Goal: Task Accomplishment & Management: Manage account settings

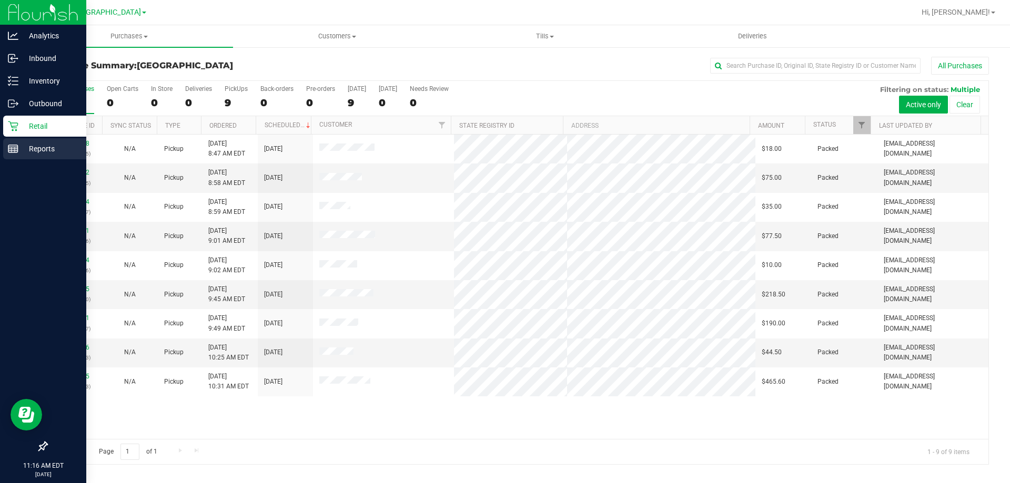
click at [33, 156] on div "Reports" at bounding box center [44, 148] width 83 height 21
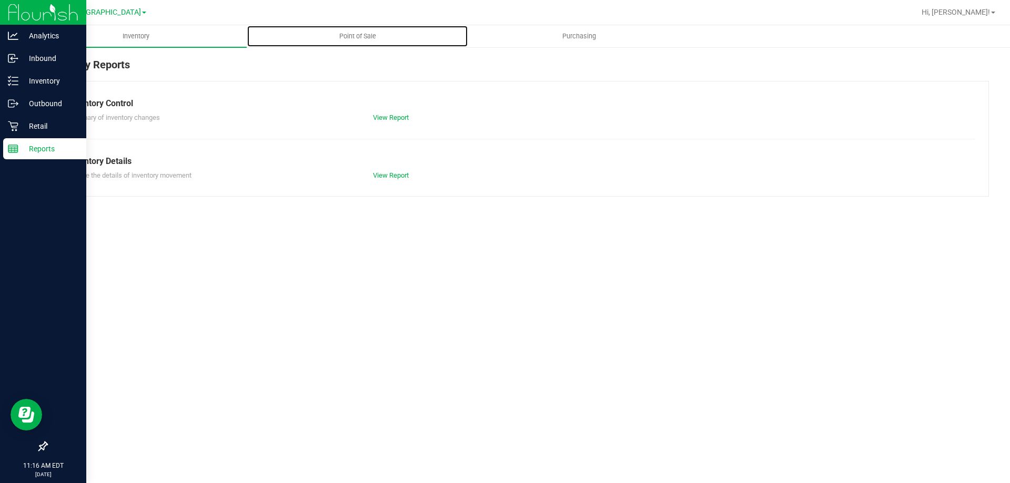
click at [340, 35] on span "Point of Sale" at bounding box center [357, 36] width 65 height 9
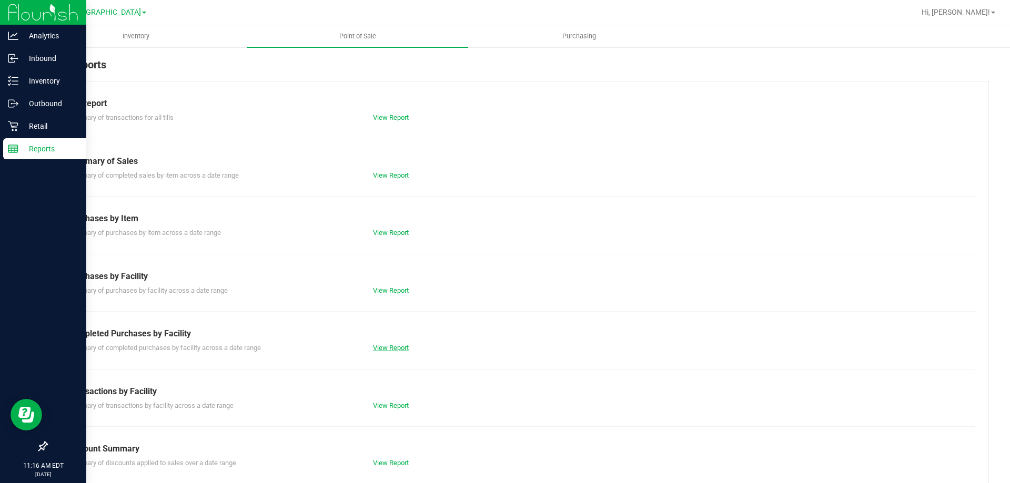
click at [387, 351] on link "View Report" at bounding box center [391, 348] width 36 height 8
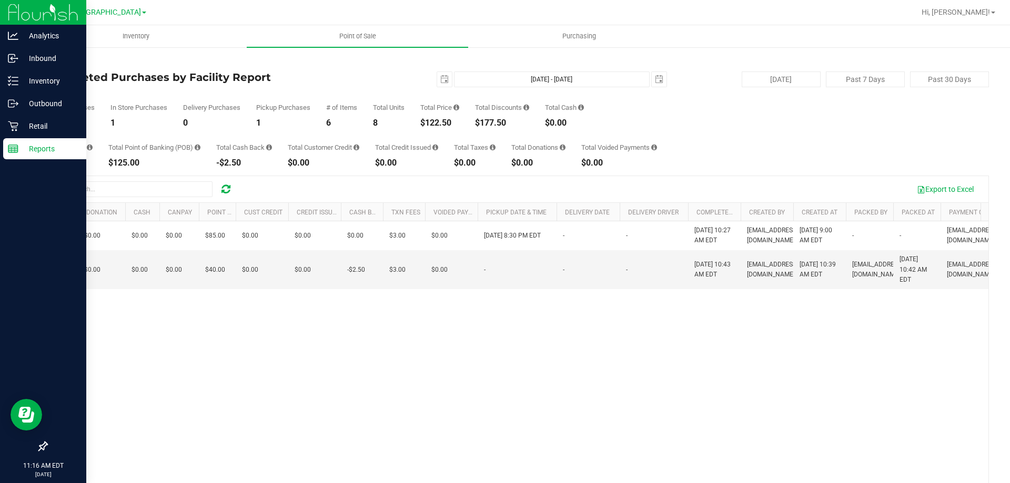
scroll to position [0, 578]
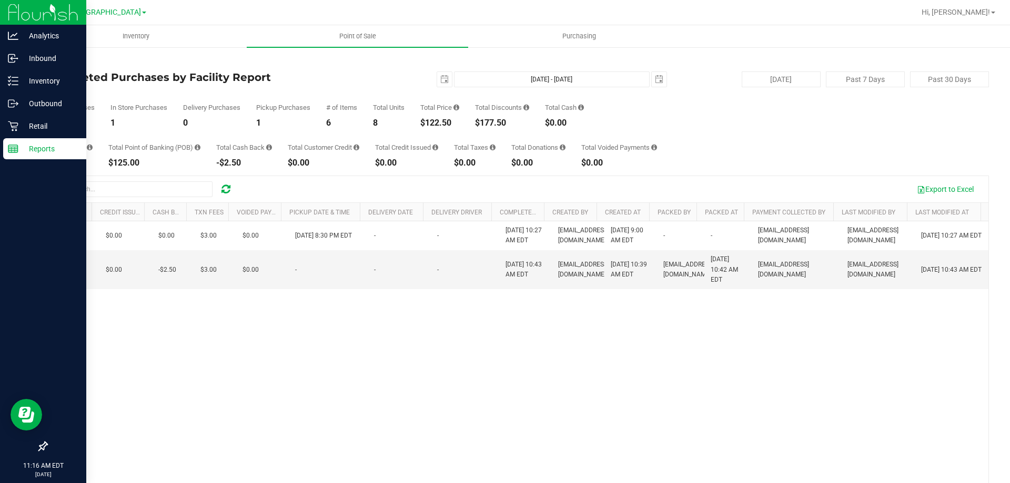
drag, startPoint x: 432, startPoint y: 321, endPoint x: 688, endPoint y: 295, distance: 257.4
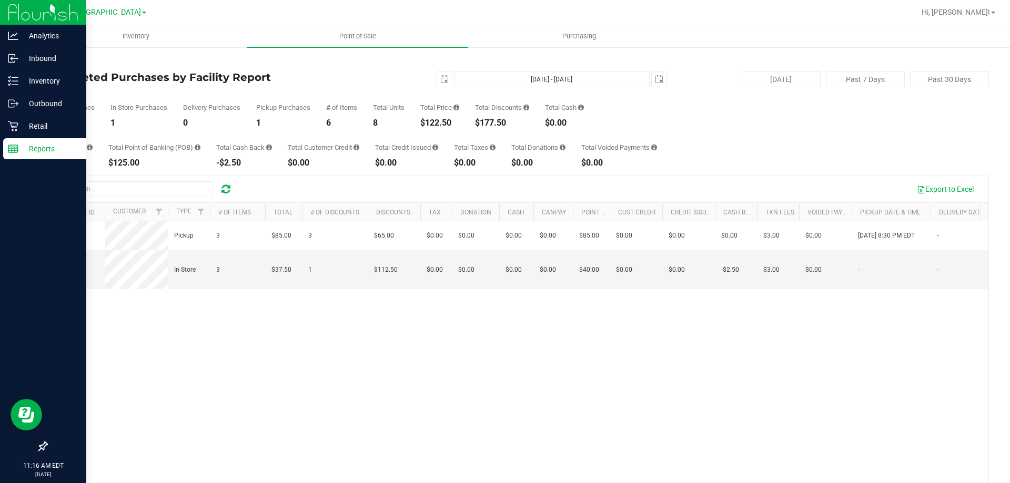
drag, startPoint x: 598, startPoint y: 321, endPoint x: 315, endPoint y: 332, distance: 283.1
click at [109, 15] on span "[GEOGRAPHIC_DATA]" at bounding box center [105, 12] width 72 height 9
click at [88, 72] on link "Tampa WC" at bounding box center [107, 79] width 154 height 14
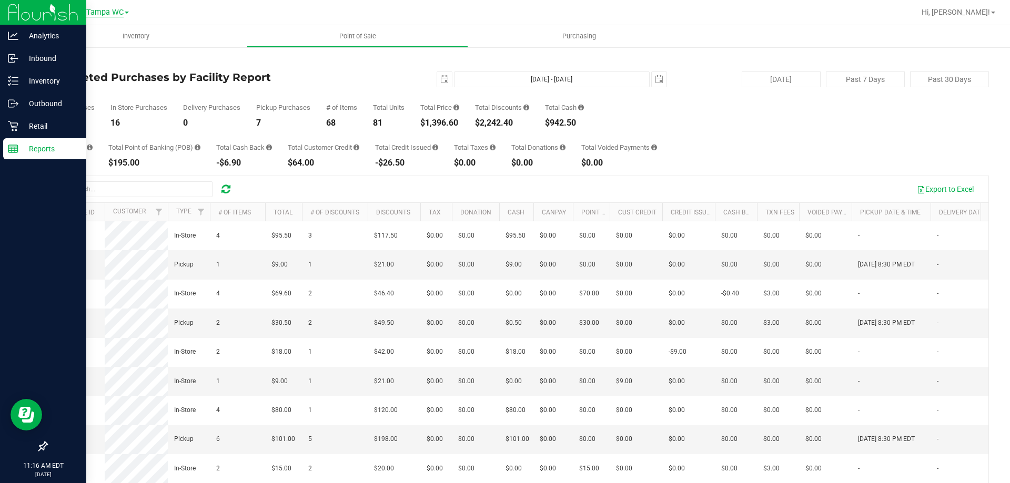
click at [101, 11] on span "Tampa WC" at bounding box center [104, 12] width 37 height 9
click at [78, 37] on link "Largo WC" at bounding box center [107, 37] width 154 height 14
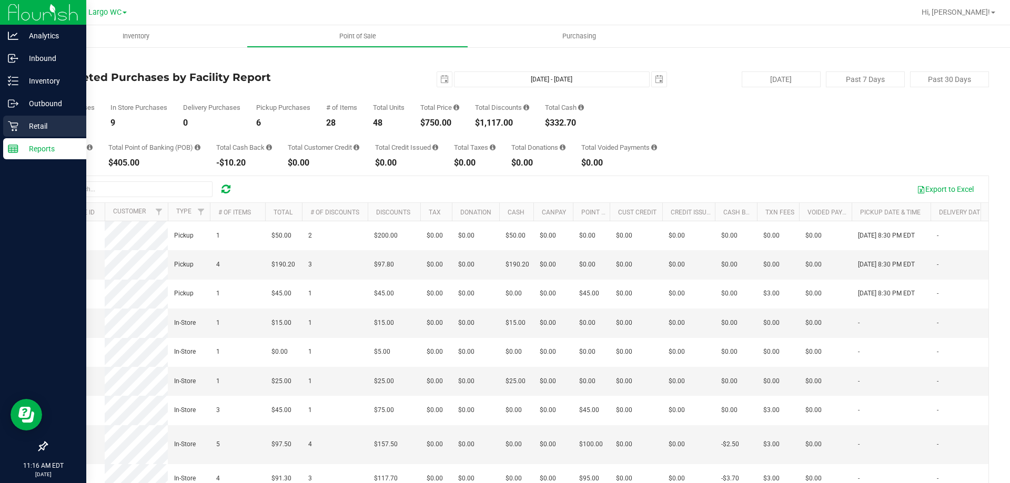
click at [16, 124] on icon at bounding box center [13, 126] width 11 height 11
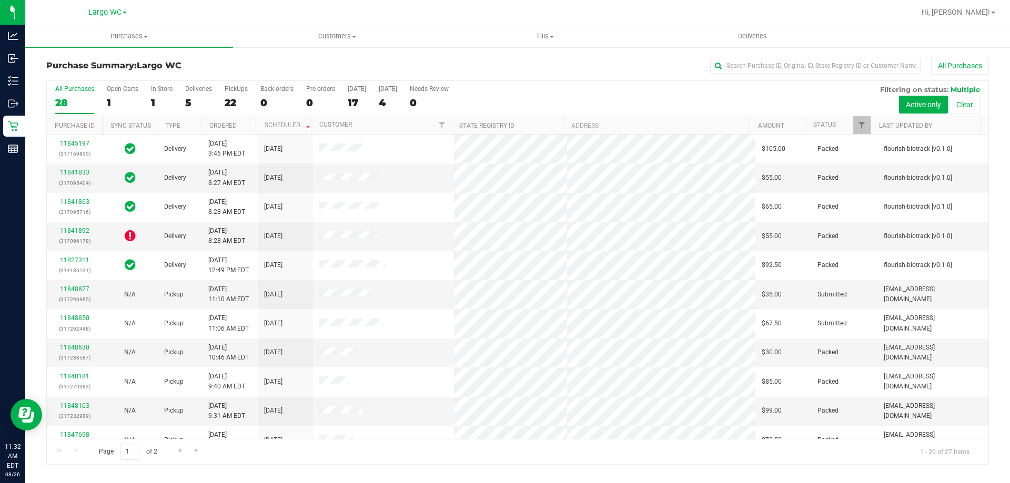
click at [96, 3] on div "[GEOGRAPHIC_DATA] [GEOGRAPHIC_DATA][PERSON_NAME] WC Tampa WC" at bounding box center [109, 12] width 158 height 21
click at [101, 8] on span "Largo WC" at bounding box center [104, 12] width 33 height 9
click at [74, 56] on link "[GEOGRAPHIC_DATA]" at bounding box center [107, 51] width 154 height 14
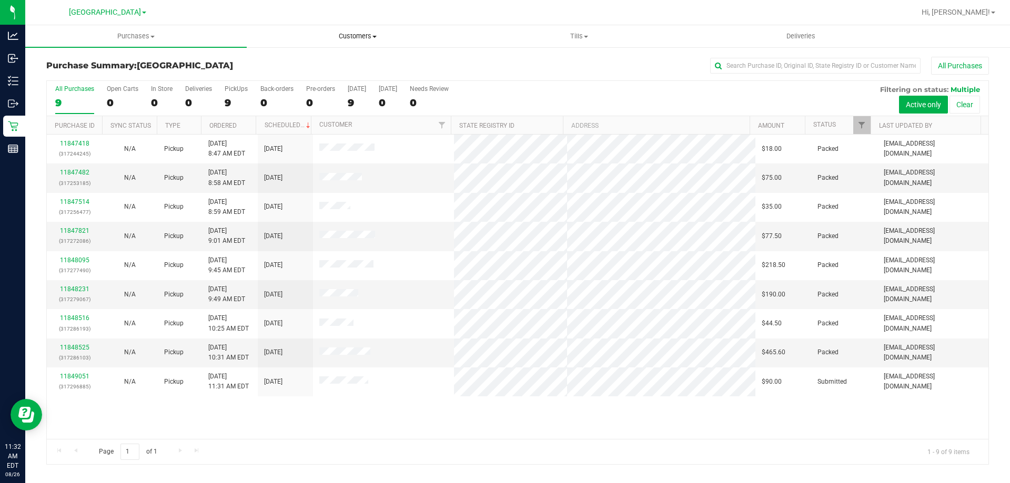
click at [369, 39] on span "Customers" at bounding box center [357, 36] width 220 height 9
click at [322, 62] on li "All customers" at bounding box center [357, 63] width 221 height 13
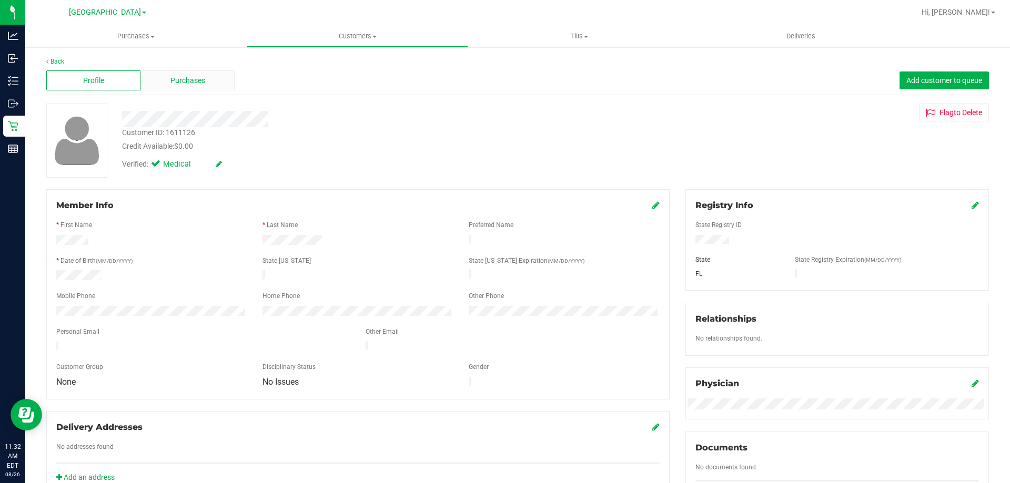
click at [192, 83] on span "Purchases" at bounding box center [187, 80] width 35 height 11
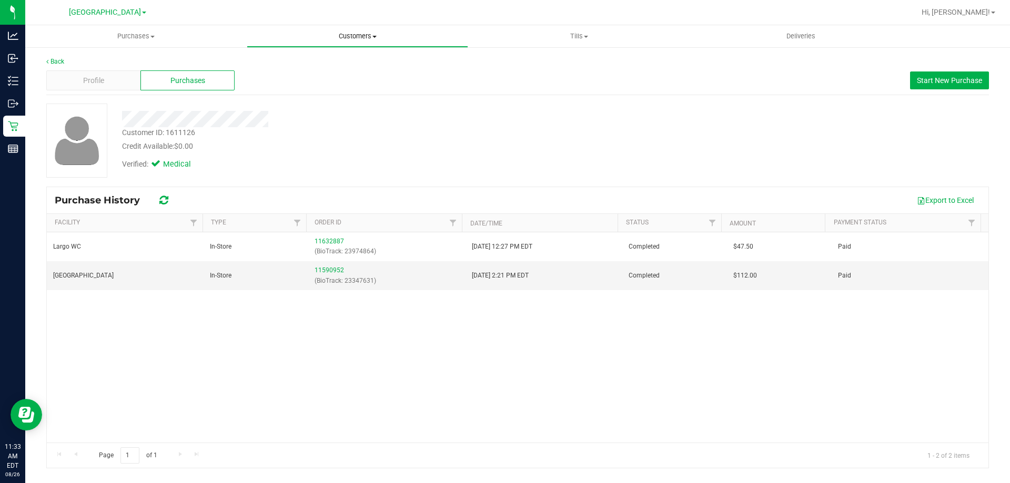
click at [345, 29] on uib-tab-heading "Customers All customers Add a new customer All physicians" at bounding box center [357, 36] width 220 height 21
click at [343, 59] on li "All customers" at bounding box center [357, 63] width 221 height 13
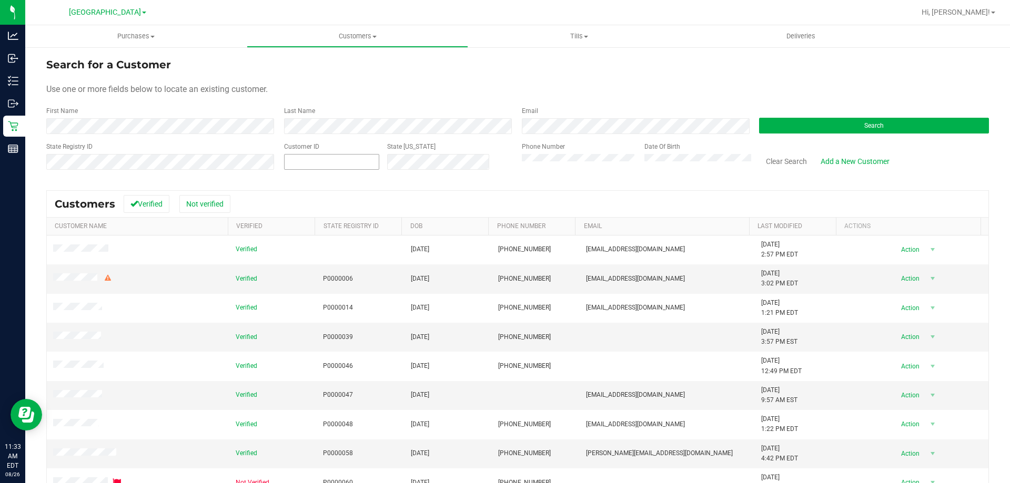
click at [287, 163] on span at bounding box center [331, 162] width 95 height 16
paste input "1611585"
type input "1611585"
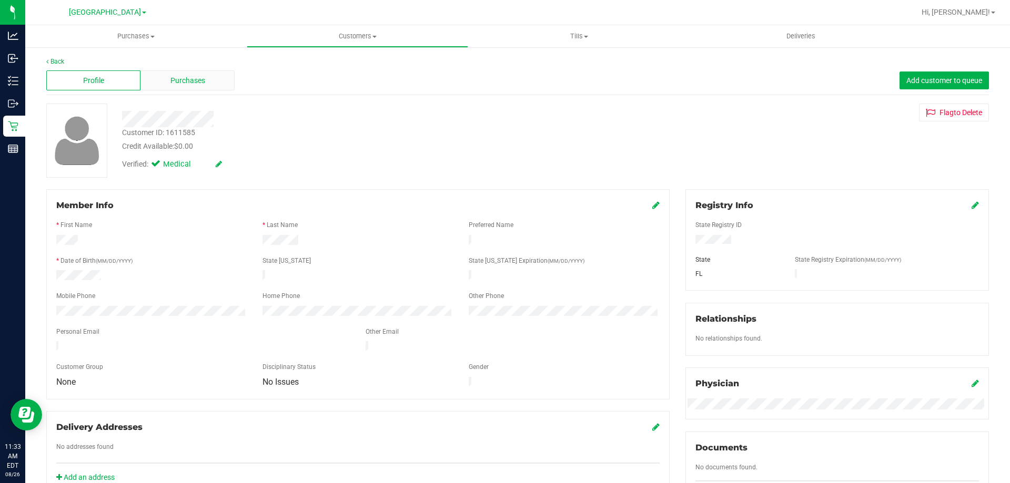
click at [182, 82] on span "Purchases" at bounding box center [187, 80] width 35 height 11
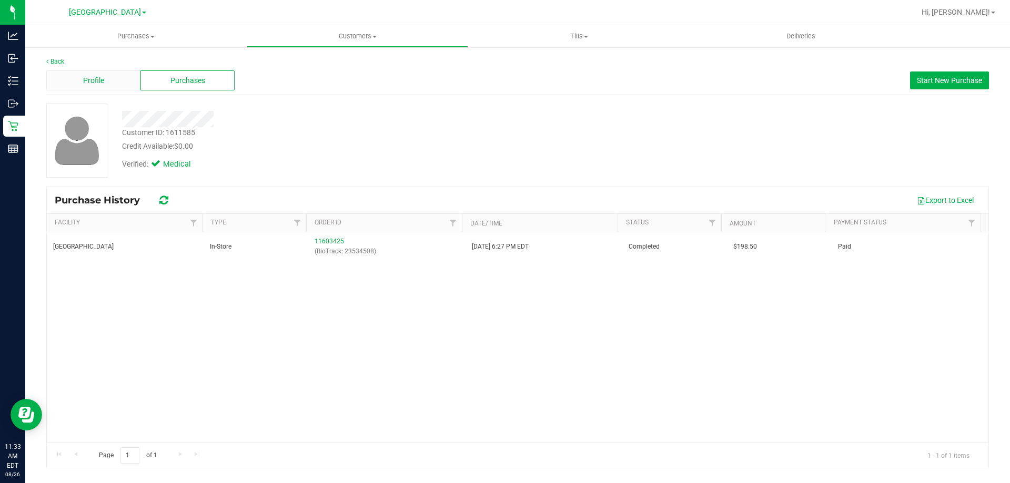
click at [84, 80] on span "Profile" at bounding box center [93, 80] width 21 height 11
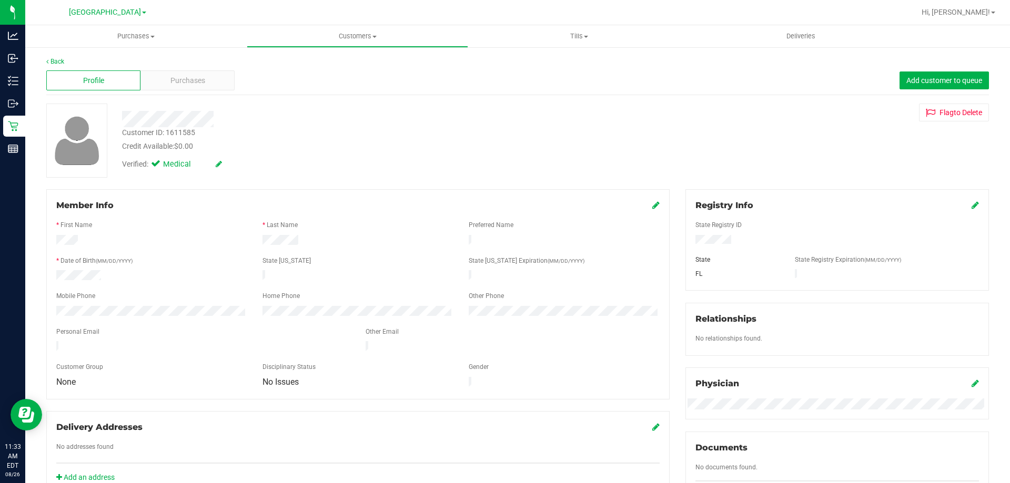
click at [187, 135] on div "Customer ID: 1611585" at bounding box center [158, 132] width 73 height 11
copy div "1611585"
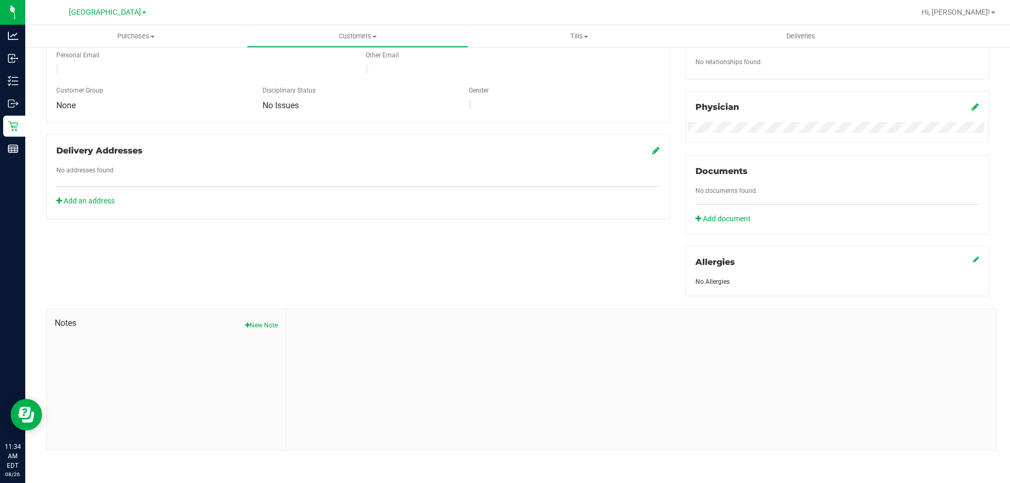
scroll to position [277, 0]
click at [266, 330] on div "Notes New Note" at bounding box center [166, 379] width 239 height 141
click at [267, 323] on button "New Note" at bounding box center [261, 324] width 33 height 9
click at [360, 342] on div "Note Title" at bounding box center [641, 346] width 694 height 28
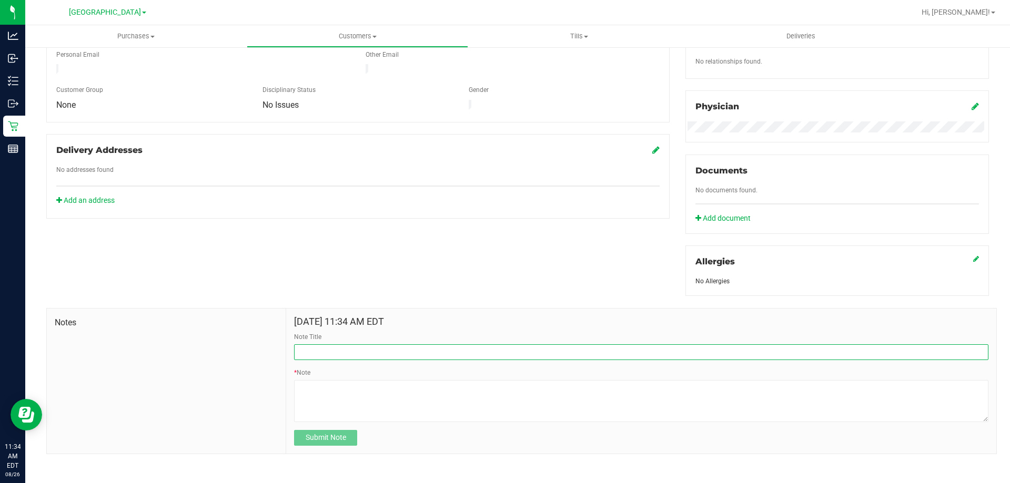
click at [349, 345] on input "Note Title" at bounding box center [641, 352] width 694 height 16
type input "8/26 call"
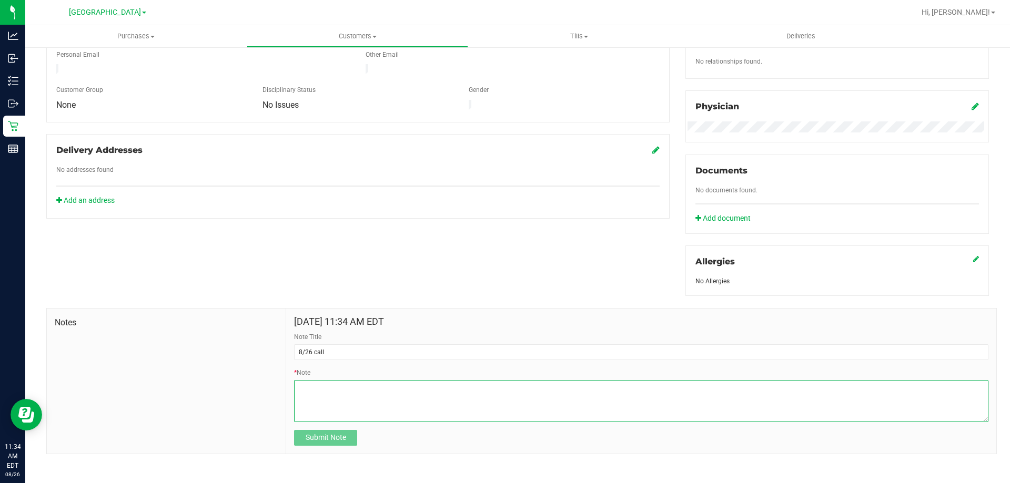
type textarea "V"
type textarea "Called patient as part of 1st time call backs. Please tell them about their 2nd…"
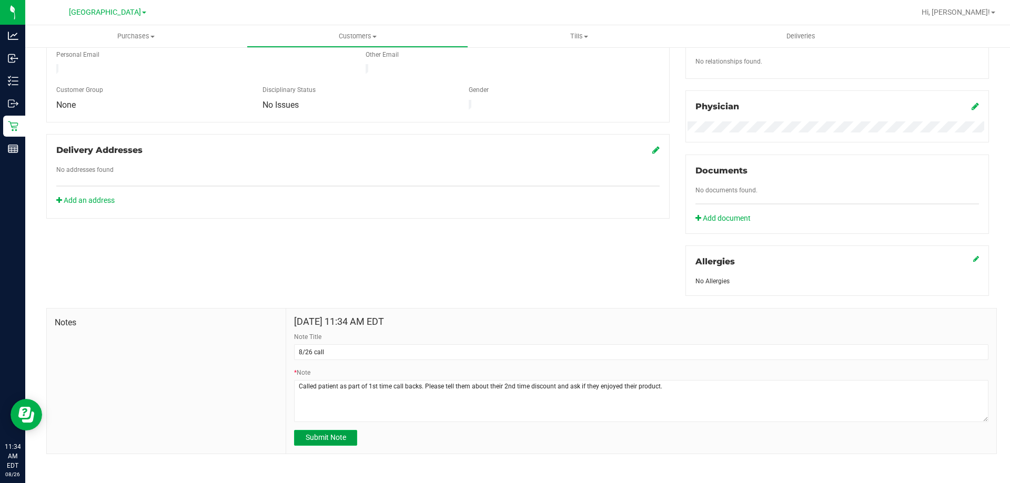
click at [312, 436] on span "Submit Note" at bounding box center [326, 437] width 40 height 8
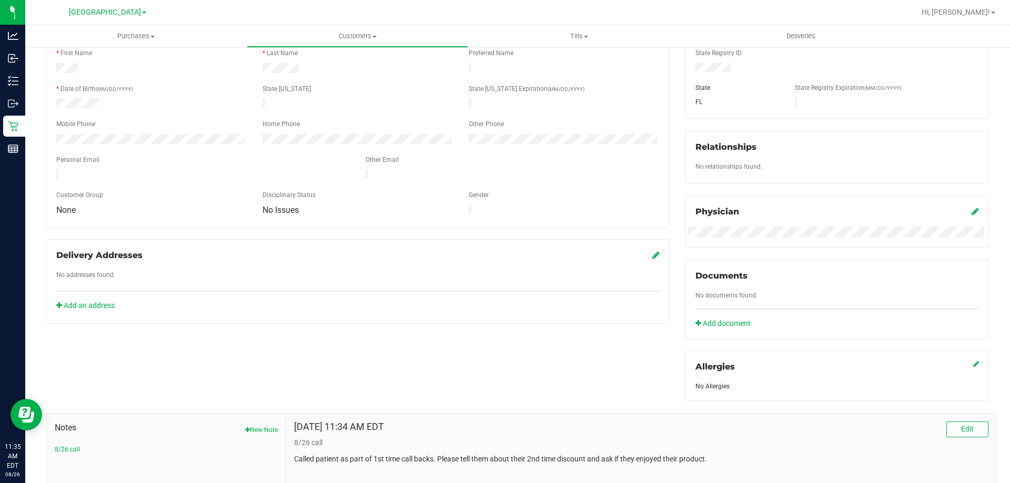
scroll to position [14, 0]
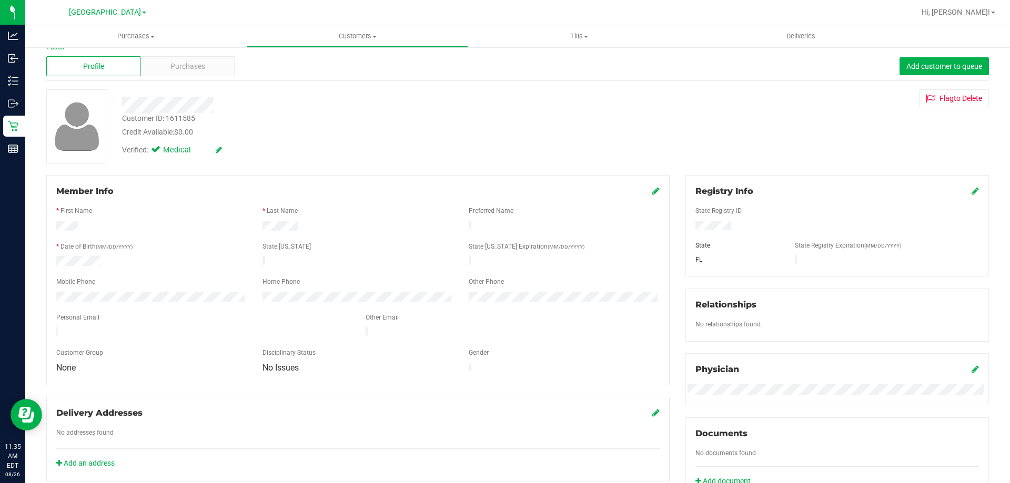
click at [178, 77] on div "Profile Purchases Add customer to queue" at bounding box center [517, 66] width 942 height 29
click at [189, 69] on span "Purchases" at bounding box center [187, 66] width 35 height 11
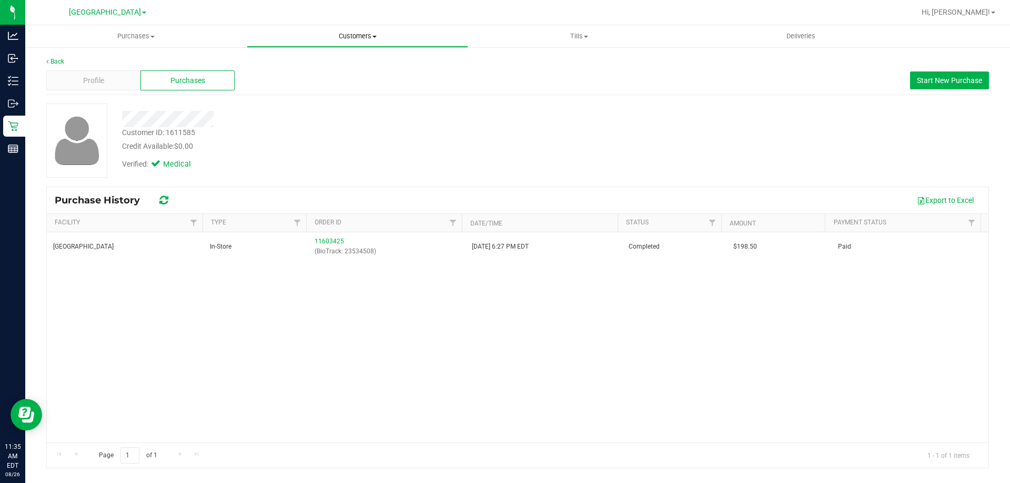
click at [370, 35] on span "Customers" at bounding box center [357, 36] width 220 height 9
click at [340, 50] on ul "All customers Add a new customer All physicians" at bounding box center [357, 76] width 221 height 57
click at [339, 51] on ul "All customers Add a new customer All physicians" at bounding box center [296, 76] width 99 height 57
drag, startPoint x: 339, startPoint y: 34, endPoint x: 312, endPoint y: 57, distance: 35.4
click at [339, 34] on span "Customers" at bounding box center [357, 36] width 221 height 9
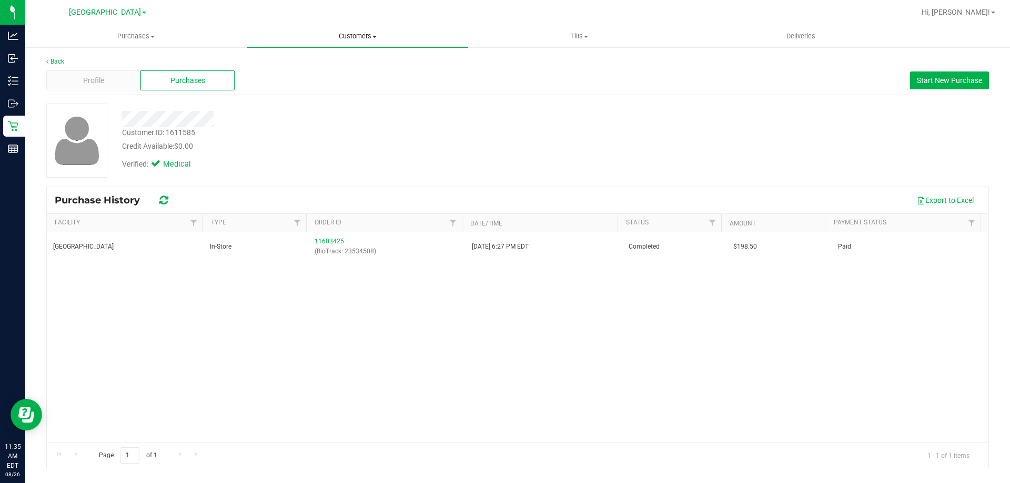
click at [331, 37] on span "Customers" at bounding box center [357, 36] width 221 height 9
click at [277, 64] on span "All customers" at bounding box center [285, 63] width 76 height 9
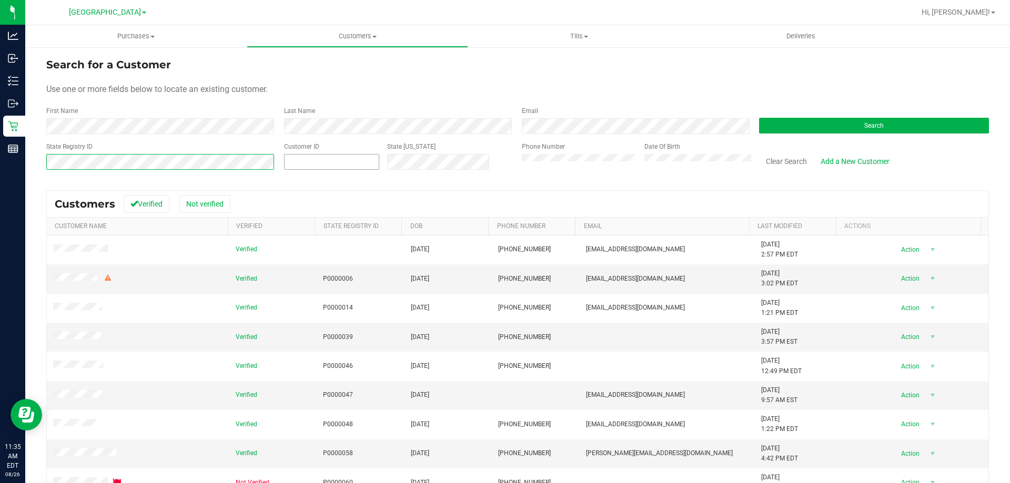
click at [276, 160] on div "State Registry ID Customer ID State [US_STATE] Phone Number Date Of Birth Clear…" at bounding box center [517, 160] width 942 height 37
click at [299, 162] on span at bounding box center [331, 162] width 95 height 16
paste input "1611737"
type input "1611737"
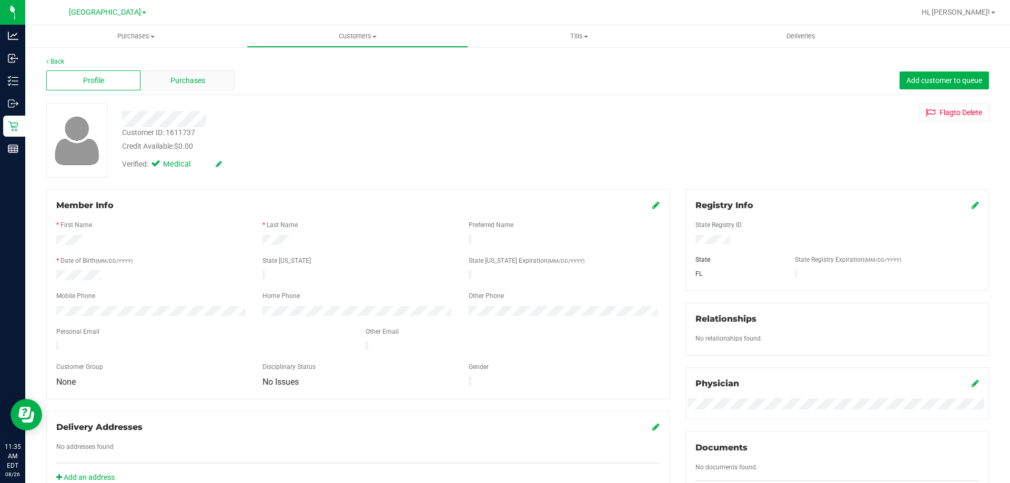
click at [198, 85] on span "Purchases" at bounding box center [187, 80] width 35 height 11
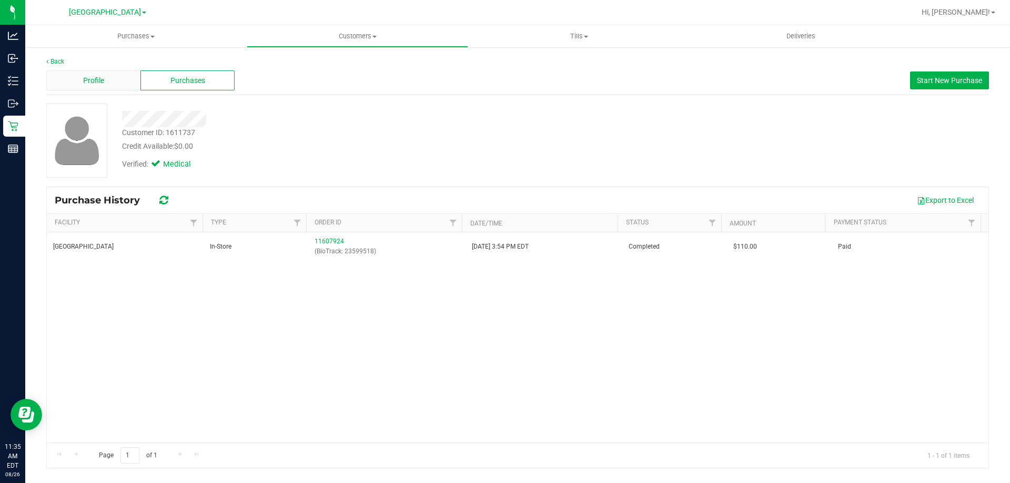
click at [103, 83] on span "Profile" at bounding box center [93, 80] width 21 height 11
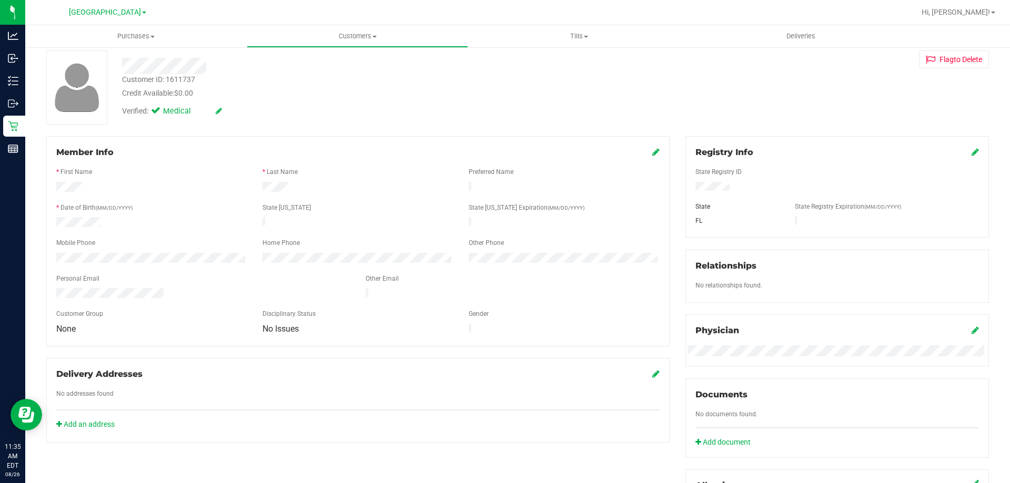
scroll to position [53, 0]
click at [176, 88] on div "Customer ID: 1611737 Credit Available: $0.00 Verified: Medical" at bounding box center [353, 87] width 479 height 72
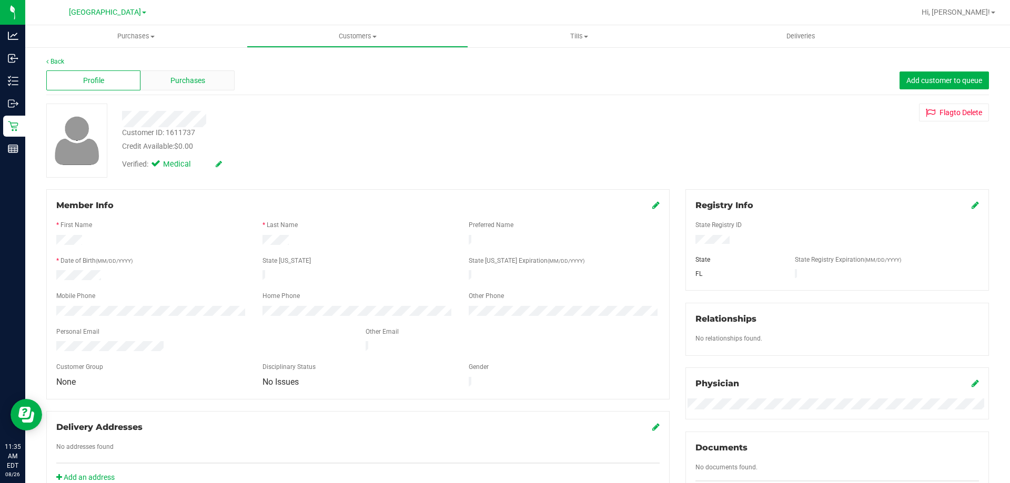
click at [184, 87] on div "Purchases" at bounding box center [187, 80] width 94 height 20
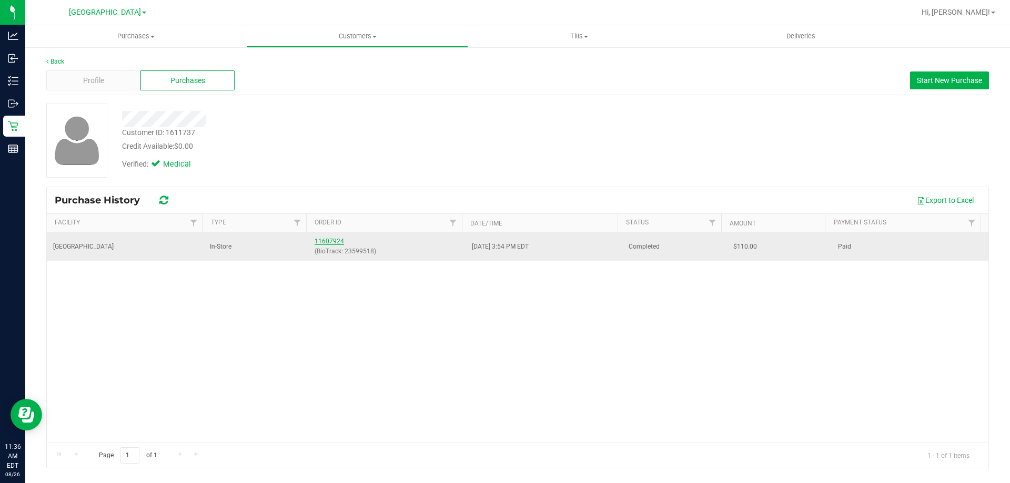
click at [326, 241] on link "11607924" at bounding box center [328, 241] width 29 height 7
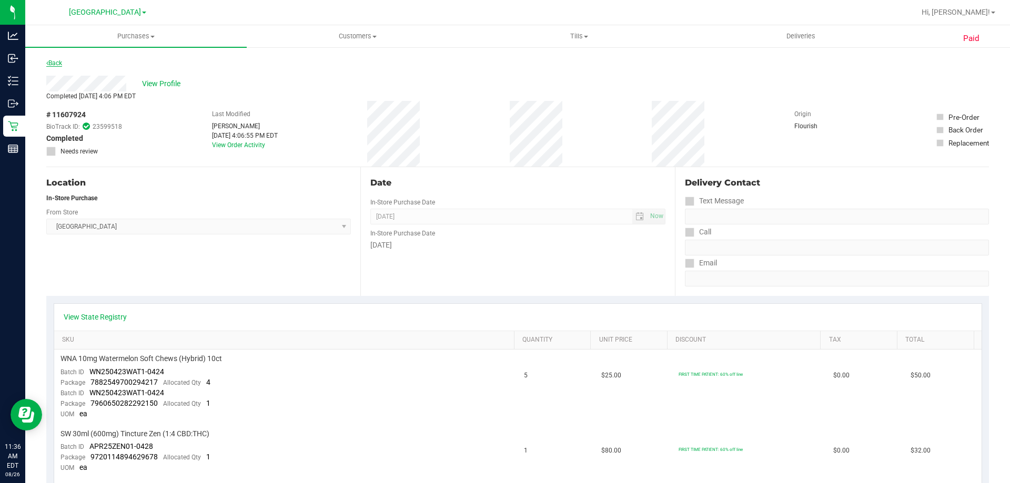
click at [47, 63] on icon at bounding box center [47, 63] width 2 height 6
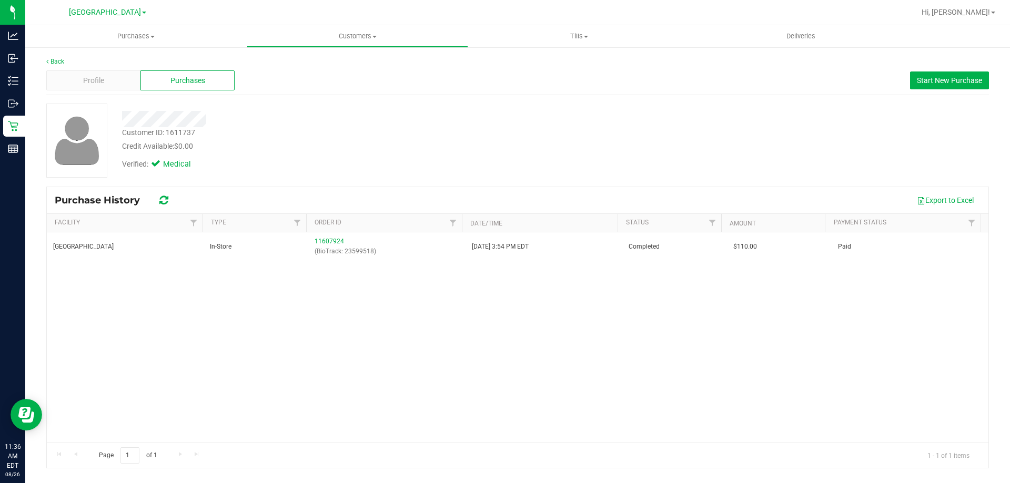
click at [190, 135] on div "Customer ID: 1611737" at bounding box center [158, 132] width 73 height 11
click at [207, 133] on div "Customer ID: 1611737 Credit Available: $0.00" at bounding box center [353, 139] width 479 height 25
click at [177, 133] on div "Customer ID: 1611737" at bounding box center [158, 132] width 73 height 11
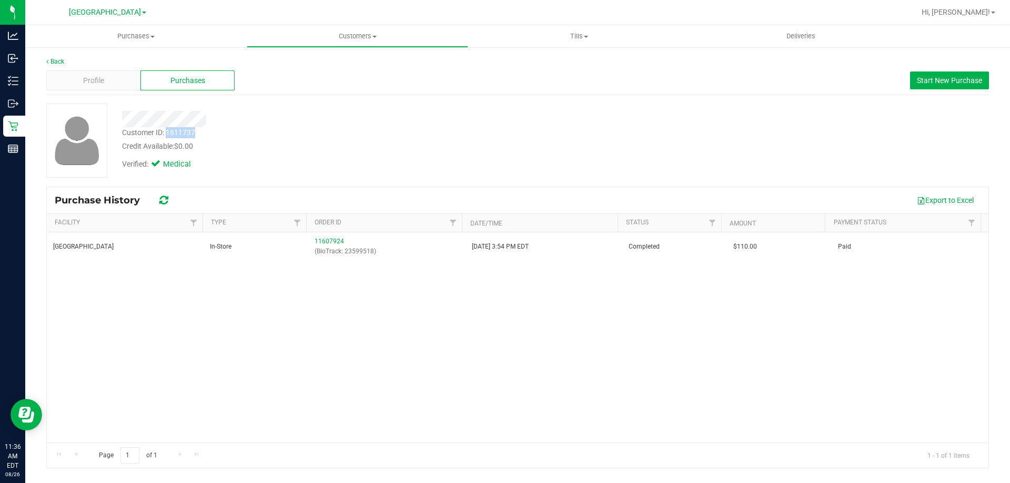
click at [177, 133] on div "Customer ID: 1611737" at bounding box center [158, 132] width 73 height 11
copy div "1611737"
click at [347, 42] on uib-tab-heading "Customers All customers Add a new customer All physicians" at bounding box center [357, 36] width 220 height 21
click at [306, 62] on span "All customers" at bounding box center [285, 63] width 76 height 9
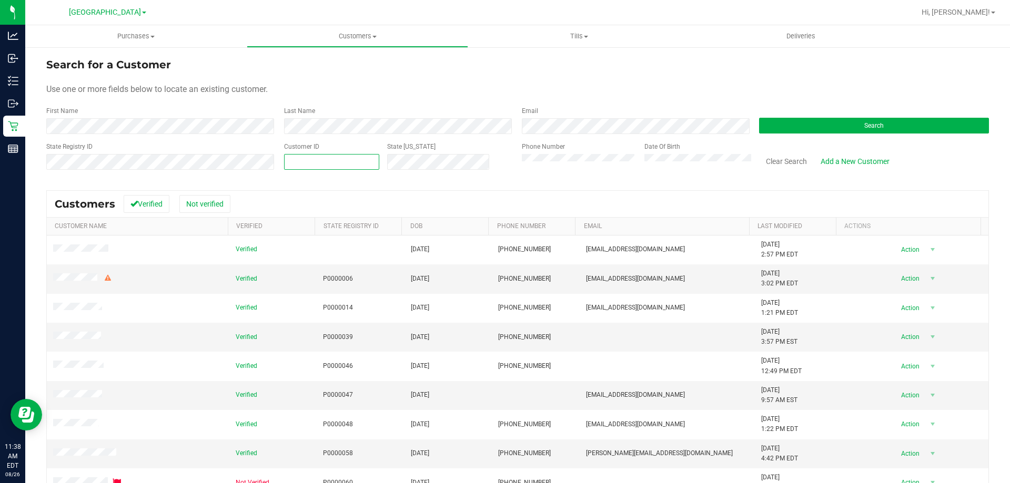
click at [287, 163] on span at bounding box center [331, 162] width 95 height 16
paste input "1611814"
type input "1611814"
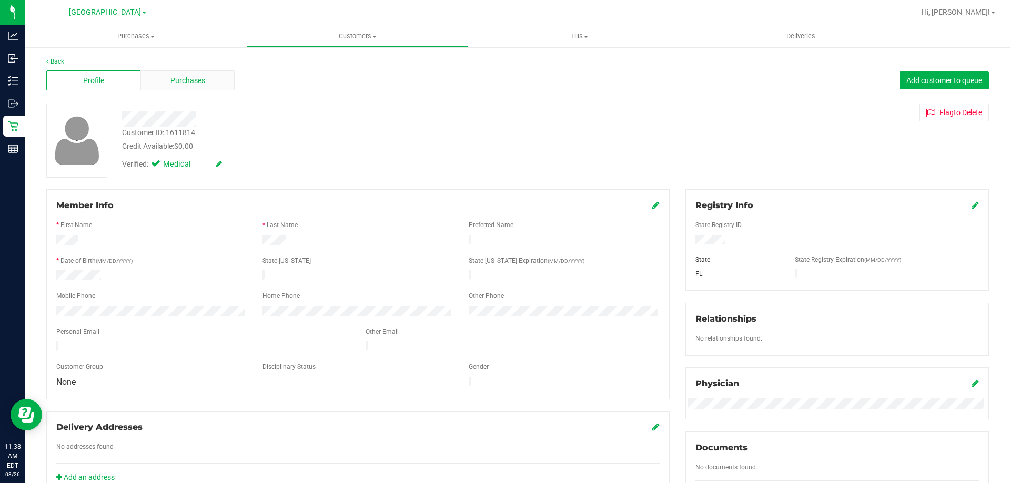
click at [176, 87] on div "Purchases" at bounding box center [187, 80] width 94 height 20
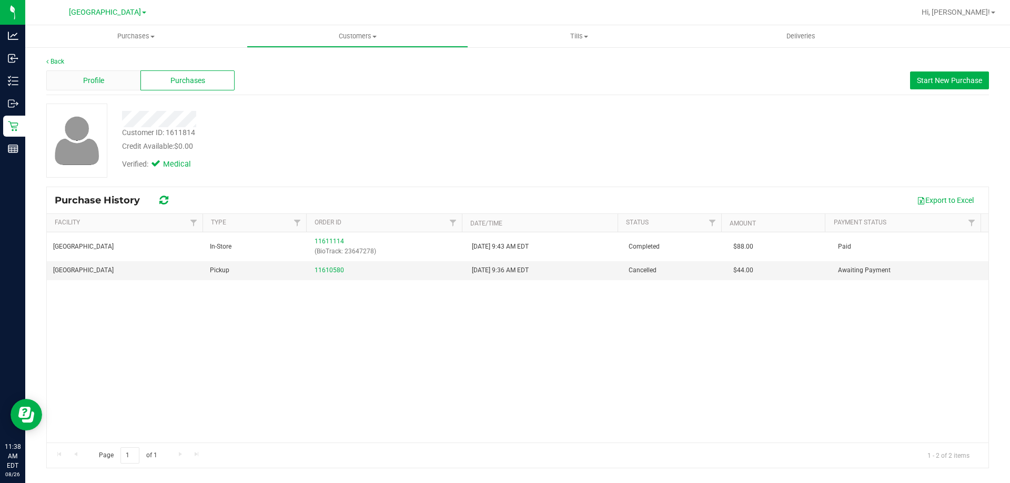
click at [111, 78] on div "Profile" at bounding box center [93, 80] width 94 height 20
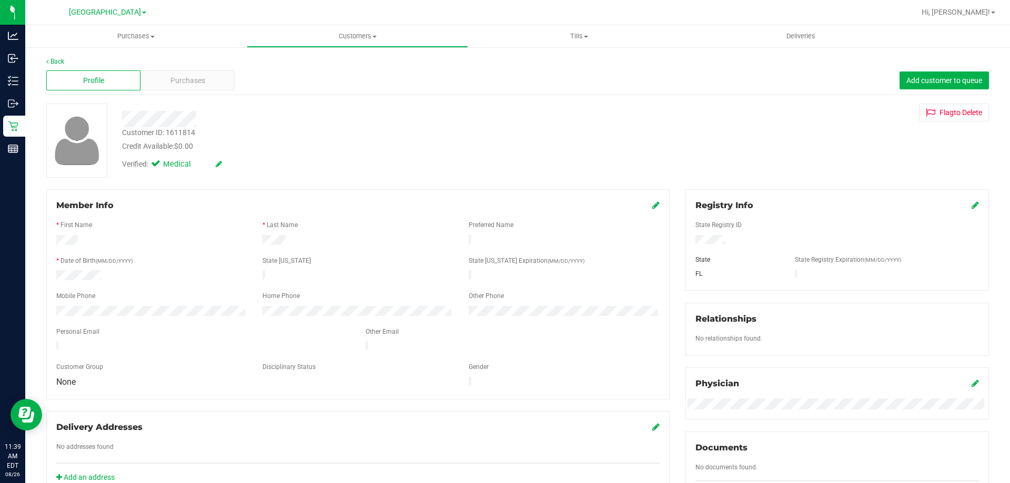
scroll to position [263, 0]
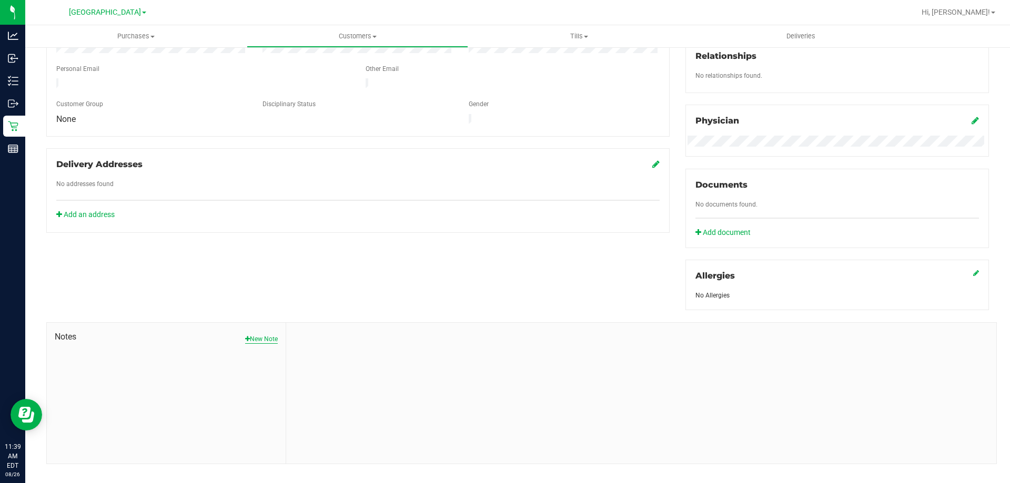
click at [274, 335] on button "New Note" at bounding box center [261, 338] width 33 height 9
click at [322, 361] on input "Note Title" at bounding box center [641, 367] width 694 height 16
type input "8/26 call"
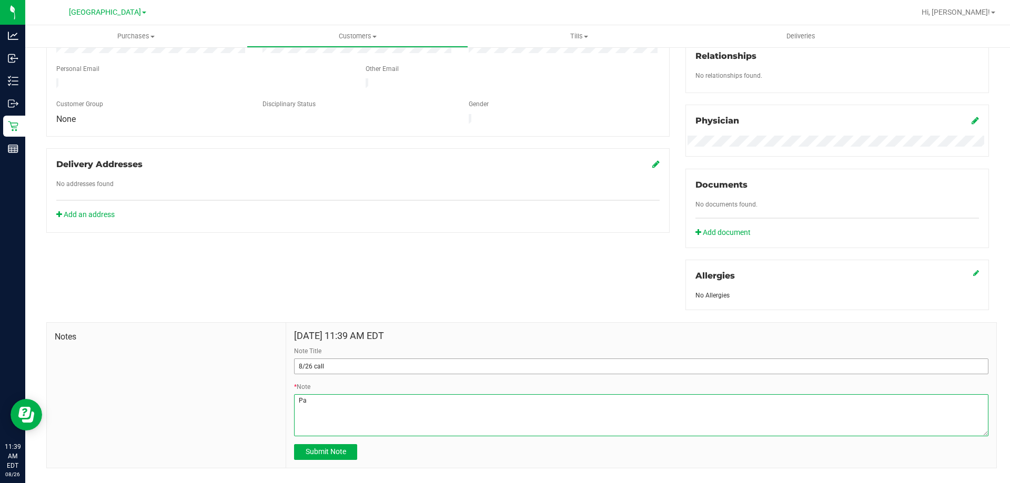
type textarea "P"
type textarea "Called as part of 1st time patient callbacks. Please inform of 2nd time discoun…"
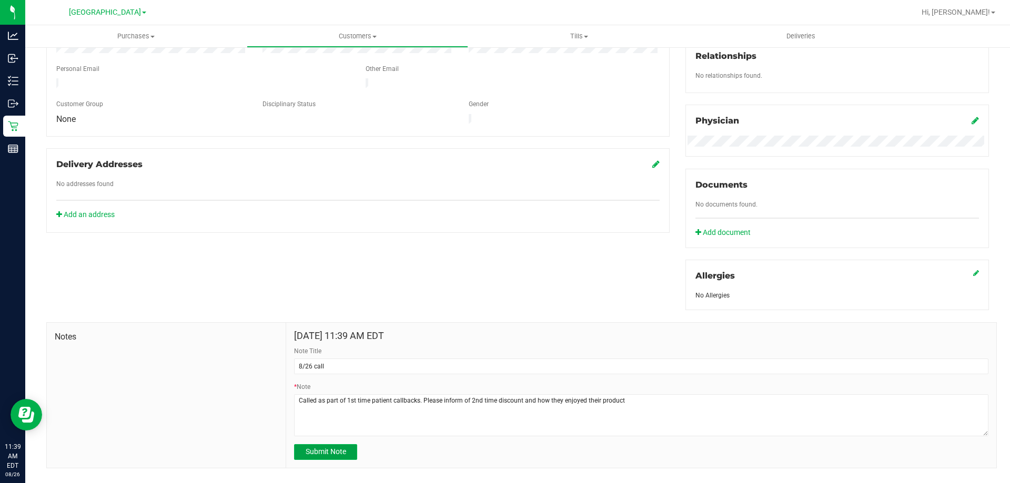
click at [344, 455] on button "Submit Note" at bounding box center [325, 452] width 63 height 16
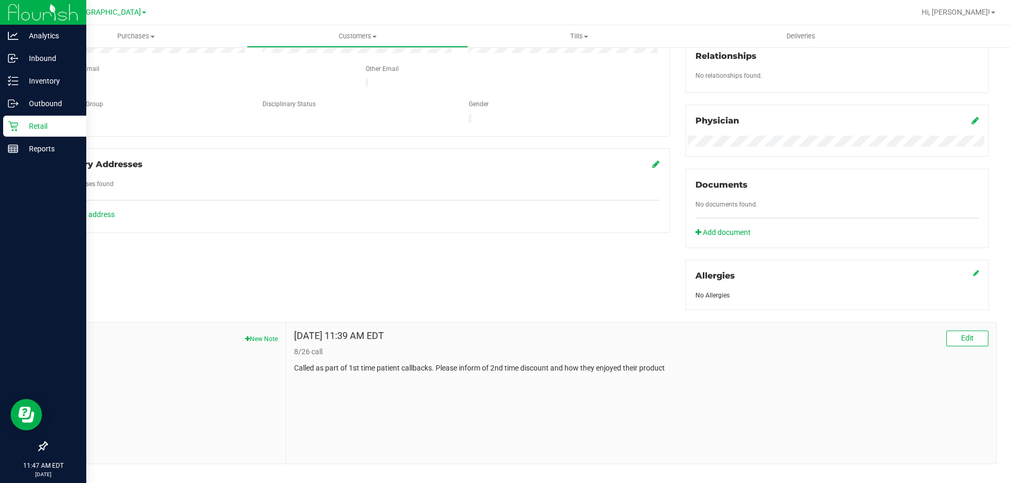
click at [36, 127] on p "Retail" at bounding box center [49, 126] width 63 height 13
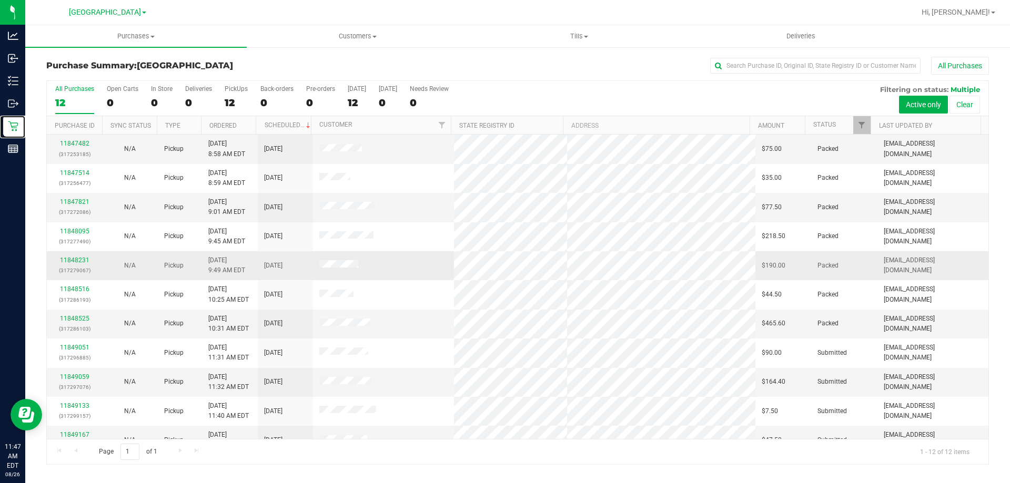
scroll to position [45, 0]
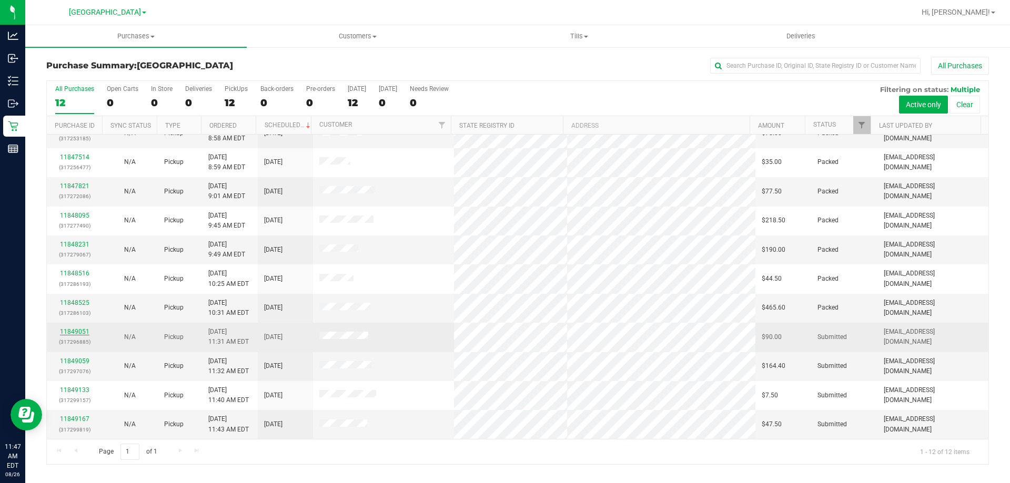
click at [72, 332] on link "11849051" at bounding box center [74, 331] width 29 height 7
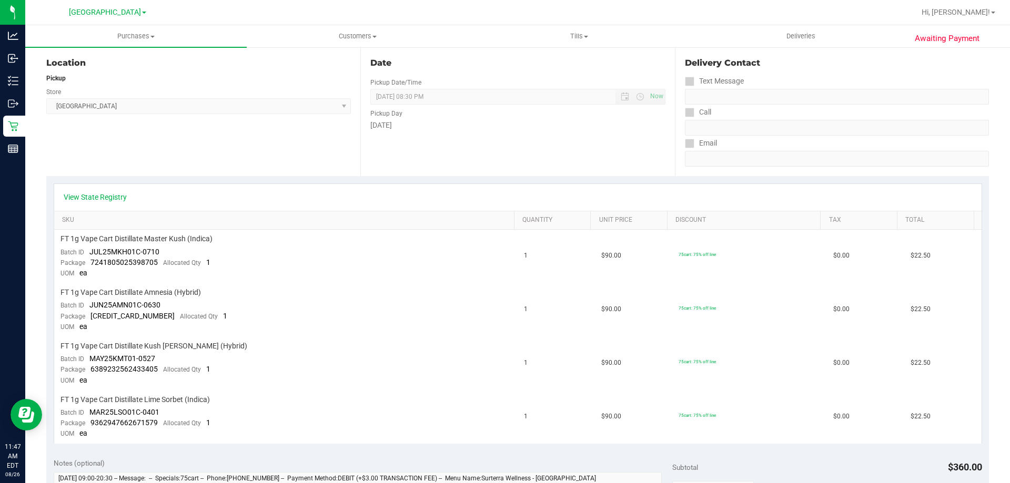
scroll to position [316, 0]
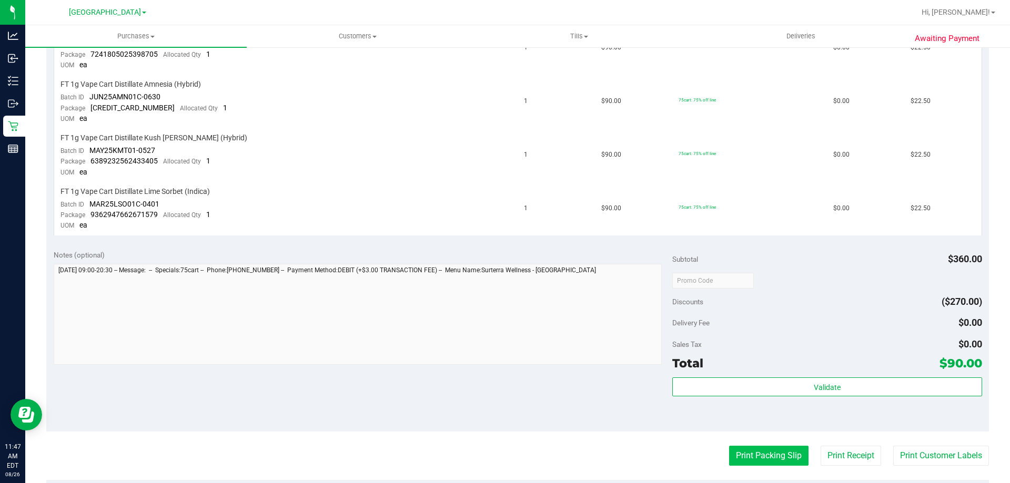
click at [737, 453] on button "Print Packing Slip" at bounding box center [768, 456] width 79 height 20
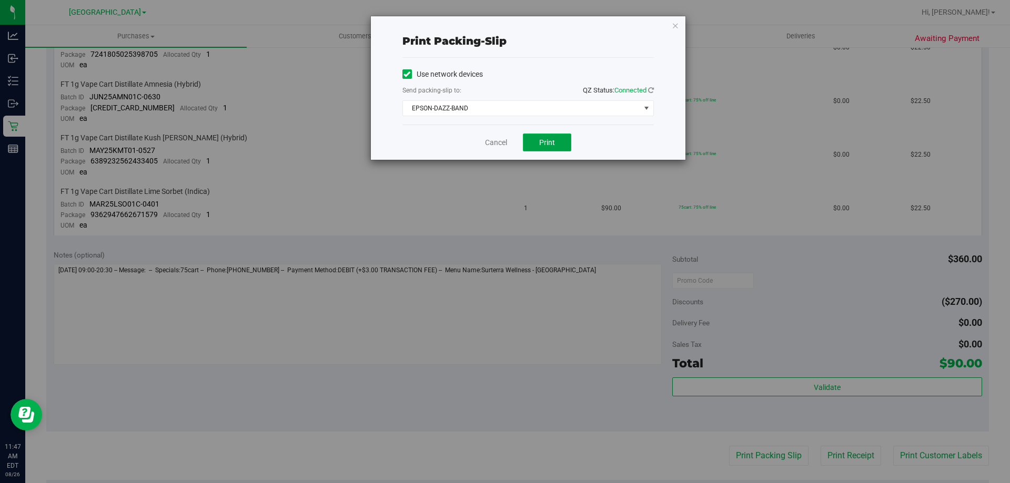
click at [539, 147] on button "Print" at bounding box center [547, 143] width 48 height 18
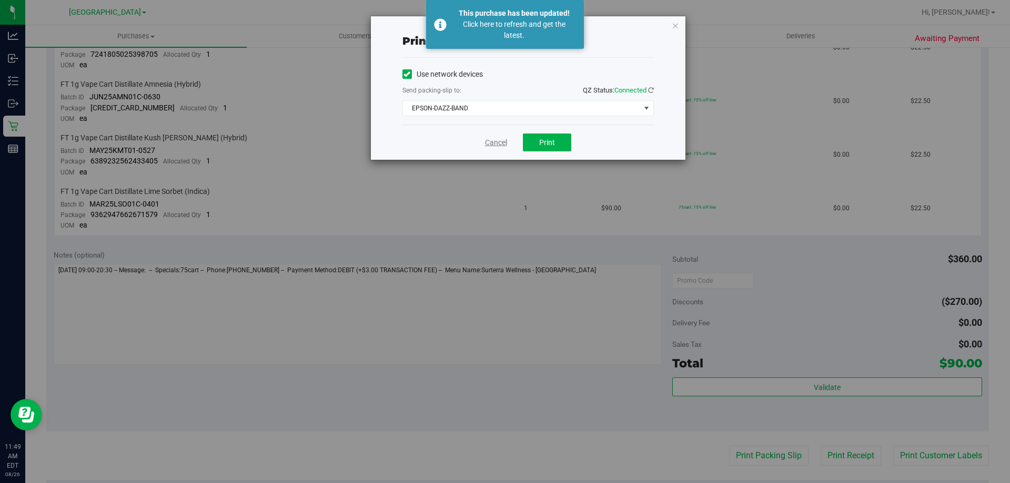
click at [492, 144] on link "Cancel" at bounding box center [496, 142] width 22 height 11
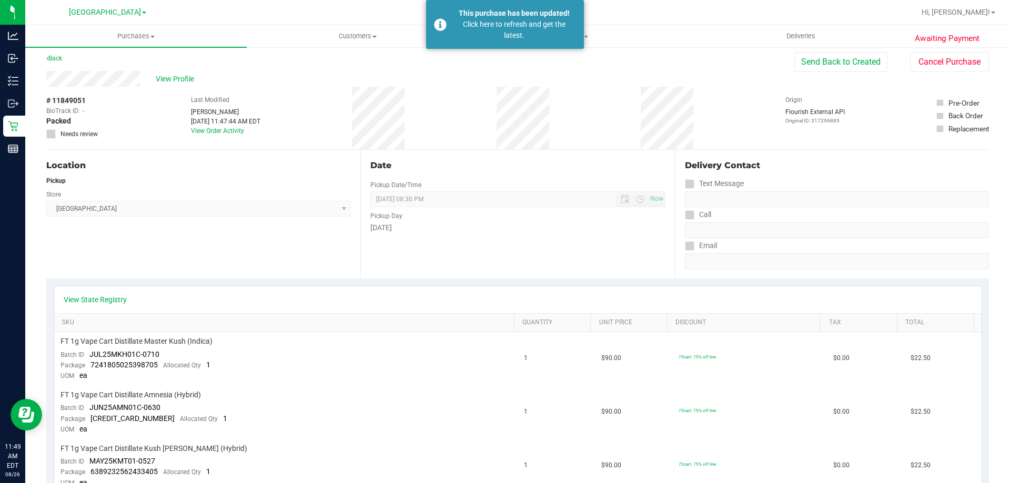
scroll to position [5, 0]
click at [59, 56] on link "Back" at bounding box center [54, 58] width 16 height 7
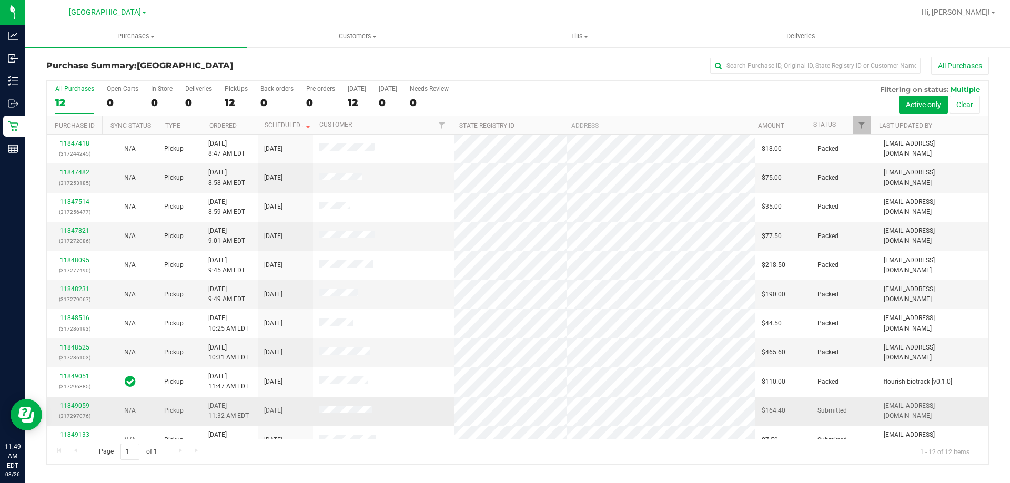
scroll to position [45, 0]
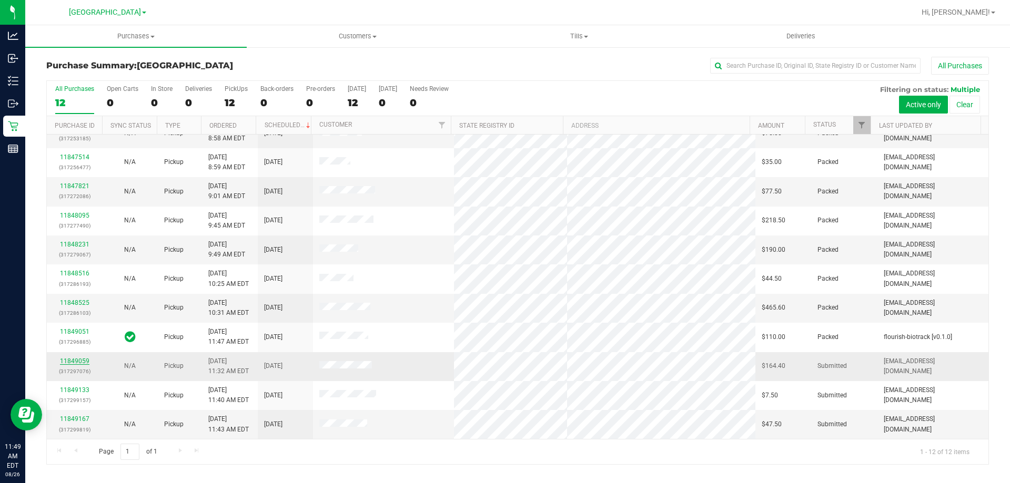
click at [71, 363] on link "11849059" at bounding box center [74, 361] width 29 height 7
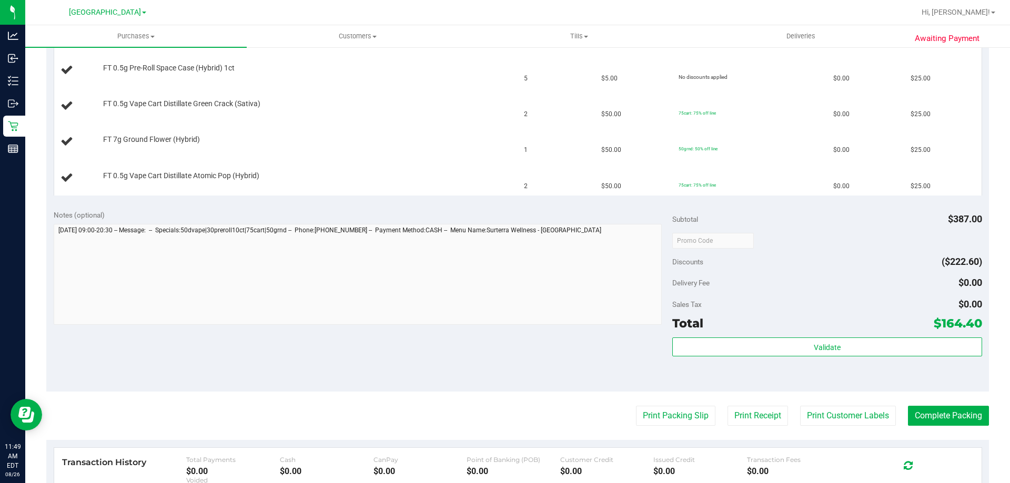
scroll to position [421, 0]
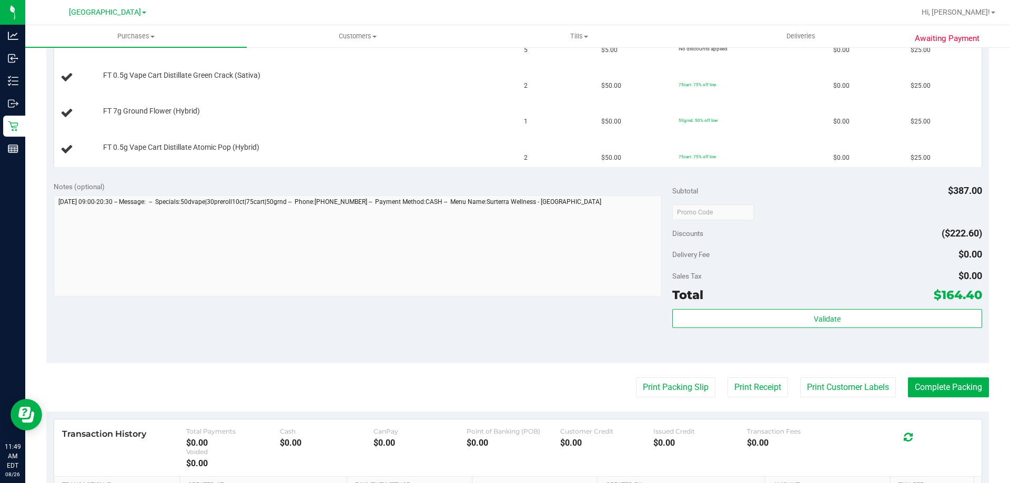
click at [667, 377] on purchase-details "Back Edit Purchase Cancel Purchase View Profile # 11849059 BioTrack ID: - Submi…" at bounding box center [517, 122] width 942 height 972
click at [665, 377] on purchase-details "Back Edit Purchase Cancel Purchase View Profile # 11849059 BioTrack ID: - Submi…" at bounding box center [517, 122] width 942 height 972
click at [658, 382] on button "Print Packing Slip" at bounding box center [675, 388] width 79 height 20
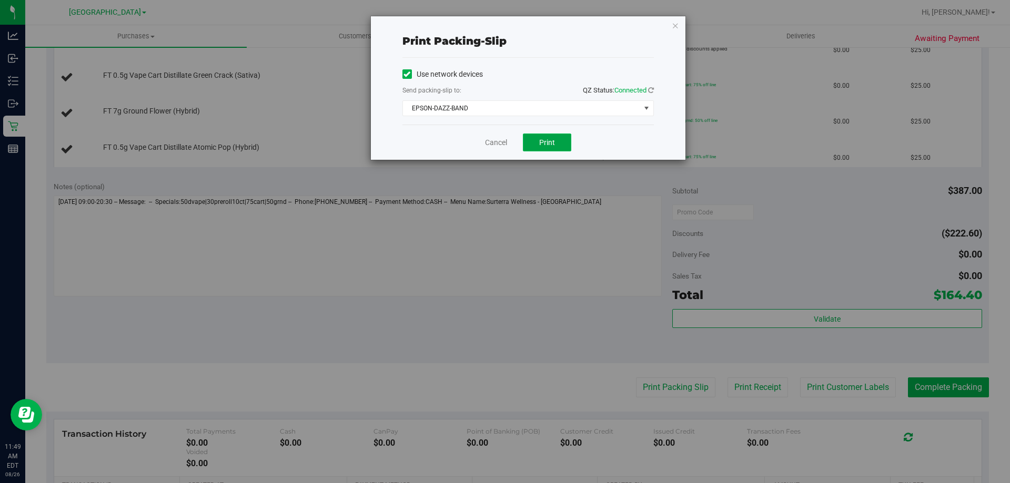
click at [540, 137] on button "Print" at bounding box center [547, 143] width 48 height 18
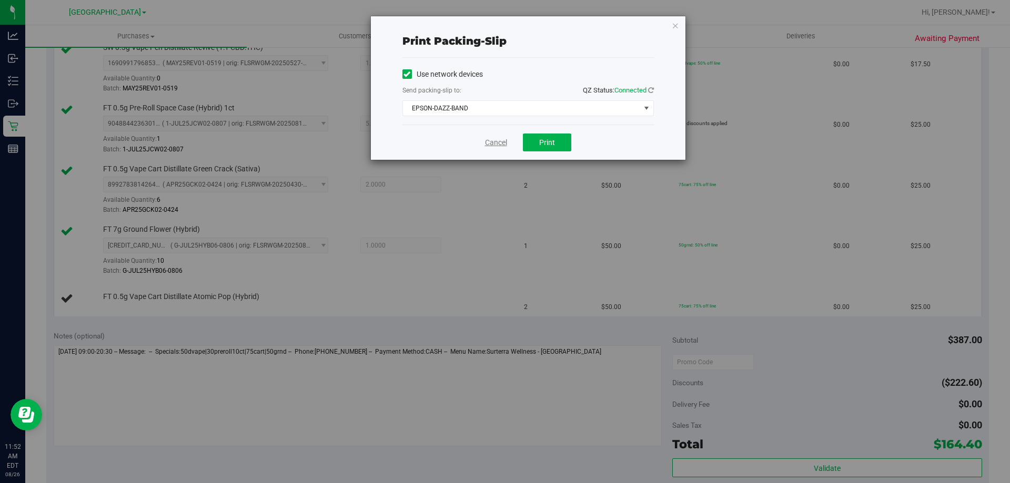
click at [496, 143] on link "Cancel" at bounding box center [496, 142] width 22 height 11
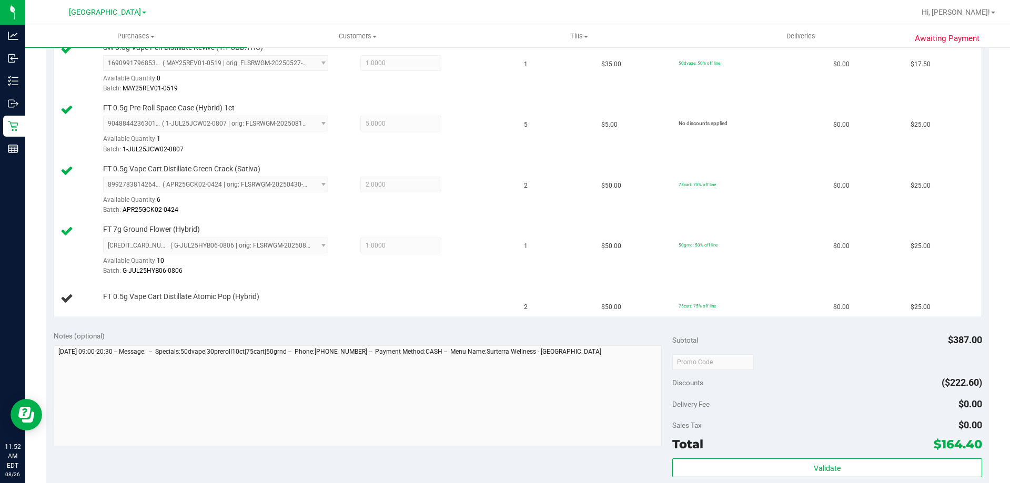
scroll to position [429, 0]
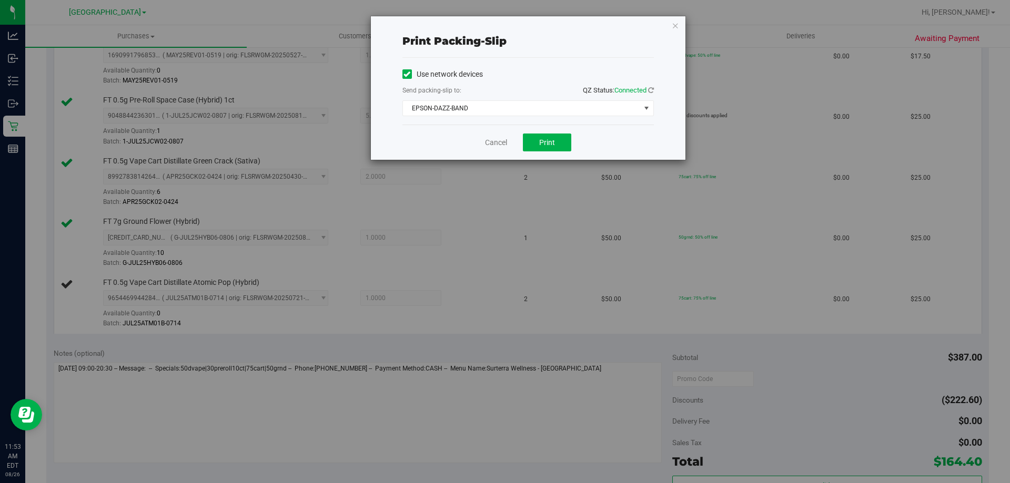
click at [498, 149] on div "Cancel Print" at bounding box center [527, 142] width 251 height 35
click at [496, 145] on link "Cancel" at bounding box center [496, 142] width 22 height 11
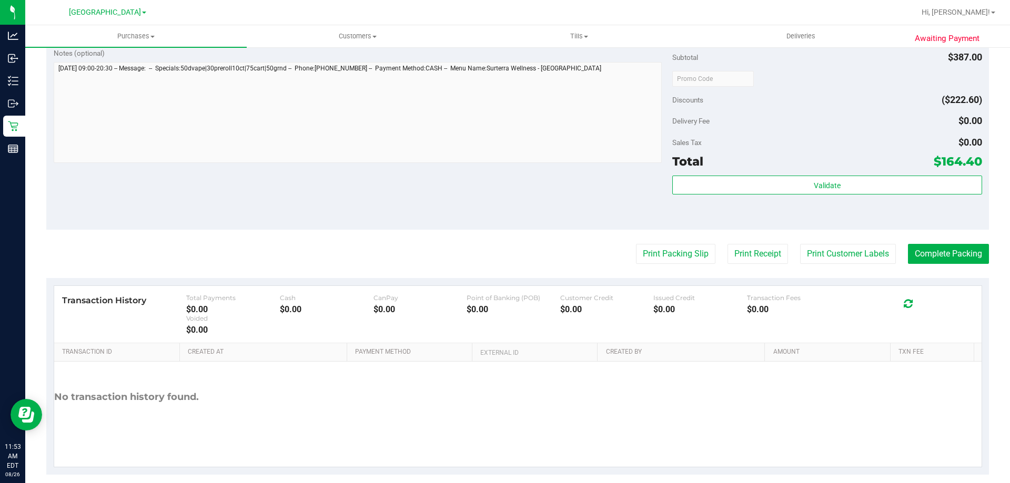
click at [636, 244] on button "Print Packing Slip" at bounding box center [675, 254] width 79 height 20
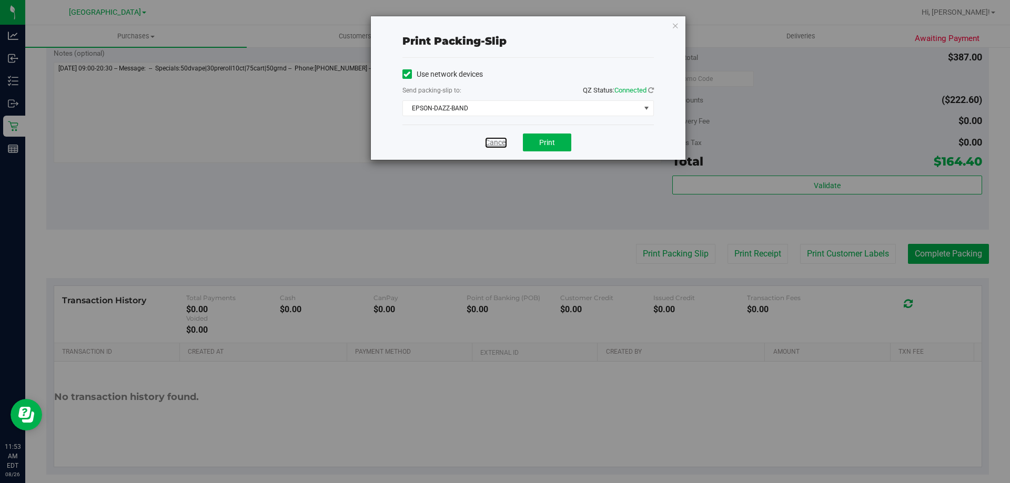
click at [490, 145] on link "Cancel" at bounding box center [496, 142] width 22 height 11
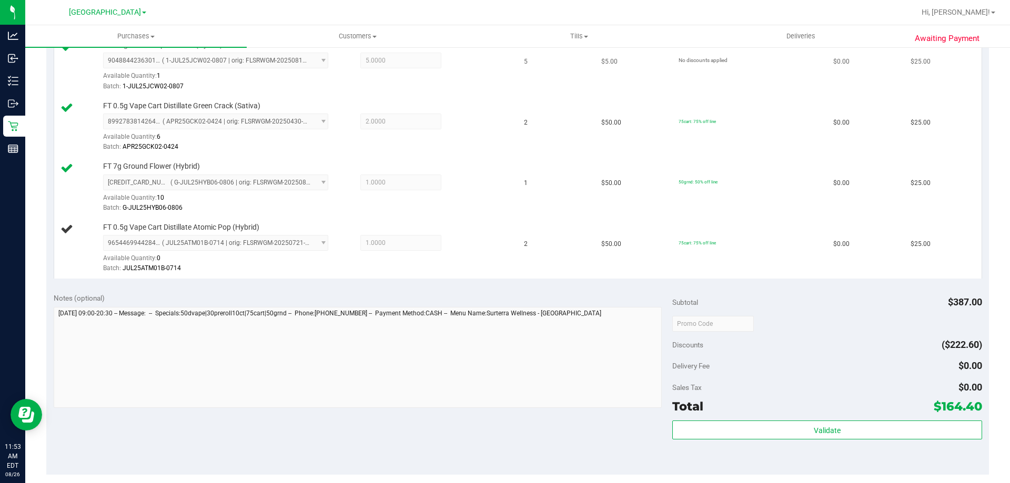
scroll to position [466, 0]
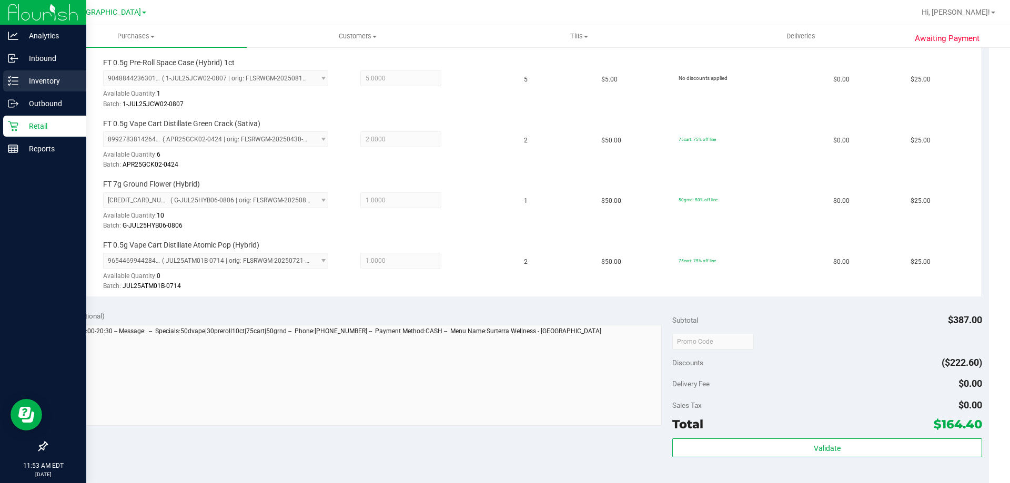
click at [18, 80] on icon at bounding box center [13, 81] width 11 height 11
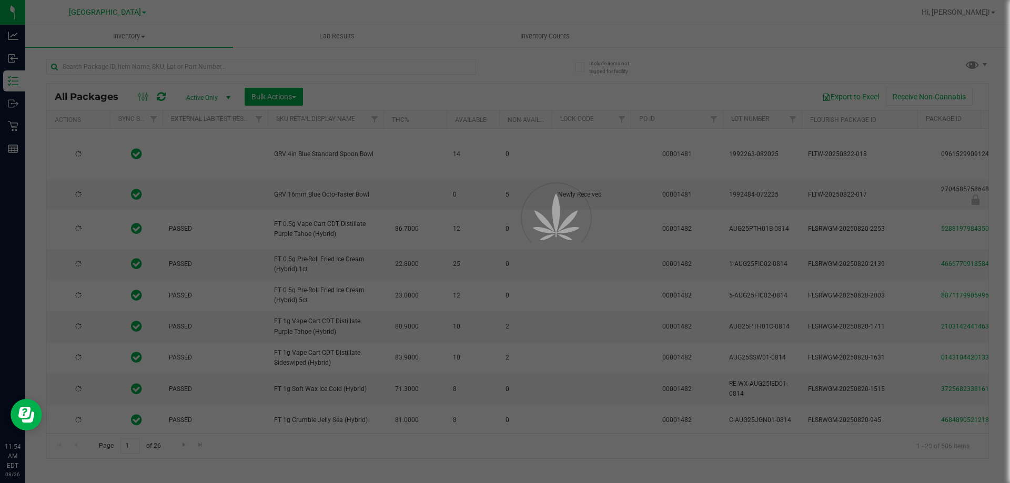
click at [131, 68] on div at bounding box center [505, 241] width 1010 height 483
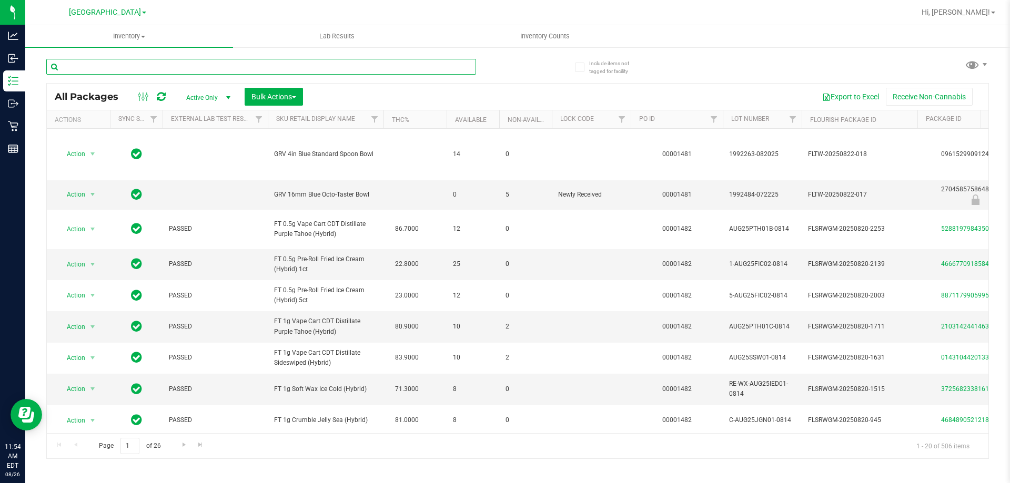
click at [131, 68] on input "text" at bounding box center [261, 67] width 430 height 16
type input "9532792233884546"
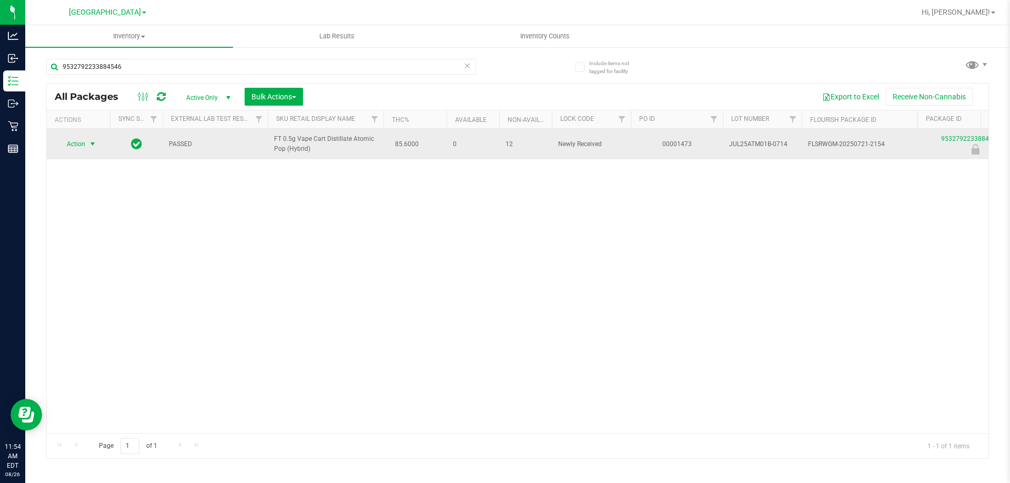
click at [60, 140] on span "Action" at bounding box center [71, 144] width 28 height 15
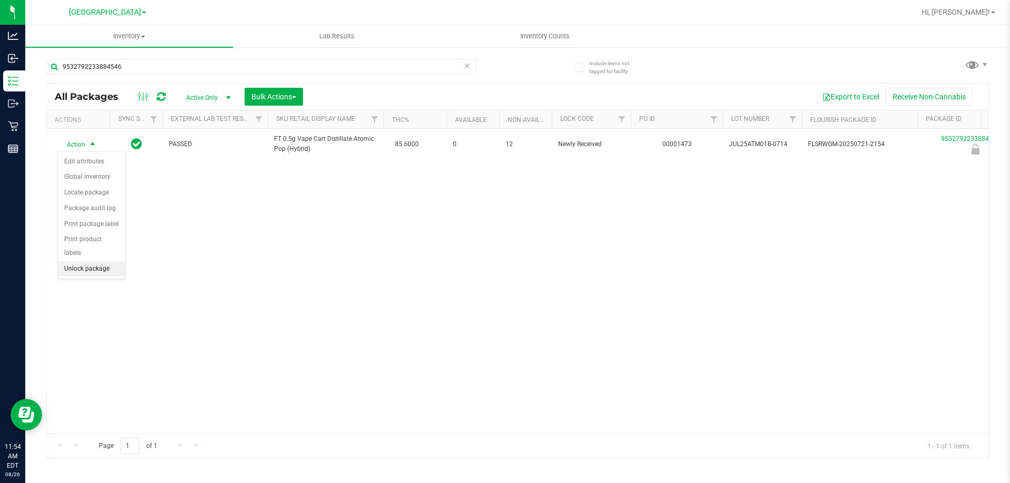
click at [96, 261] on li "Unlock package" at bounding box center [91, 269] width 67 height 16
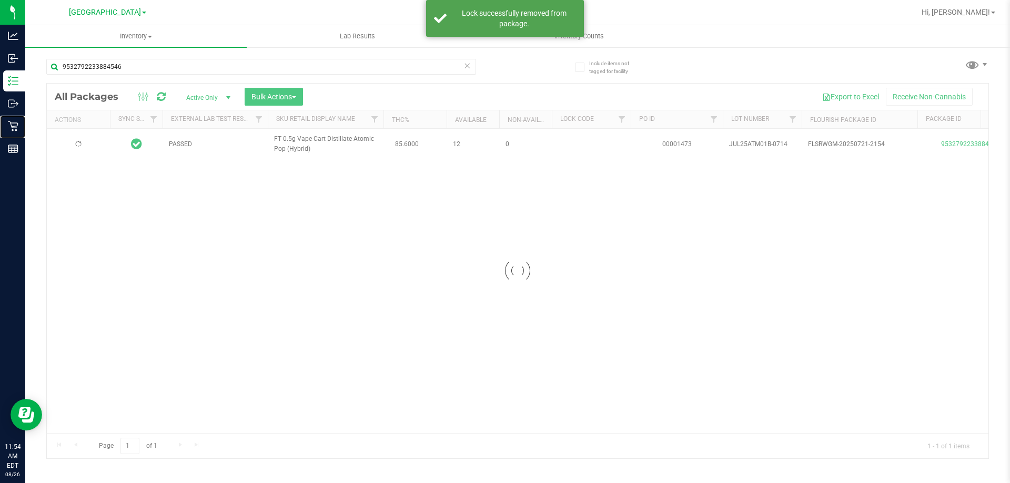
click at [18, 120] on div "Retail" at bounding box center [14, 126] width 22 height 21
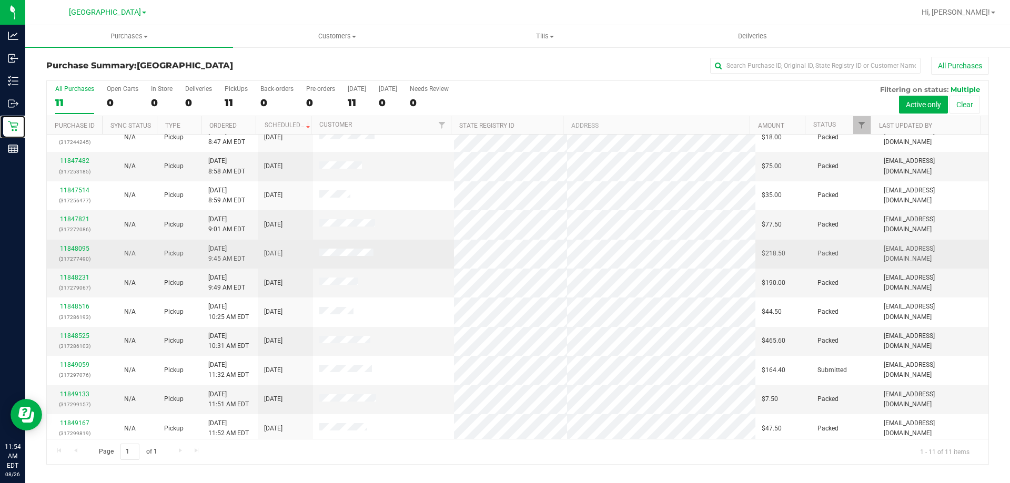
scroll to position [15, 0]
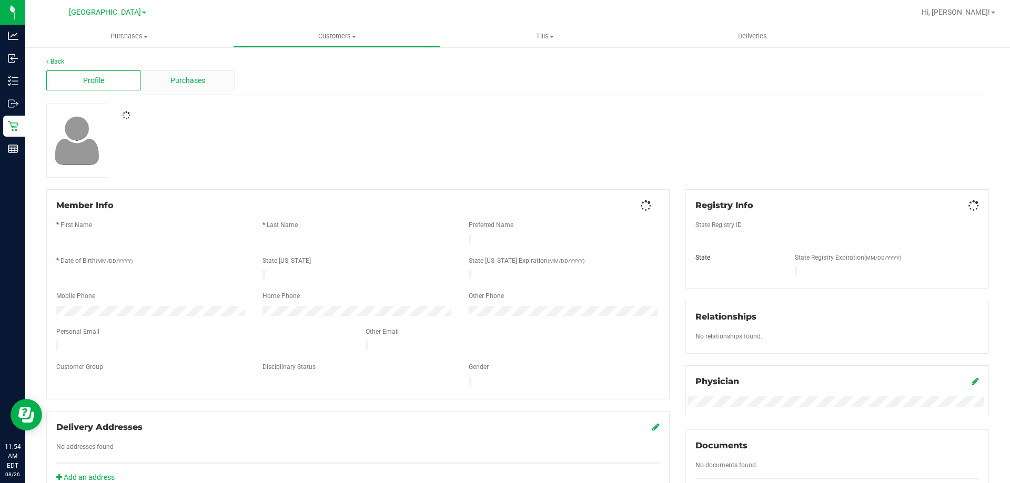
click at [181, 89] on div "Purchases" at bounding box center [187, 80] width 94 height 20
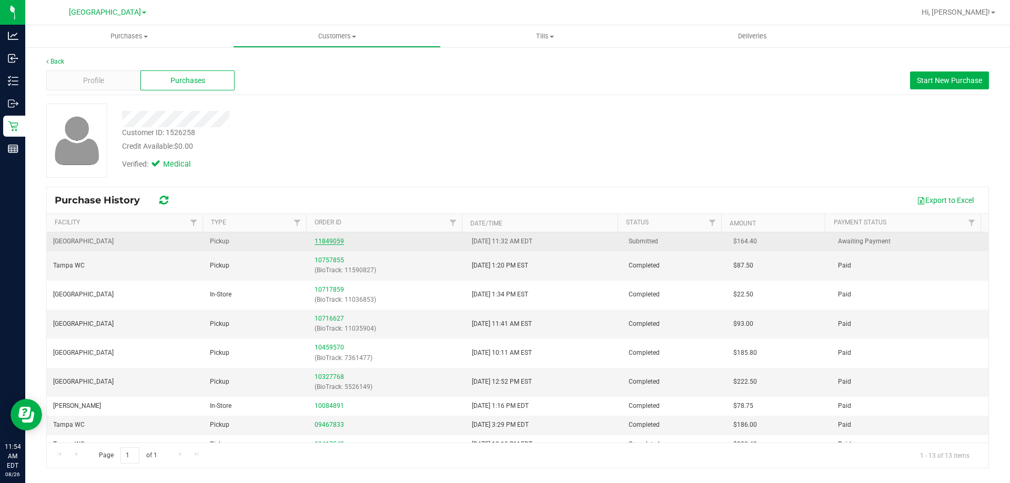
click at [327, 242] on link "11849059" at bounding box center [328, 241] width 29 height 7
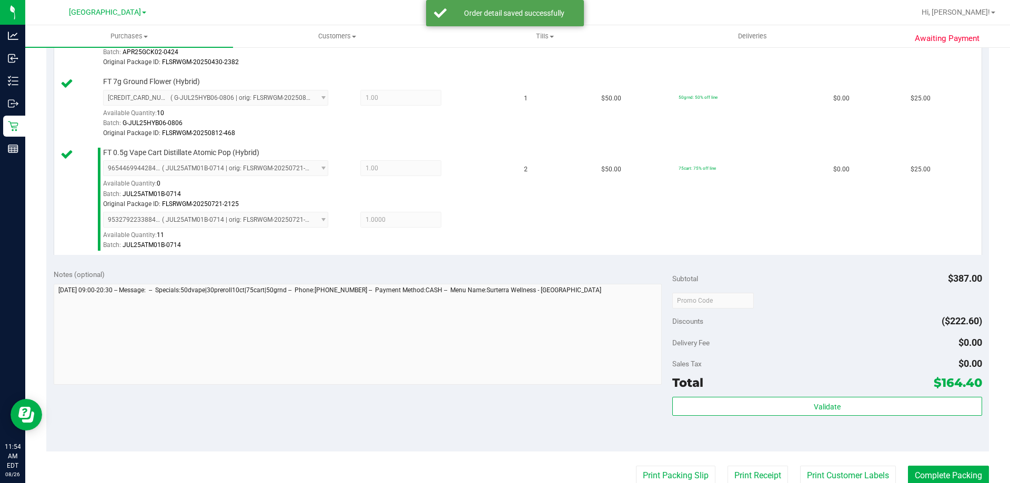
scroll to position [736, 0]
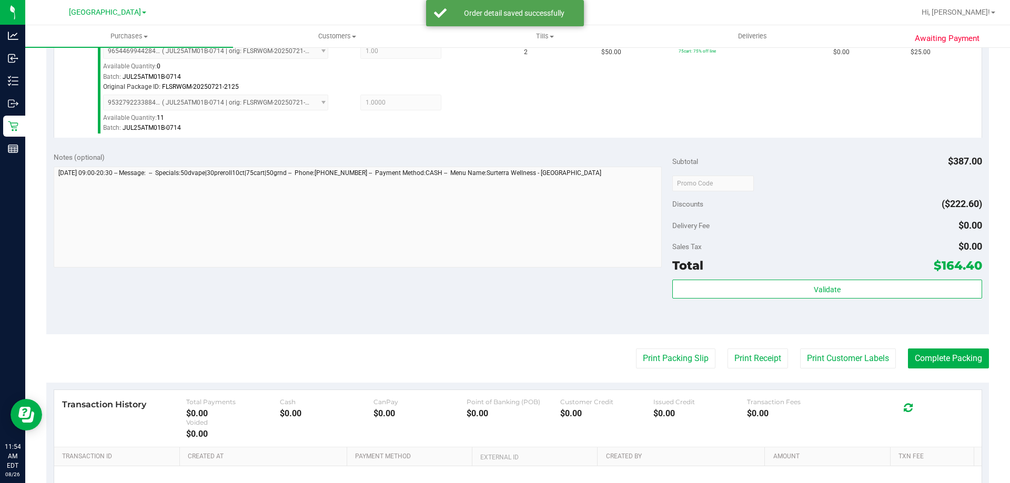
click at [789, 277] on div "Subtotal $387.00 Discounts ($222.60) Delivery Fee $0.00 Sales Tax $0.00 Total $…" at bounding box center [826, 239] width 309 height 175
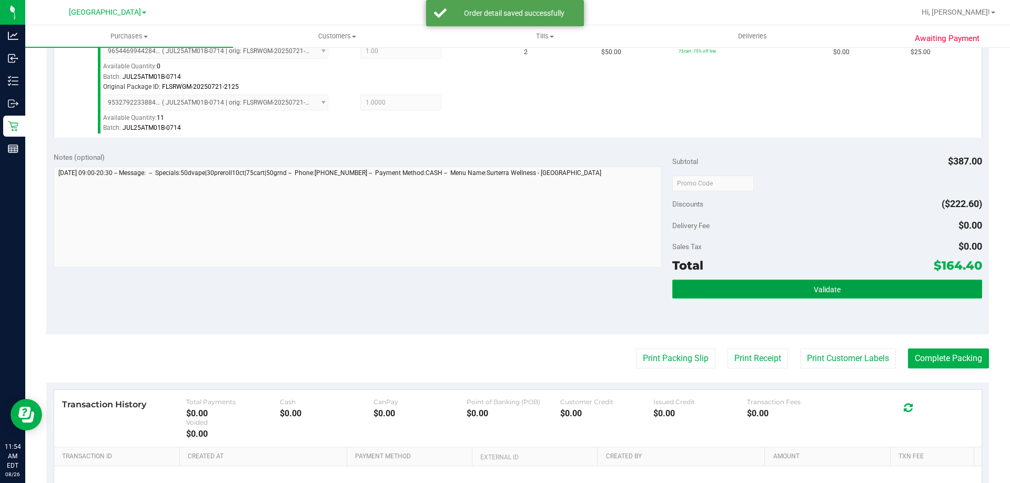
click at [785, 288] on button "Validate" at bounding box center [826, 289] width 309 height 19
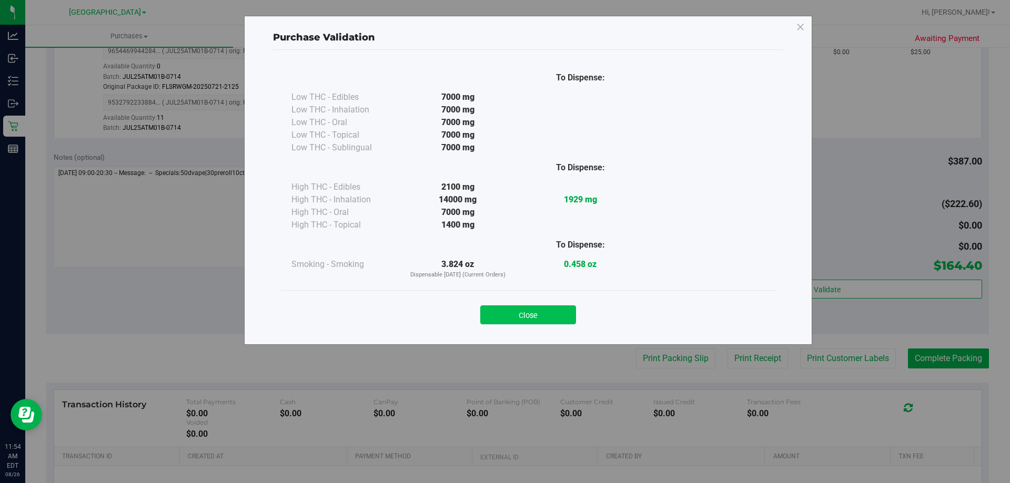
click at [561, 307] on button "Close" at bounding box center [528, 315] width 96 height 19
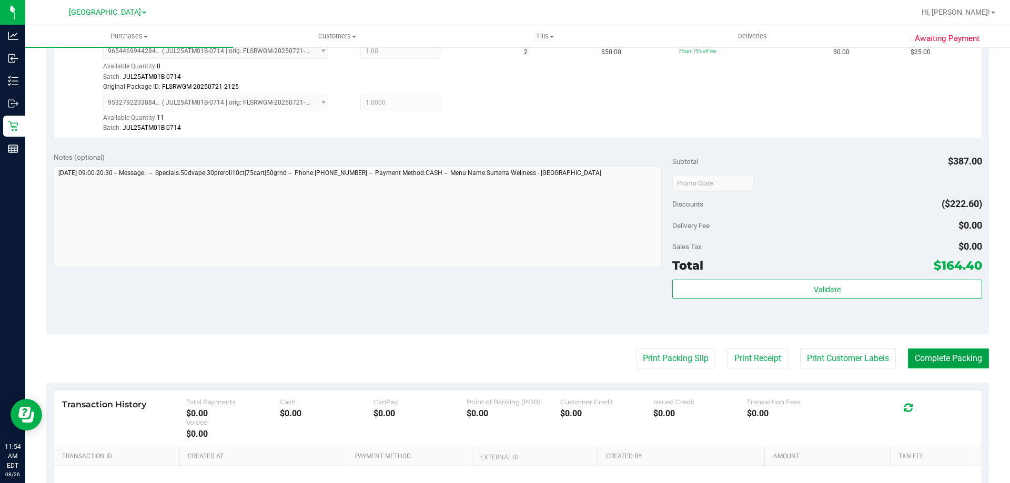
click at [926, 357] on button "Complete Packing" at bounding box center [948, 359] width 81 height 20
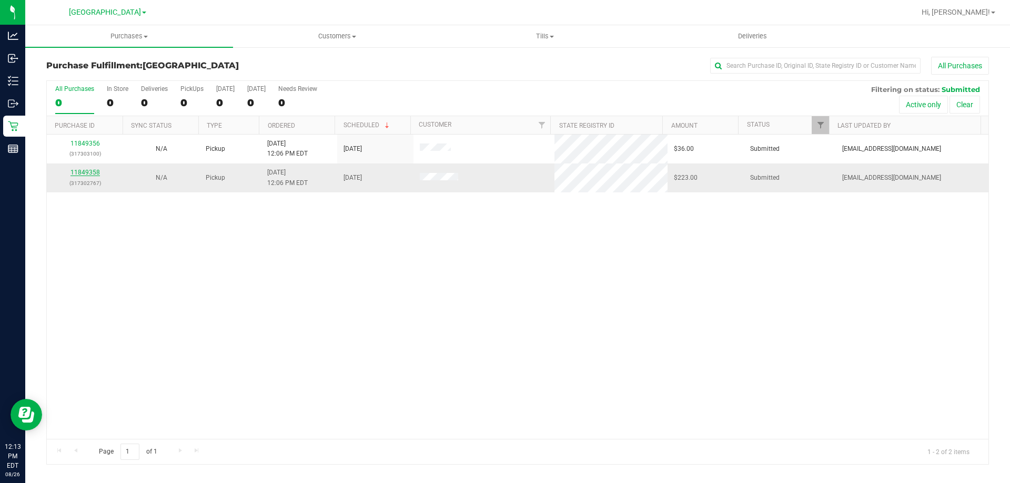
click at [76, 172] on link "11849358" at bounding box center [84, 172] width 29 height 7
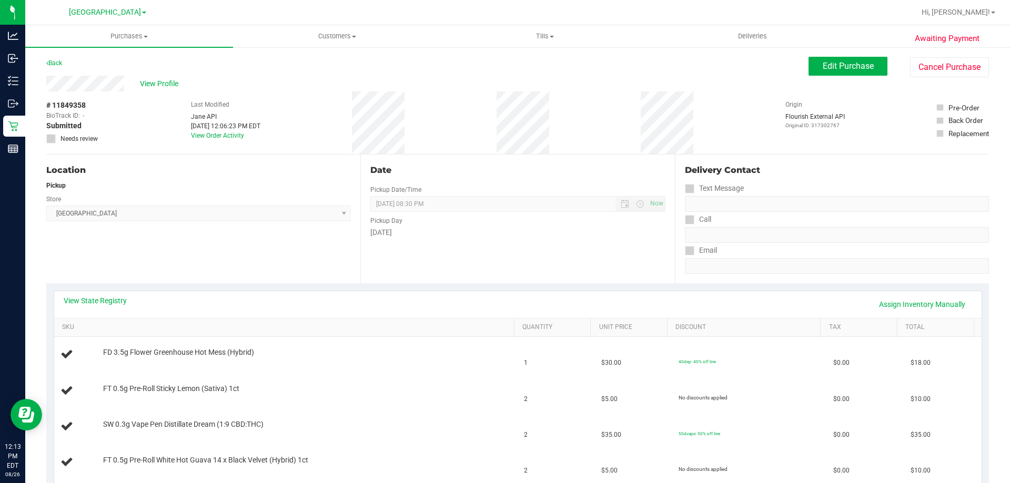
click at [116, 307] on div "View State Registry Assign Inventory Manually" at bounding box center [518, 305] width 908 height 18
click at [115, 305] on link "View State Registry" at bounding box center [95, 301] width 63 height 11
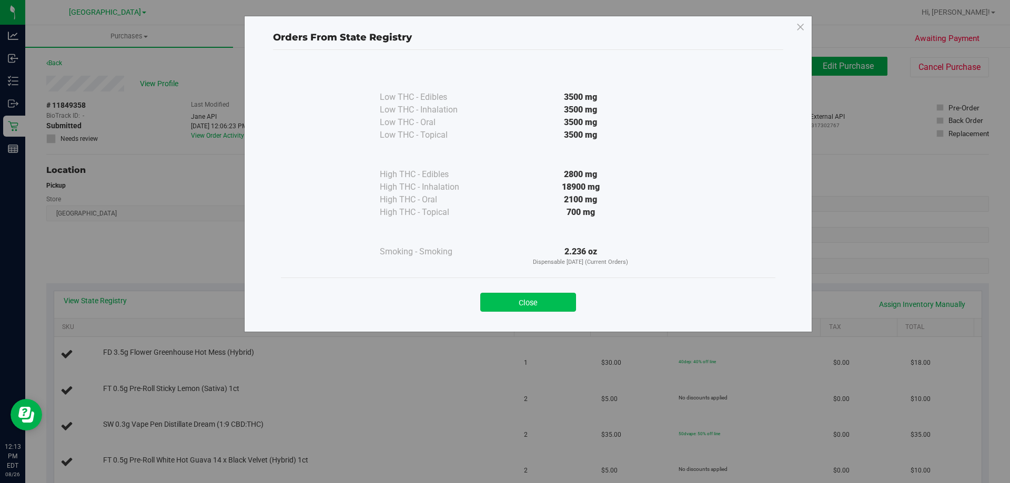
click at [562, 309] on button "Close" at bounding box center [528, 302] width 96 height 19
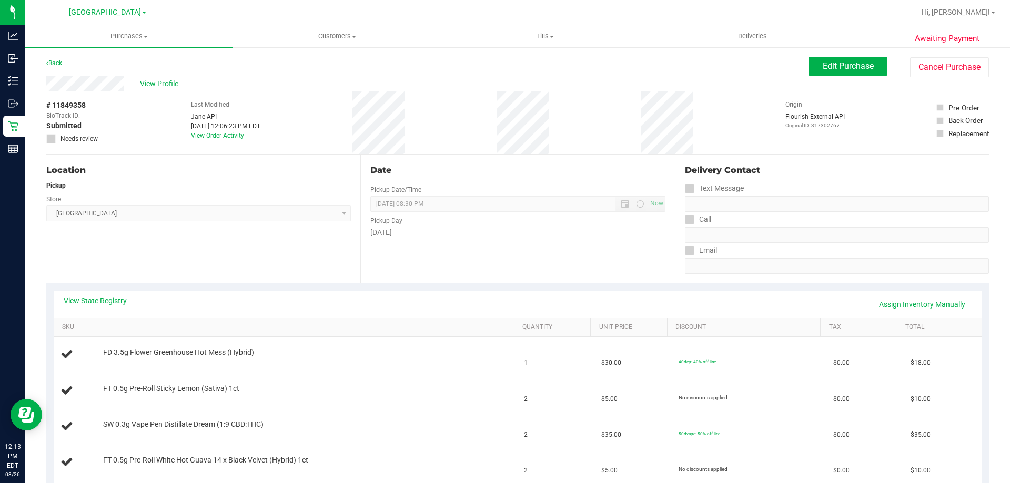
click at [154, 82] on span "View Profile" at bounding box center [161, 83] width 42 height 11
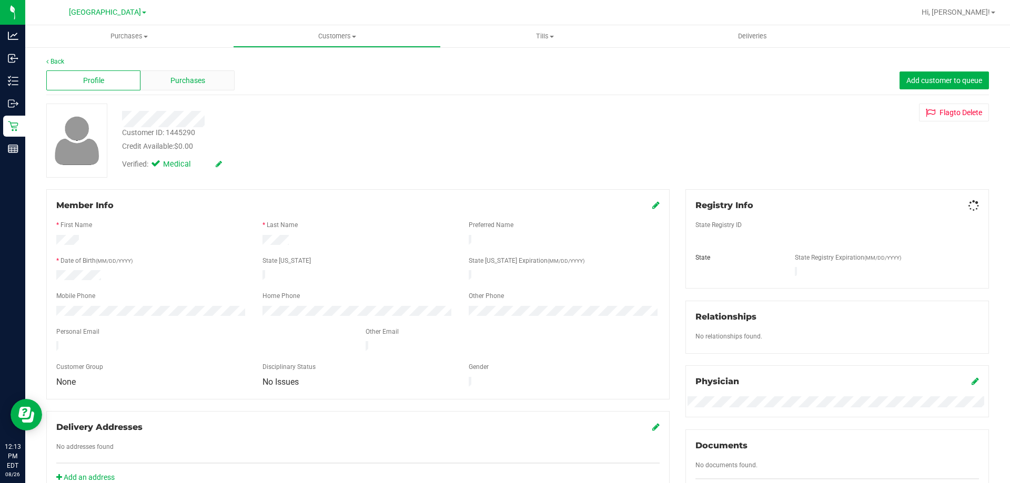
click at [165, 84] on div "Purchases" at bounding box center [187, 80] width 94 height 20
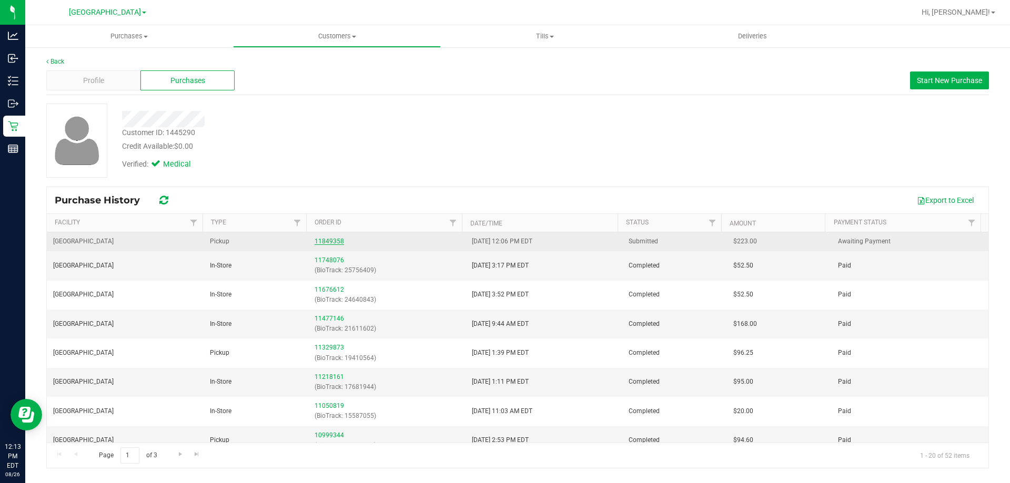
click at [320, 238] on link "11849358" at bounding box center [328, 241] width 29 height 7
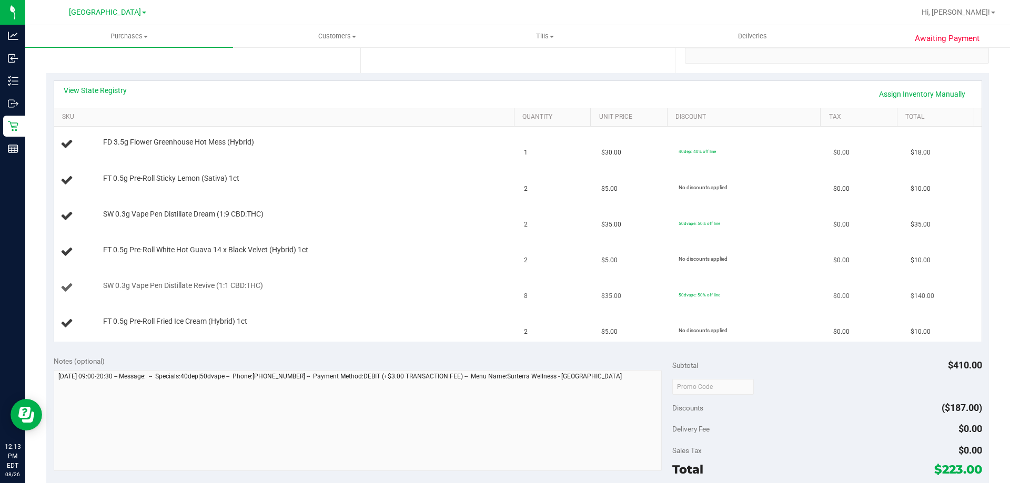
click at [574, 276] on td "8" at bounding box center [555, 288] width 77 height 36
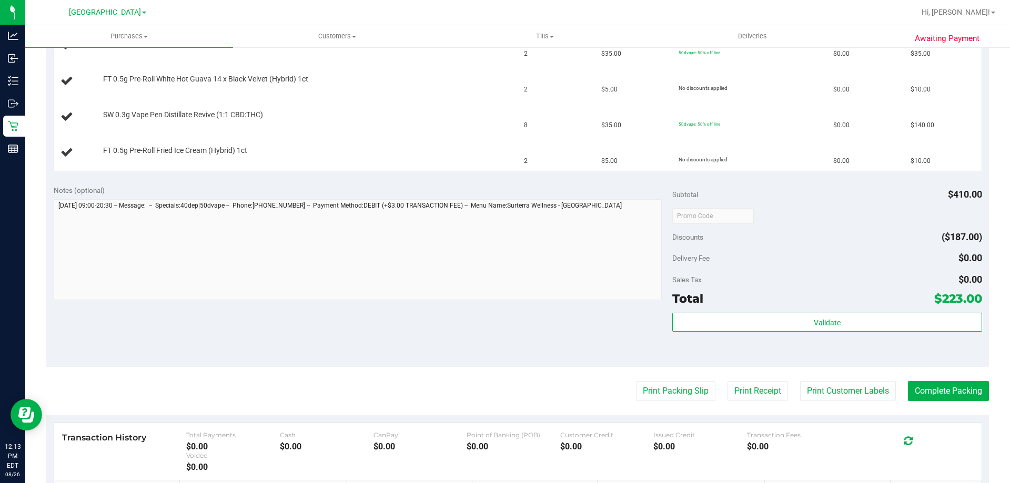
scroll to position [421, 0]
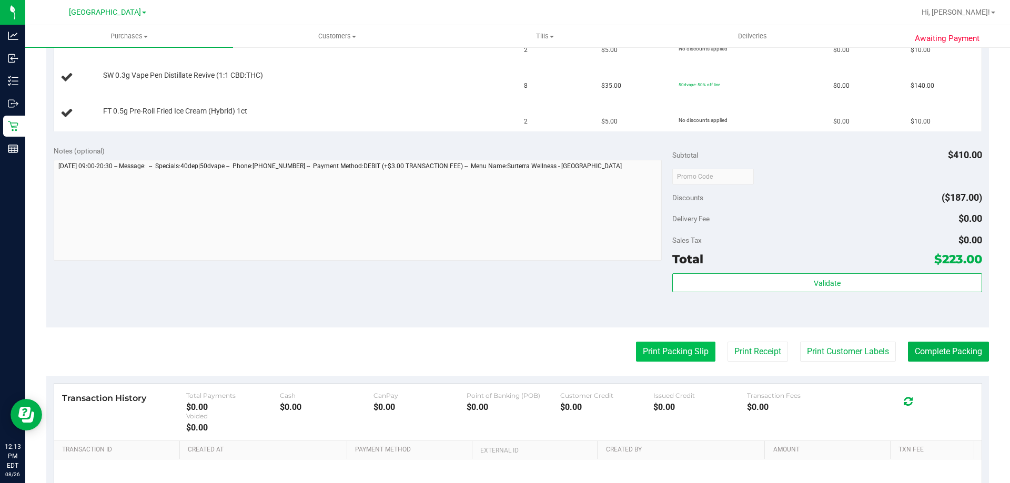
click at [663, 358] on button "Print Packing Slip" at bounding box center [675, 352] width 79 height 20
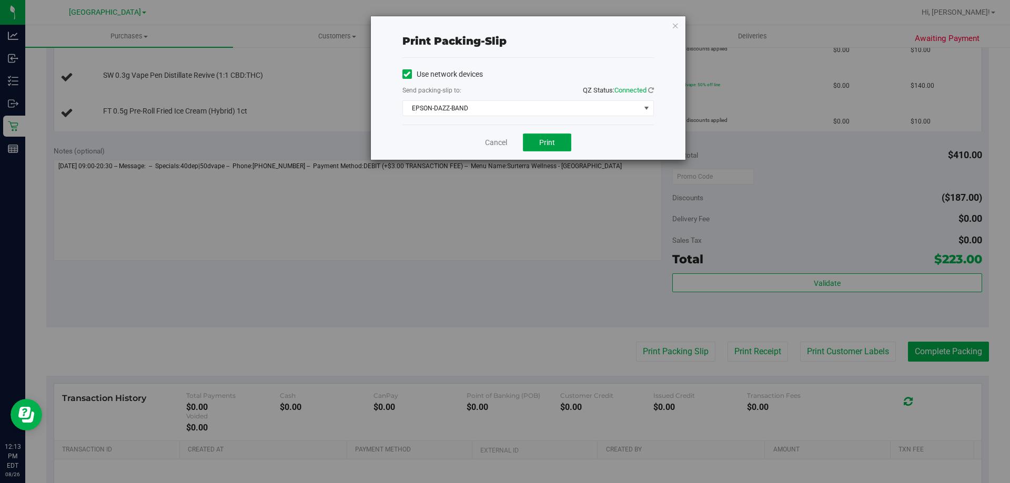
click at [555, 139] on button "Print" at bounding box center [547, 143] width 48 height 18
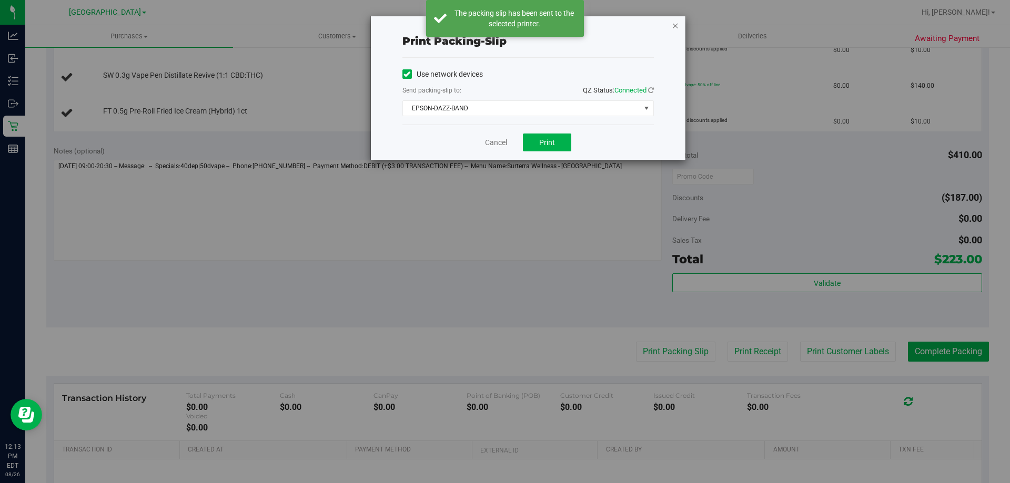
click at [673, 21] on icon "button" at bounding box center [675, 25] width 7 height 13
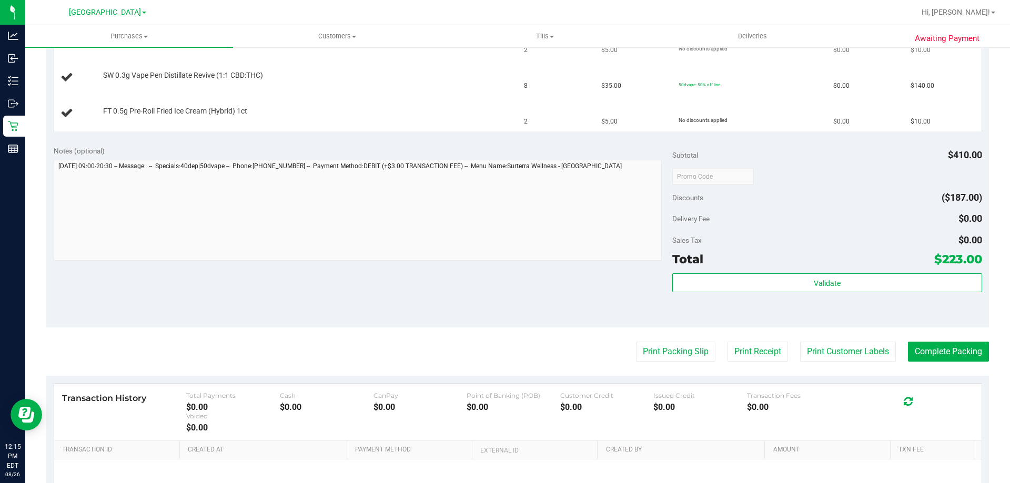
click at [636, 342] on button "Print Packing Slip" at bounding box center [675, 352] width 79 height 20
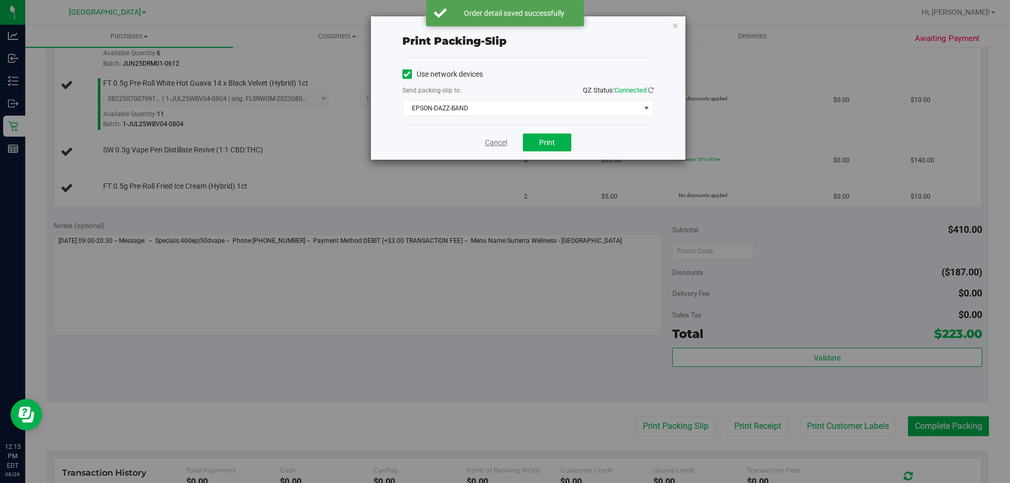
click at [499, 145] on link "Cancel" at bounding box center [496, 142] width 22 height 11
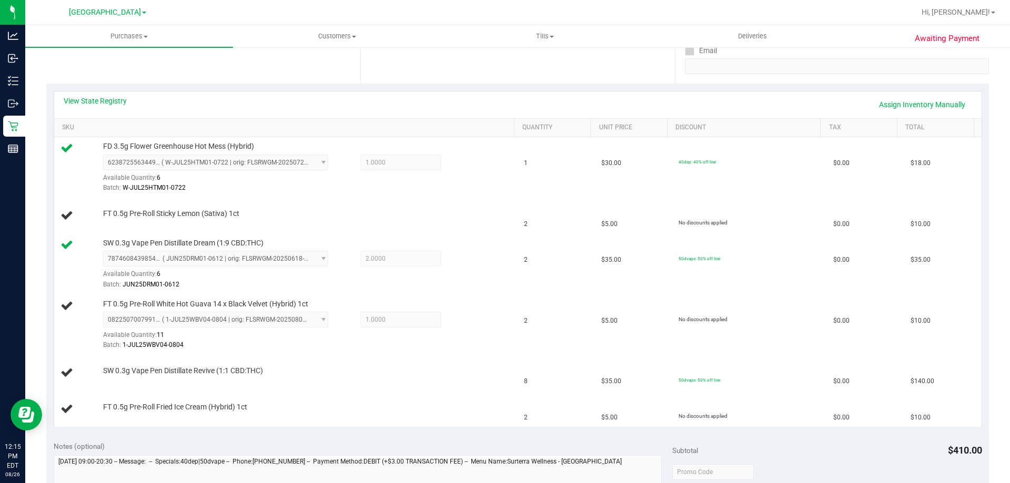
scroll to position [201, 0]
click at [524, 225] on span "2" at bounding box center [526, 223] width 4 height 10
click at [517, 247] on td "2" at bounding box center [555, 262] width 77 height 61
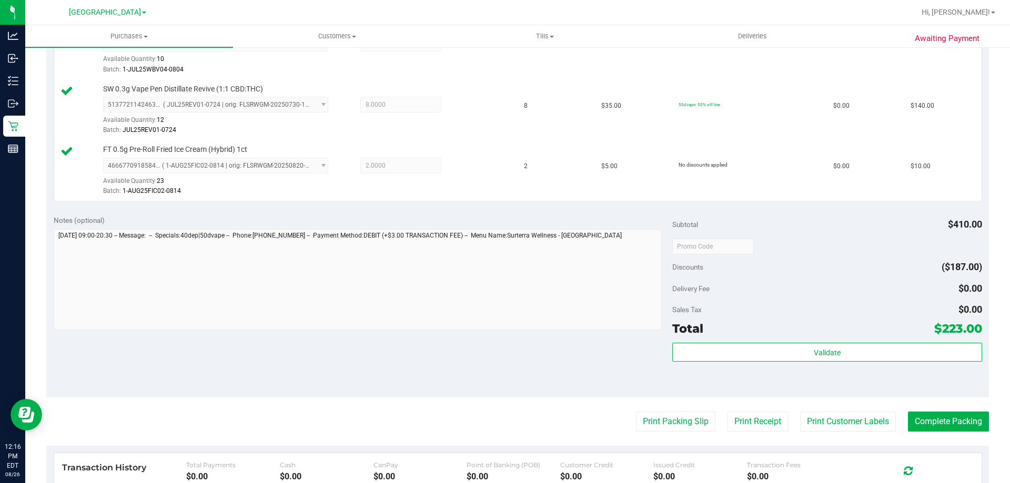
scroll to position [524, 0]
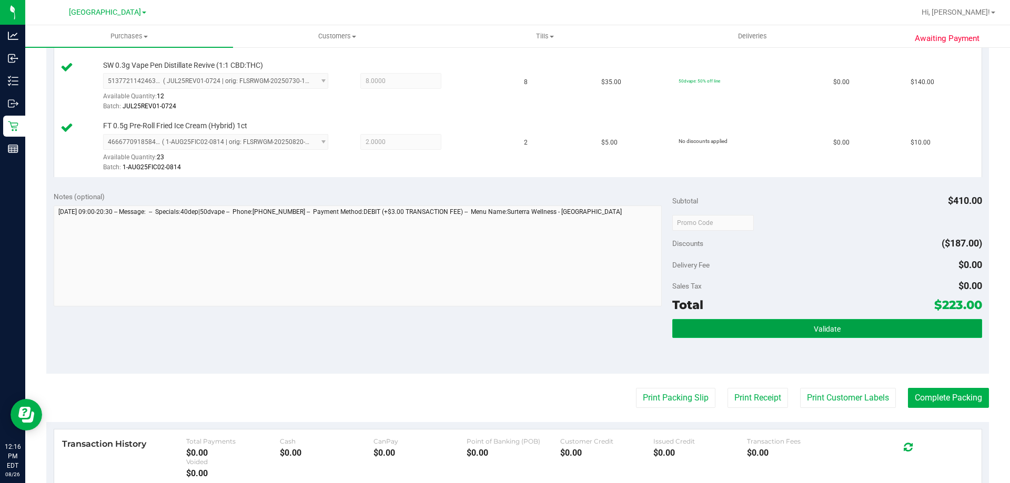
click at [837, 330] on button "Validate" at bounding box center [826, 328] width 309 height 19
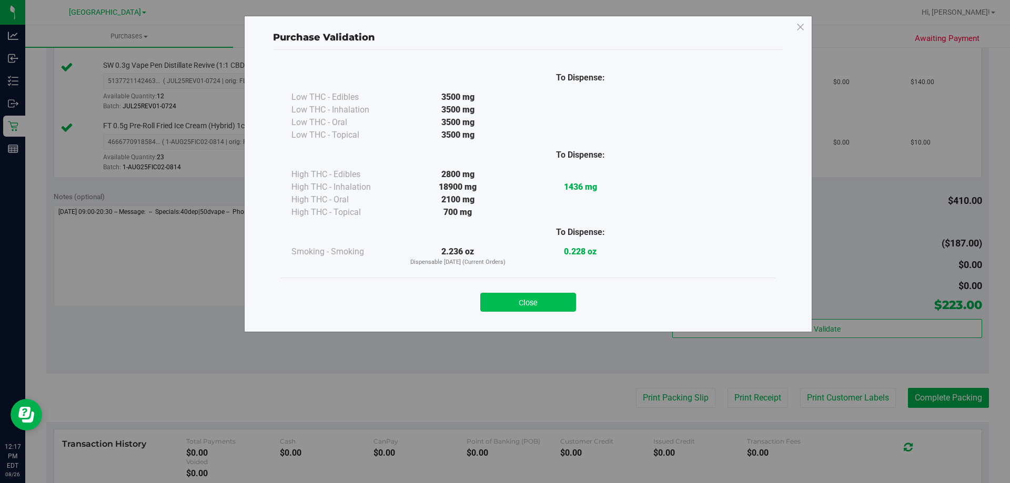
click at [530, 304] on button "Close" at bounding box center [528, 302] width 96 height 19
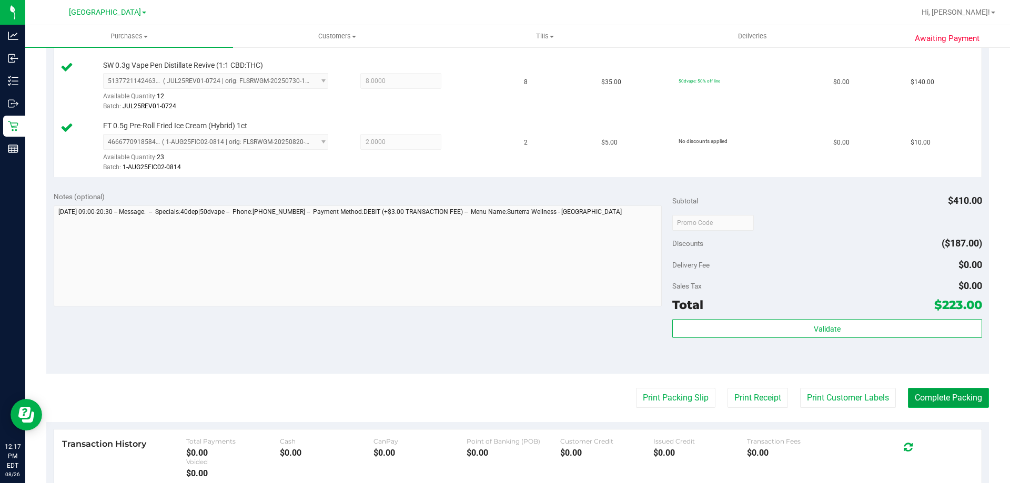
click at [941, 400] on button "Complete Packing" at bounding box center [948, 398] width 81 height 20
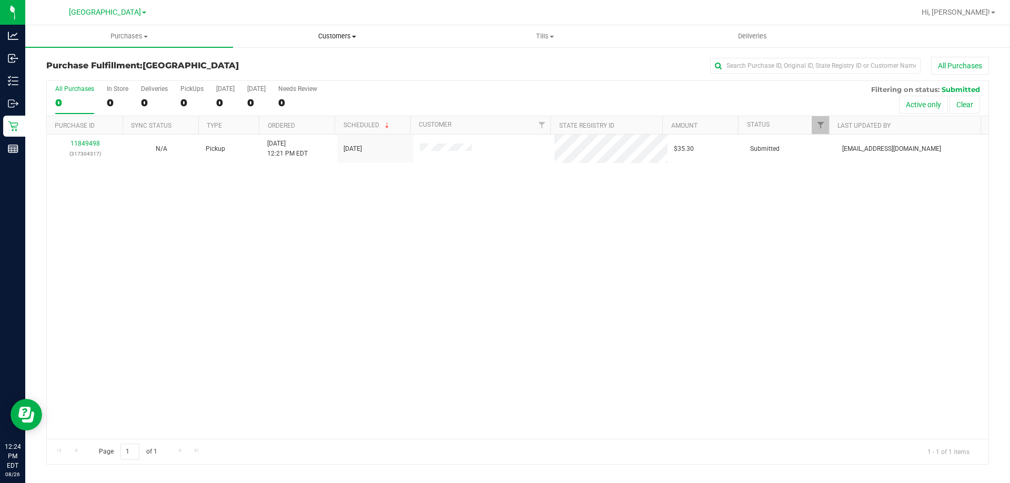
click at [357, 38] on span "Customers" at bounding box center [336, 36] width 207 height 9
click at [311, 60] on li "All customers" at bounding box center [337, 63] width 208 height 13
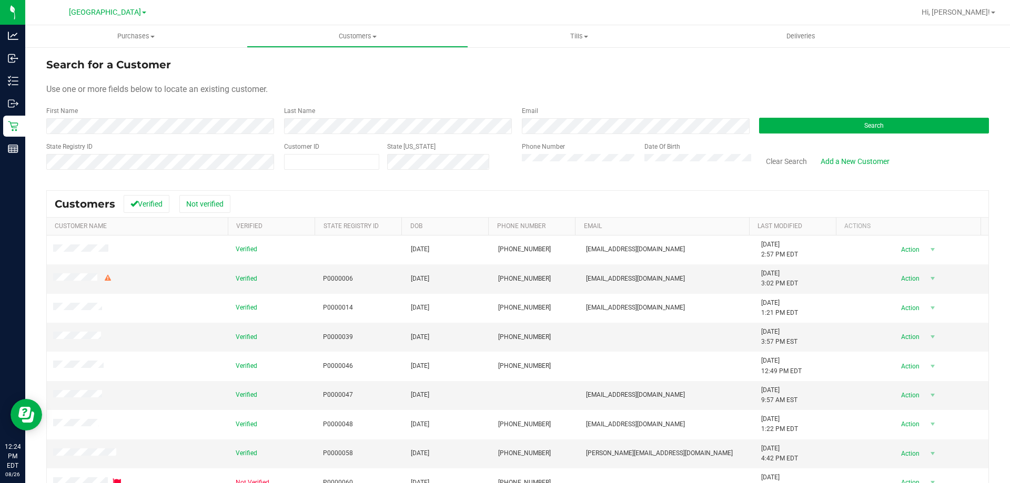
click at [303, 177] on div "Customer ID" at bounding box center [331, 160] width 95 height 37
click at [313, 163] on span at bounding box center [331, 162] width 95 height 16
paste input "1611814"
type input "1611814"
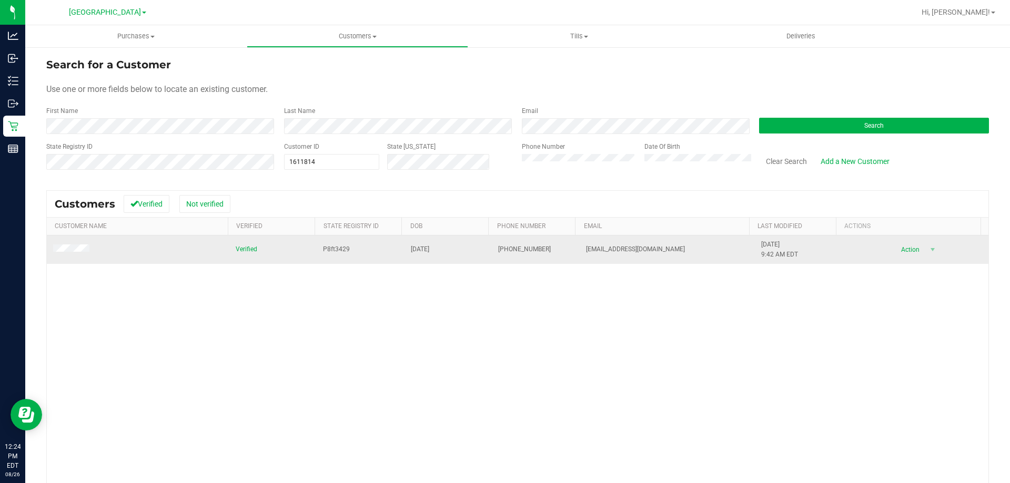
drag, startPoint x: 77, startPoint y: 239, endPoint x: 70, endPoint y: 260, distance: 22.1
click at [76, 239] on td at bounding box center [138, 250] width 182 height 28
click at [70, 260] on td at bounding box center [138, 250] width 182 height 28
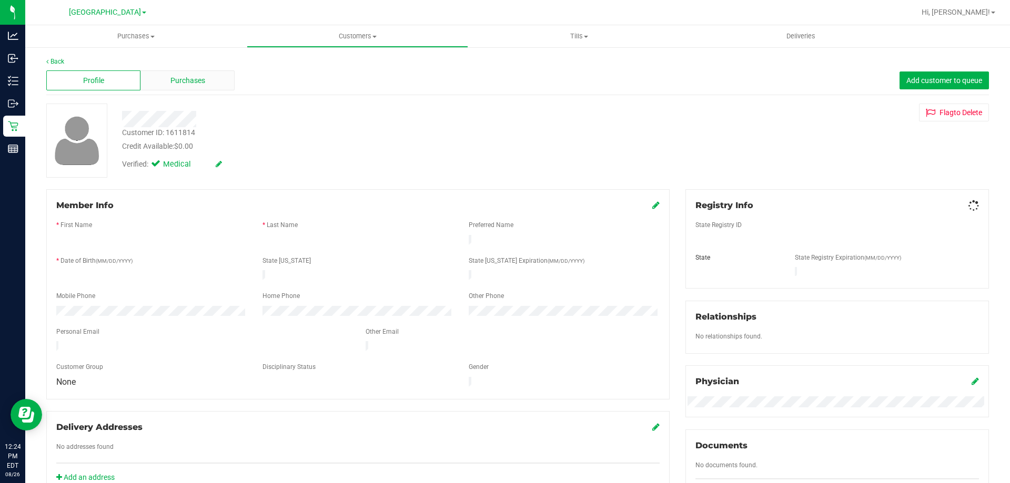
click at [176, 88] on div "Purchases" at bounding box center [187, 80] width 94 height 20
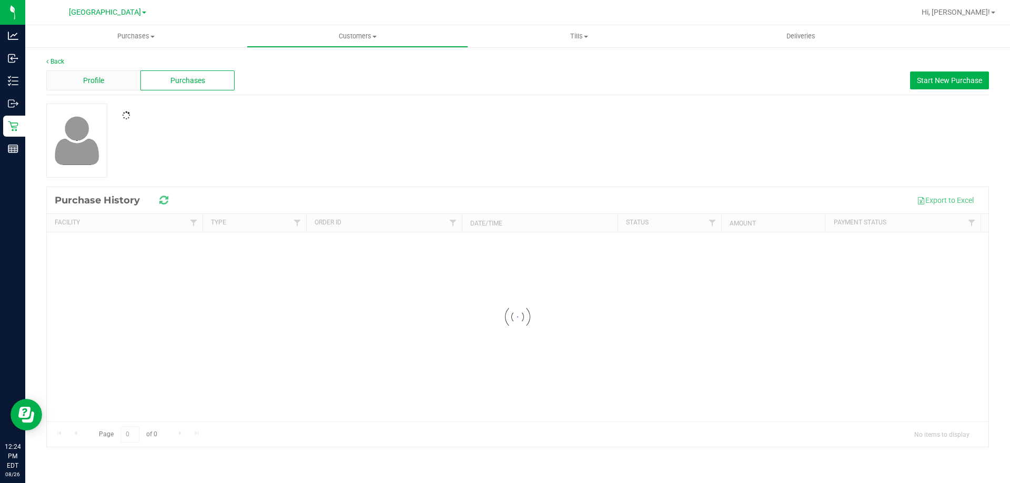
click at [110, 87] on div "Profile" at bounding box center [93, 80] width 94 height 20
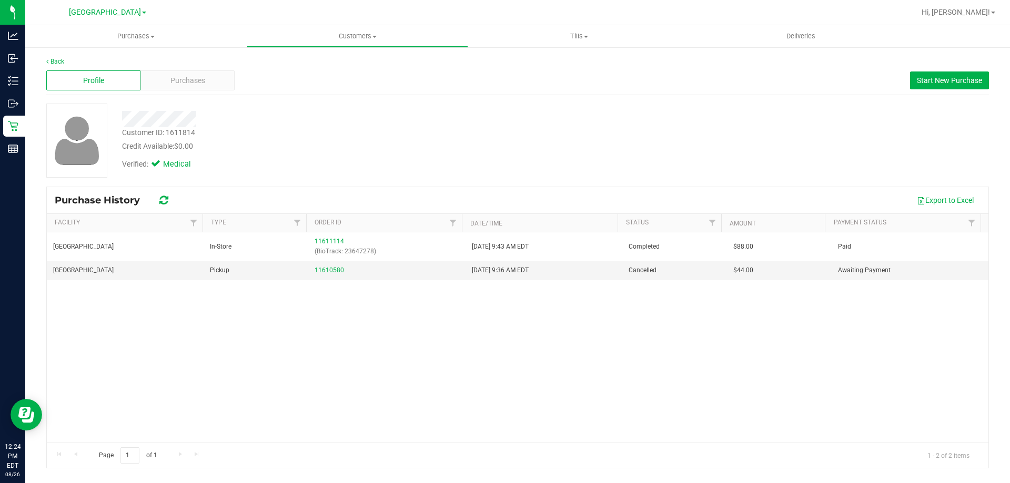
click at [113, 80] on div "Profile" at bounding box center [93, 80] width 94 height 20
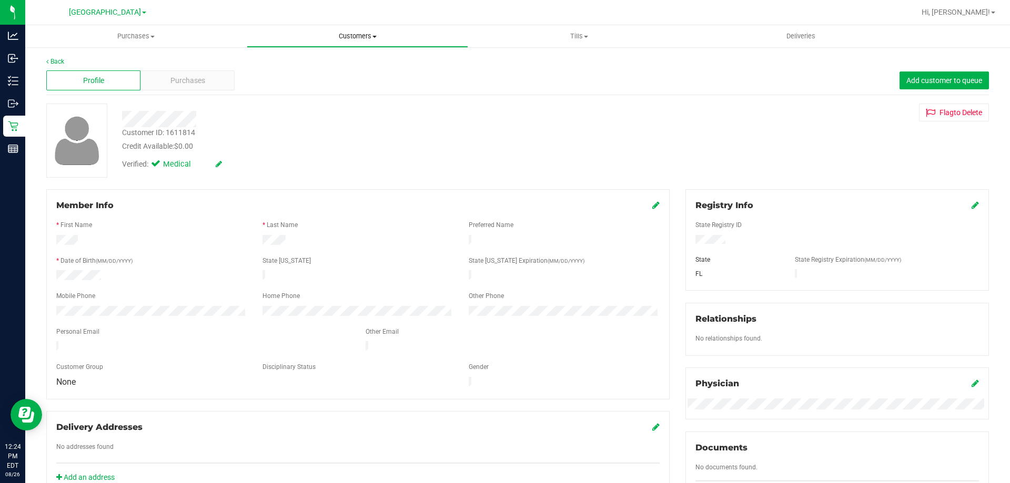
click at [341, 33] on span "Customers" at bounding box center [357, 36] width 220 height 9
click at [284, 65] on span "All customers" at bounding box center [285, 63] width 76 height 9
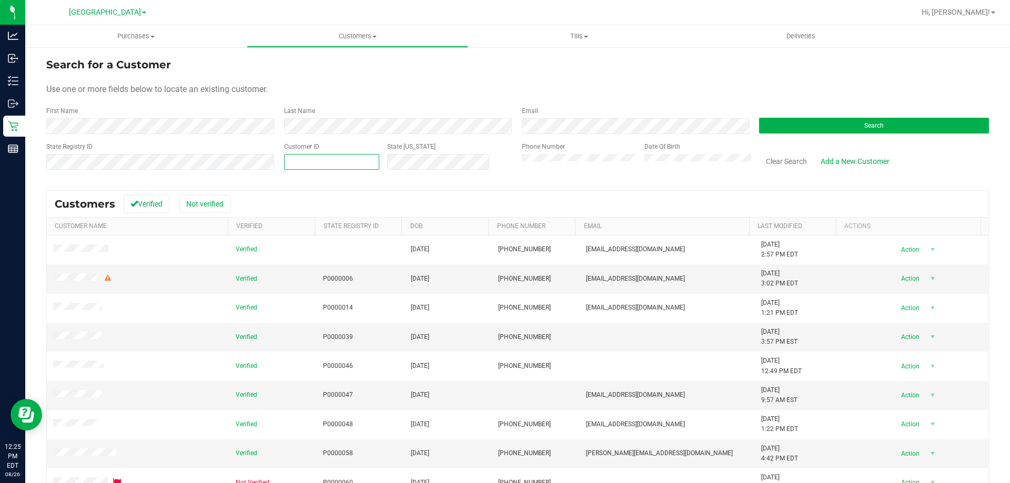
click at [344, 164] on span at bounding box center [331, 162] width 95 height 16
paste input "1612063"
type input "1612063"
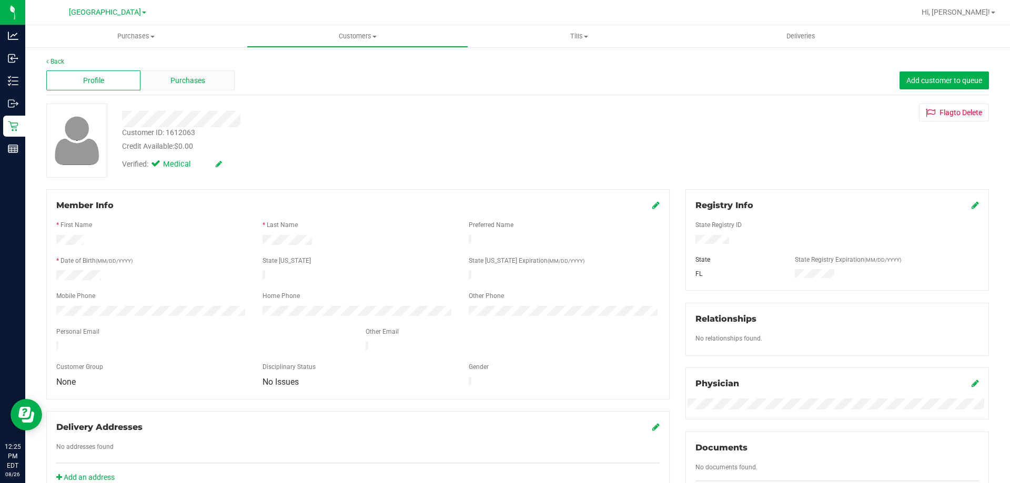
click at [194, 78] on span "Purchases" at bounding box center [187, 80] width 35 height 11
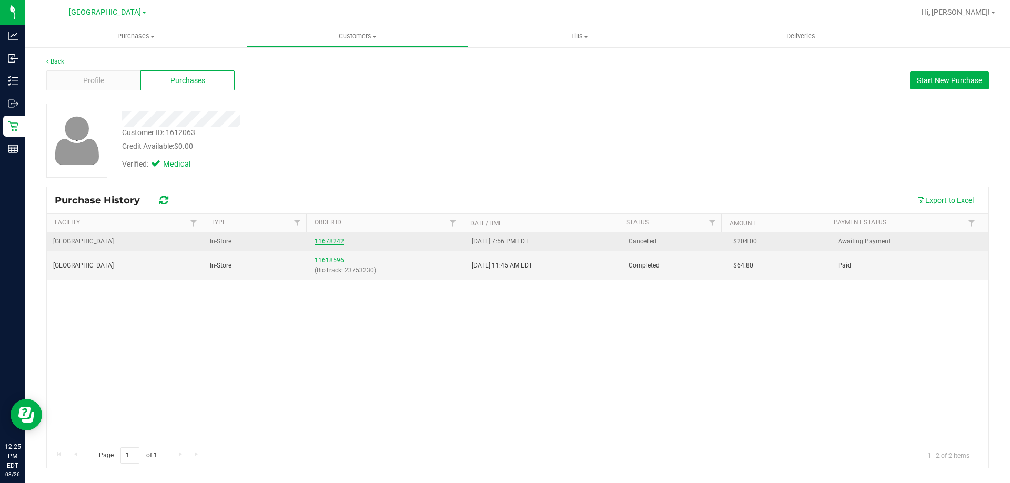
click at [327, 239] on link "11678242" at bounding box center [328, 241] width 29 height 7
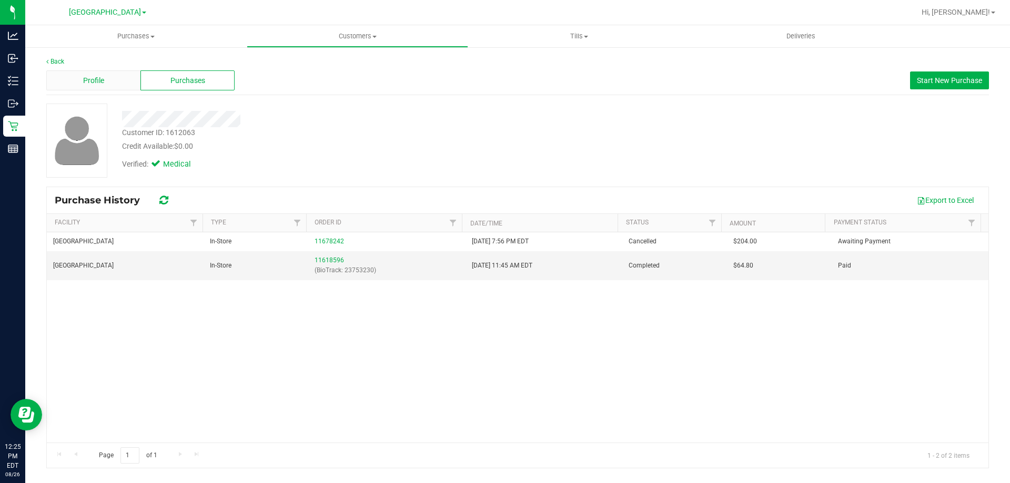
click at [96, 89] on div "Profile" at bounding box center [93, 80] width 94 height 20
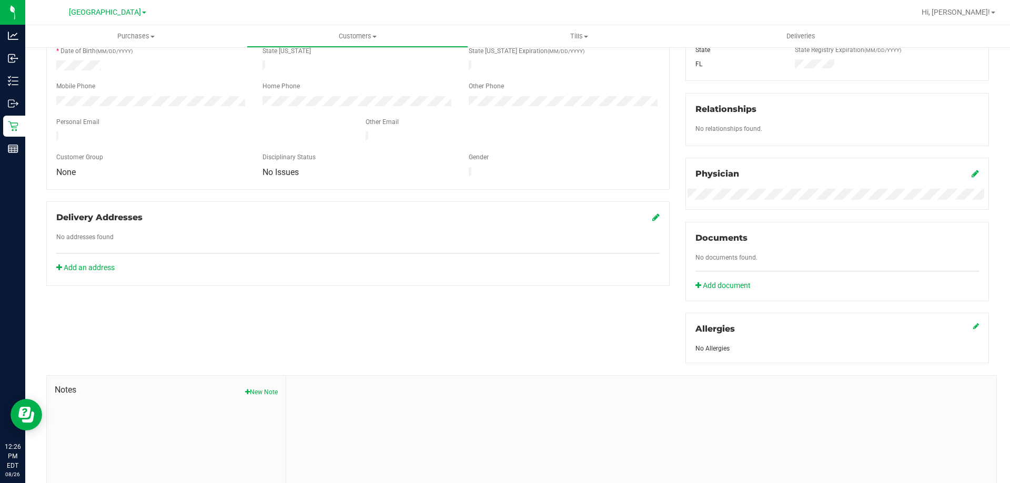
scroll to position [210, 0]
click at [262, 395] on button "New Note" at bounding box center [261, 391] width 33 height 9
click at [335, 415] on input "Note Title" at bounding box center [641, 419] width 694 height 16
type input "8/26 call"
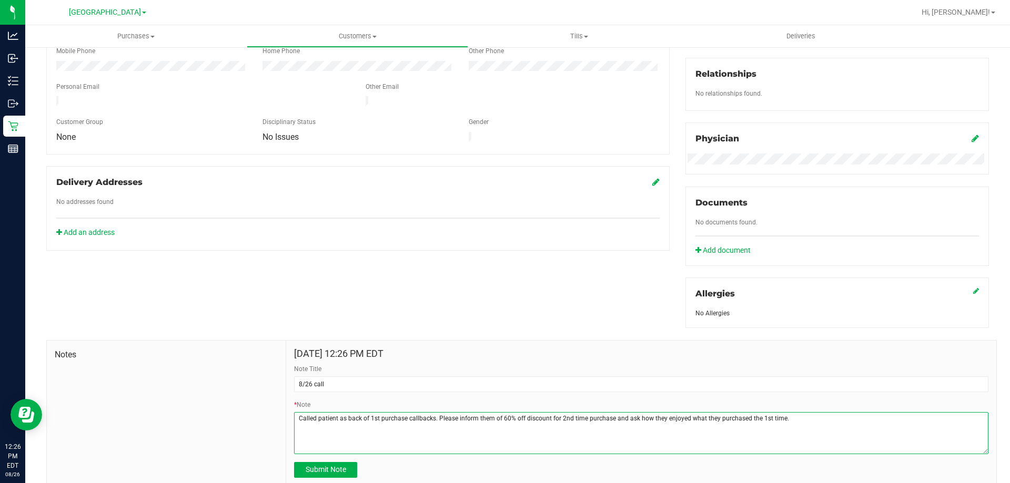
scroll to position [281, 0]
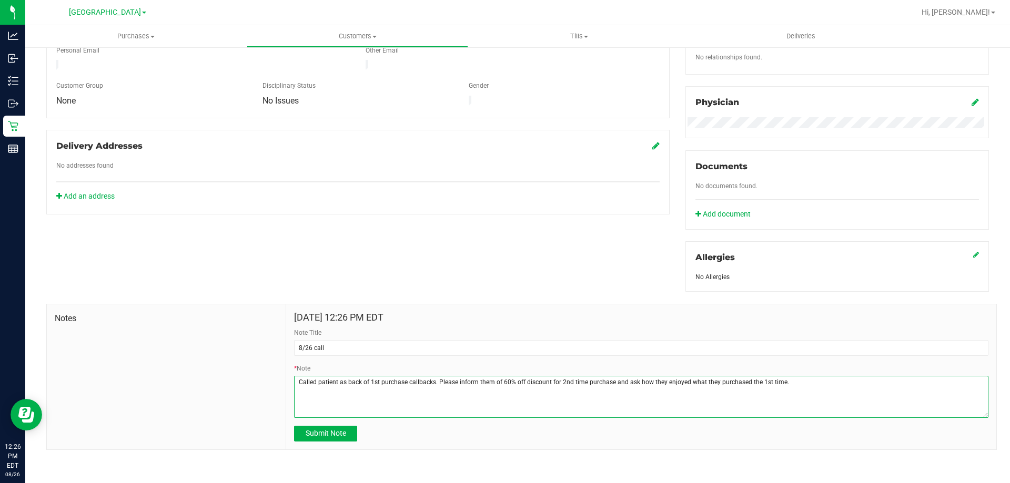
type textarea "Called patient as back of 1st purchase callbacks. Please inform them of 60% off…"
click at [338, 446] on div "[DATE] 12:26 PM EDT Note Title 8/26 call * Note Submit Note" at bounding box center [641, 376] width 710 height 145
click at [339, 441] on div "[DATE] 12:26 PM EDT Note Title 8/26 call * Note Submit Note" at bounding box center [641, 376] width 710 height 145
click at [343, 435] on span "Submit Note" at bounding box center [326, 433] width 40 height 8
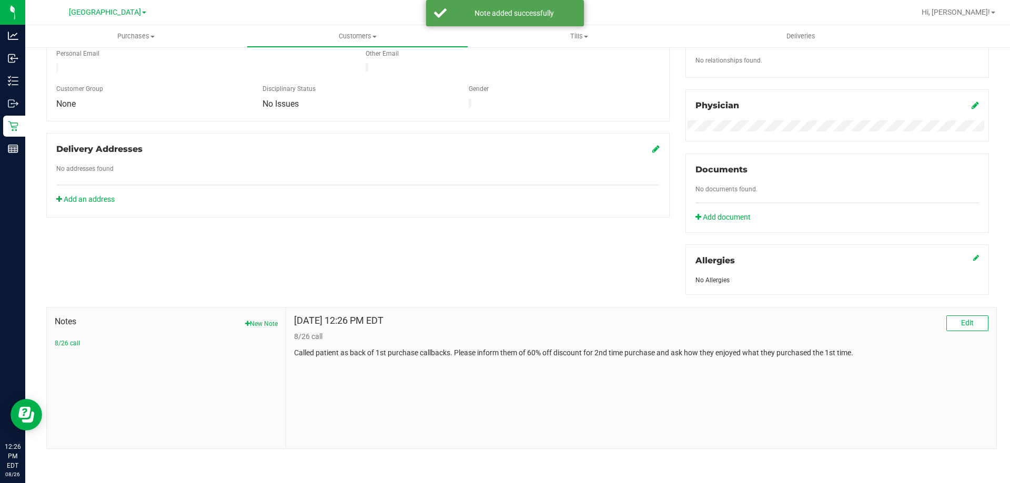
scroll to position [277, 0]
click at [338, 42] on uib-tab-heading "Customers All customers Add a new customer All physicians" at bounding box center [357, 36] width 220 height 21
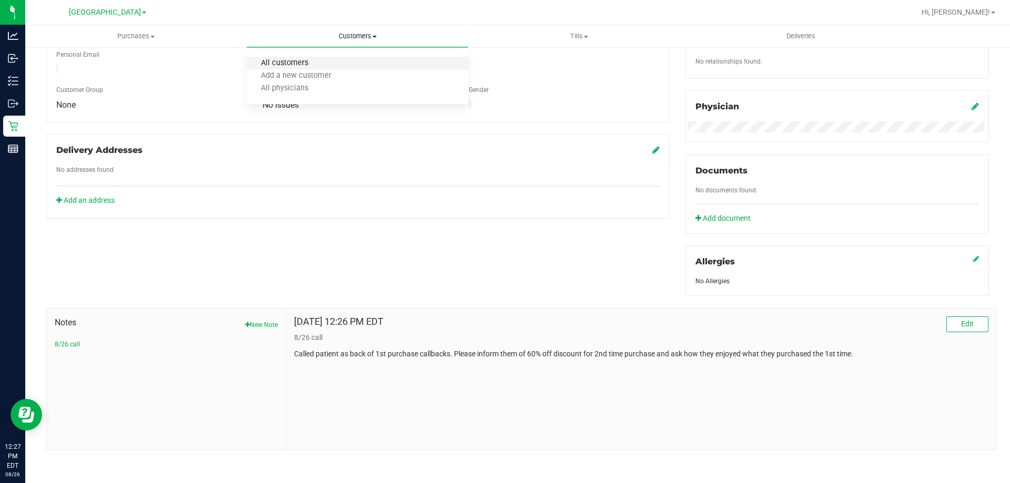
click at [318, 62] on span "All customers" at bounding box center [285, 63] width 76 height 9
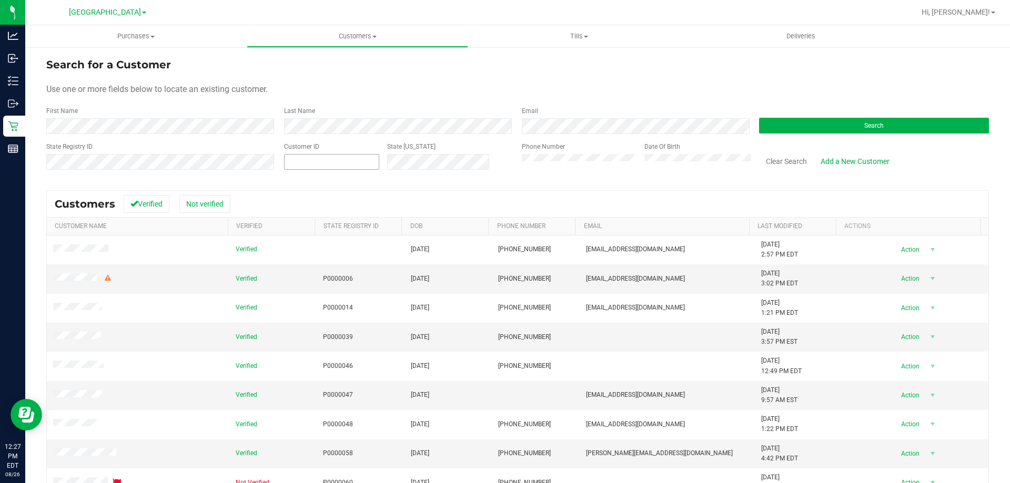
click at [306, 155] on span at bounding box center [331, 162] width 95 height 16
paste input "1612046"
type input "1612046"
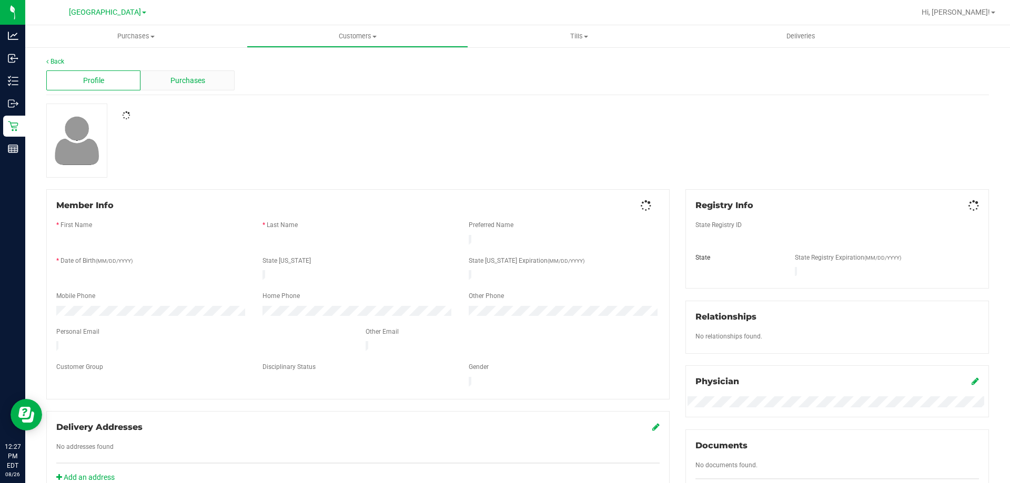
click at [196, 77] on span "Purchases" at bounding box center [187, 80] width 35 height 11
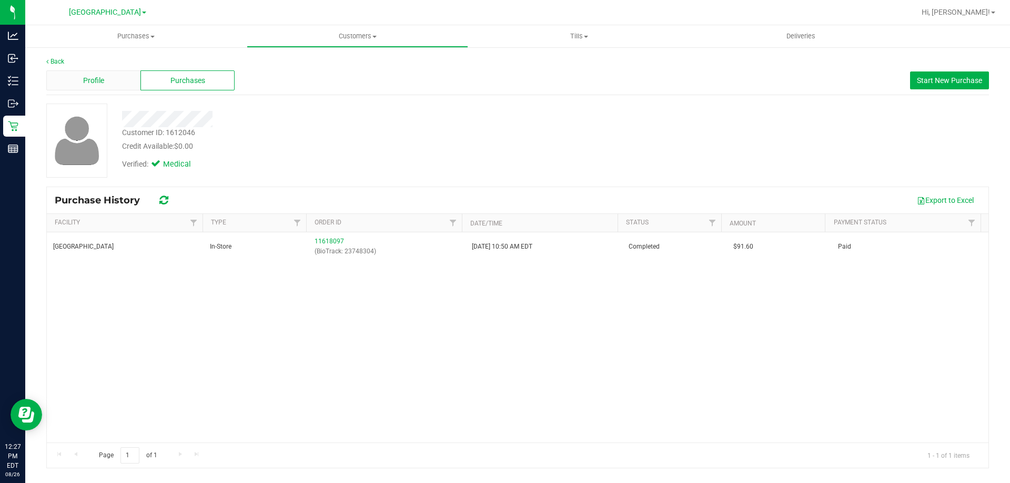
click at [107, 72] on div "Profile" at bounding box center [93, 80] width 94 height 20
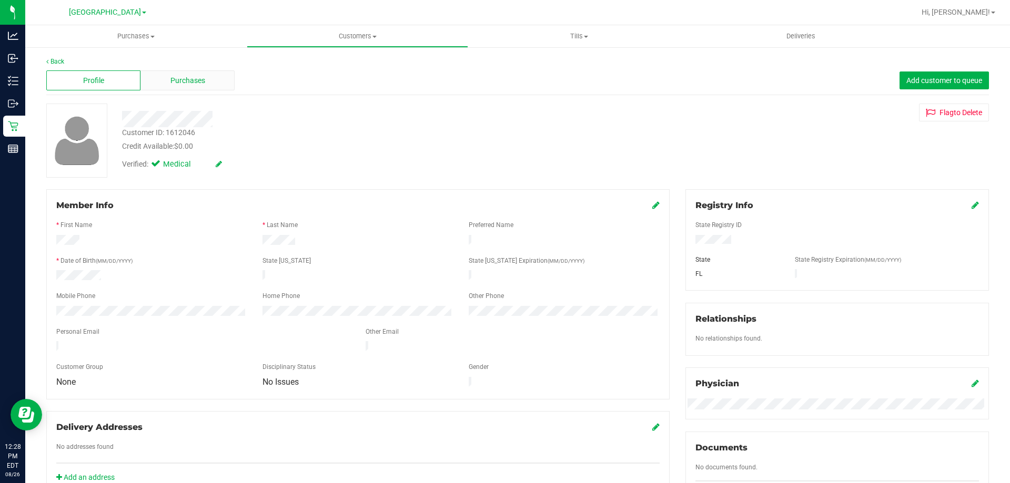
click at [146, 79] on div "Purchases" at bounding box center [187, 80] width 94 height 20
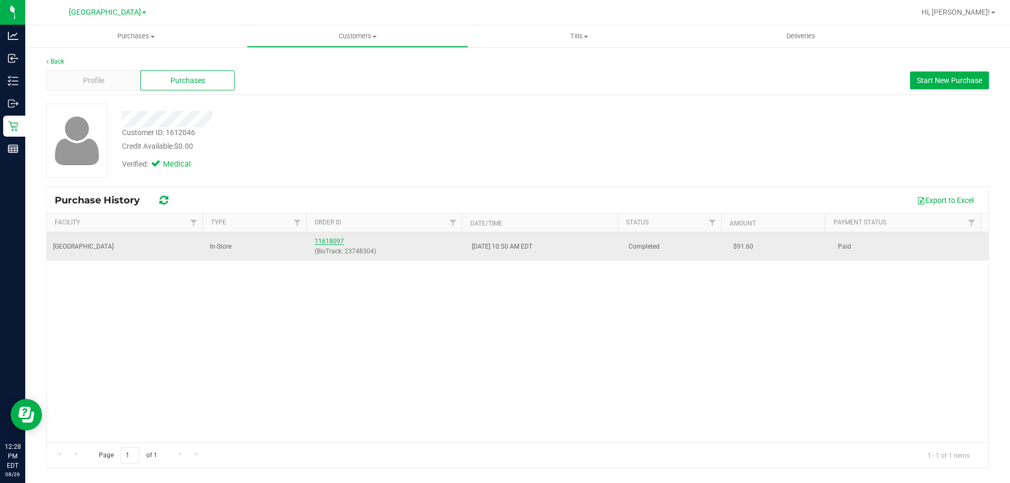
click at [314, 240] on link "11618097" at bounding box center [328, 241] width 29 height 7
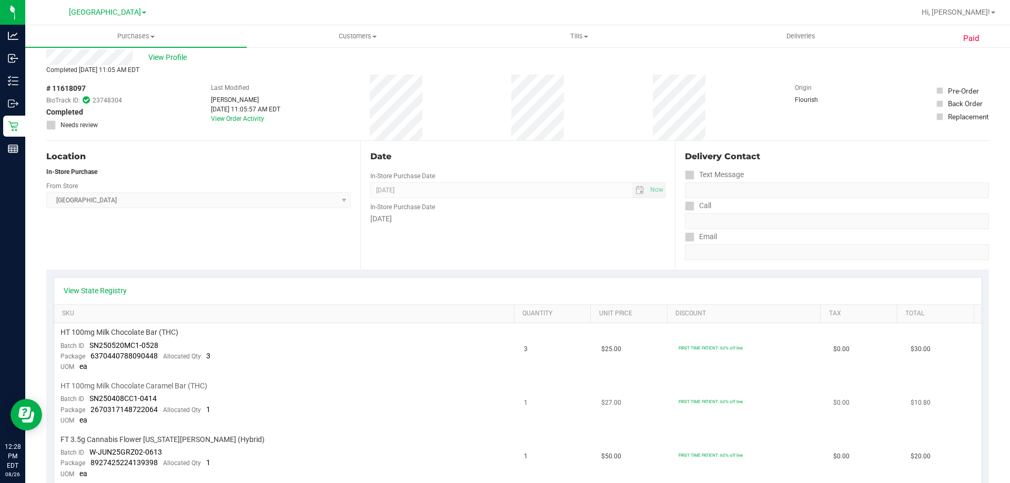
scroll to position [18, 0]
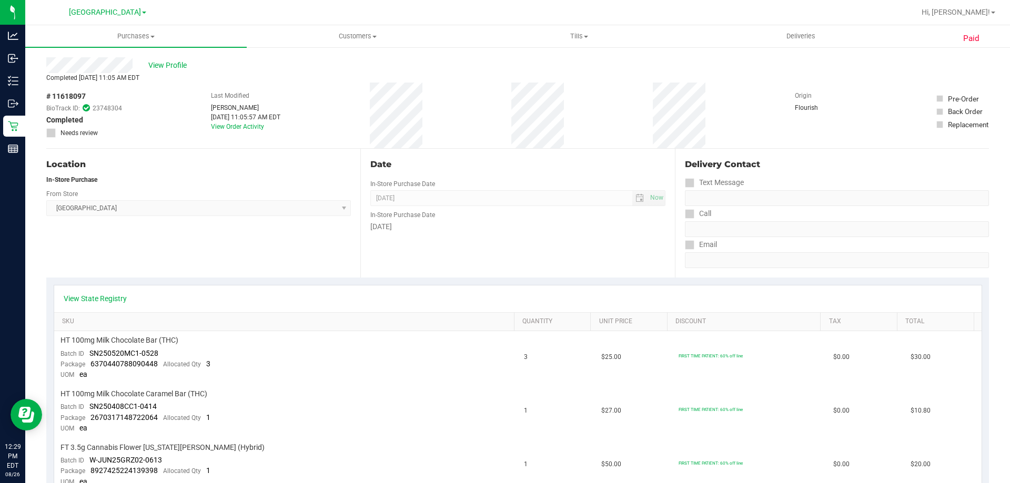
click at [169, 58] on div "View Profile" at bounding box center [517, 65] width 942 height 16
click at [168, 64] on span "View Profile" at bounding box center [169, 65] width 42 height 11
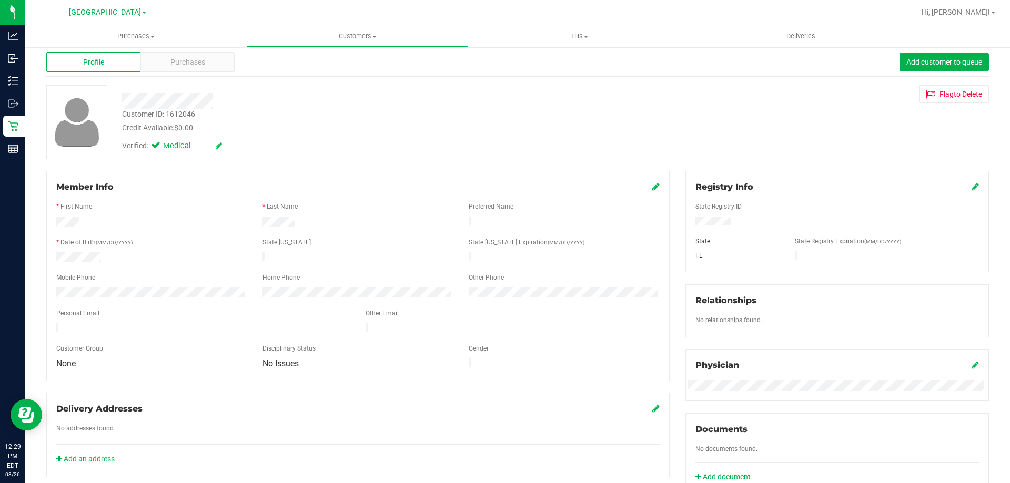
click at [174, 111] on div "Customer ID: 1612046" at bounding box center [158, 114] width 73 height 11
copy div "1612046"
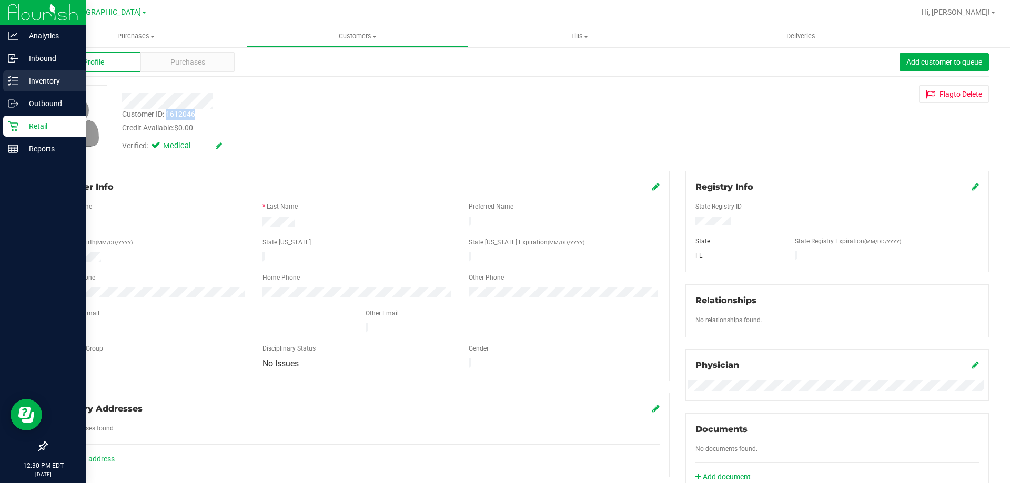
click at [10, 86] on div "Inventory" at bounding box center [44, 80] width 83 height 21
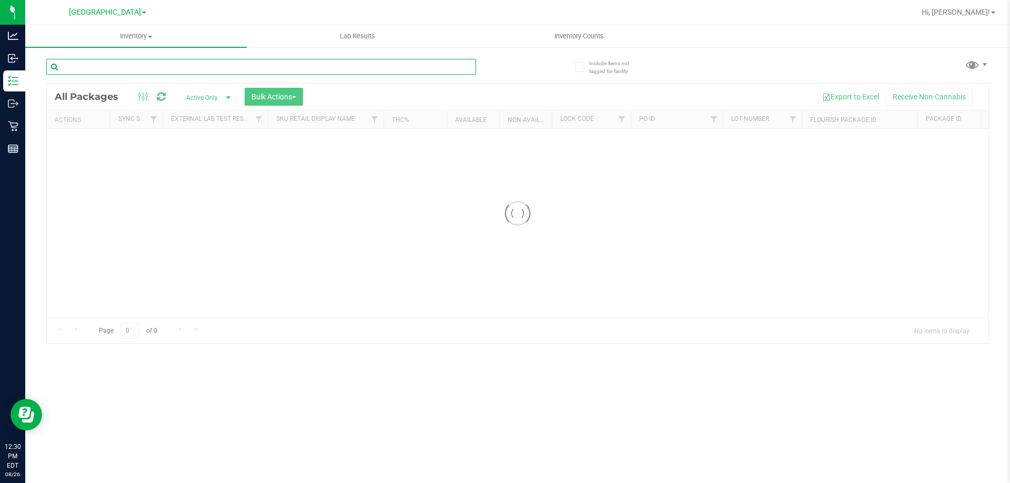
click at [94, 66] on input "text" at bounding box center [261, 67] width 430 height 16
type input "hash"
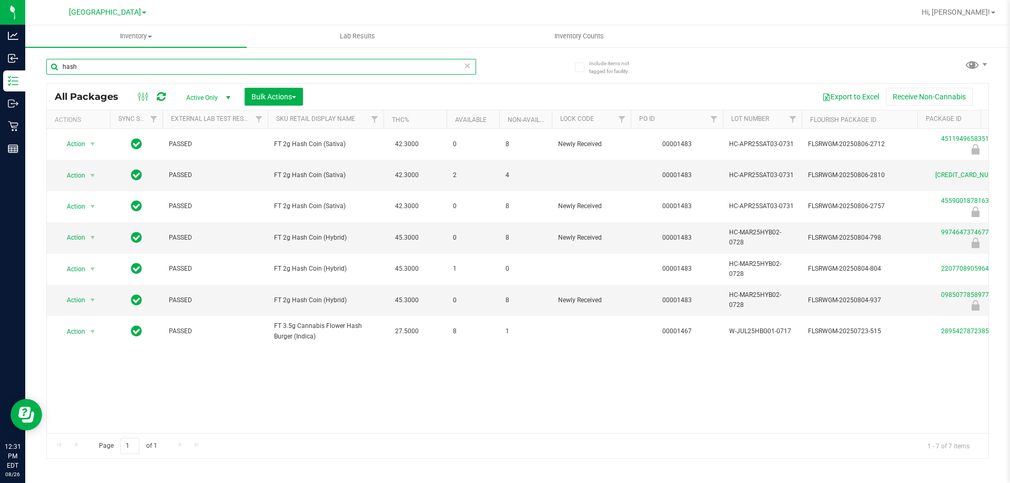
click at [227, 67] on input "hash" at bounding box center [261, 67] width 430 height 16
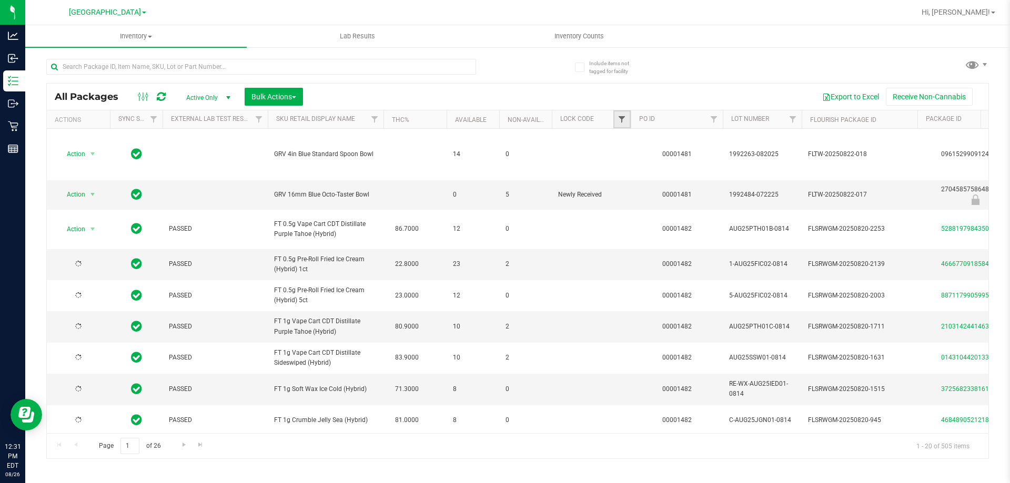
click at [621, 116] on span "Filter" at bounding box center [621, 119] width 8 height 8
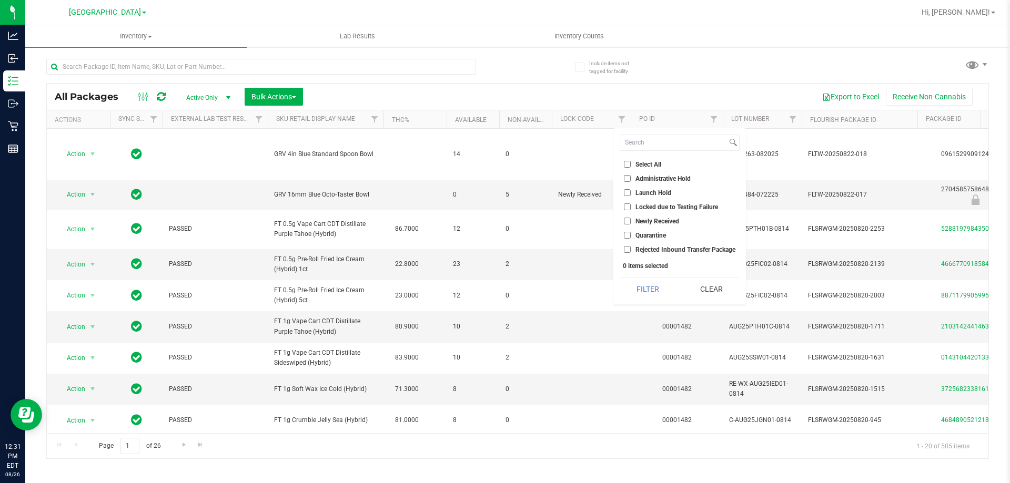
click at [526, 66] on div "All Packages Active Only Active Only Lab Samples Locked All External Internal B…" at bounding box center [517, 254] width 942 height 410
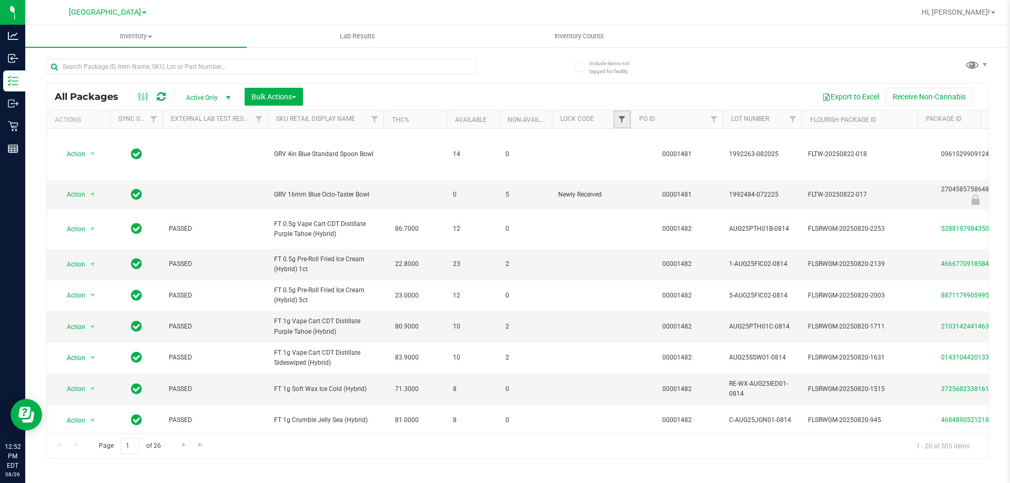
click at [624, 121] on span "Filter" at bounding box center [621, 119] width 8 height 8
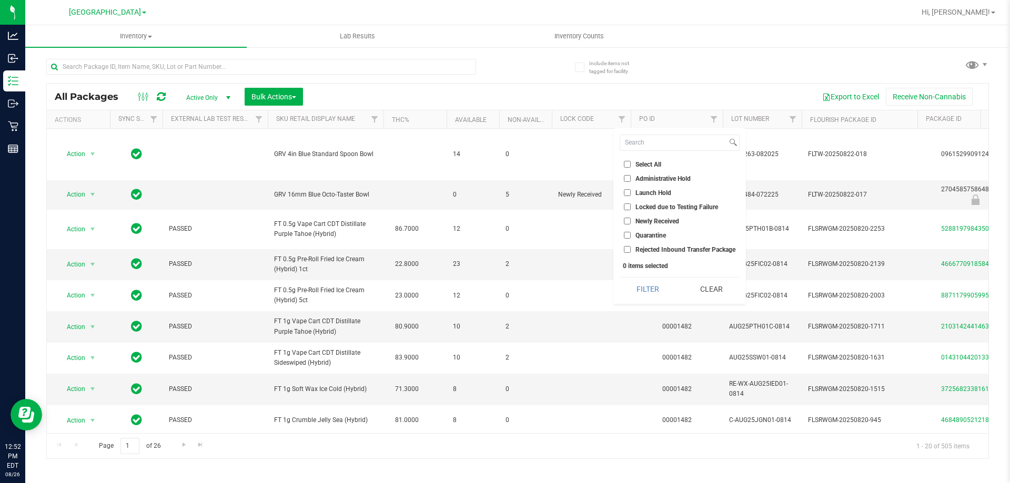
click at [630, 197] on li "Launch Hold" at bounding box center [679, 192] width 120 height 11
click at [627, 189] on input "Launch Hold" at bounding box center [627, 192] width 7 height 7
checkbox input "true"
click at [641, 281] on button "Filter" at bounding box center [647, 289] width 56 height 23
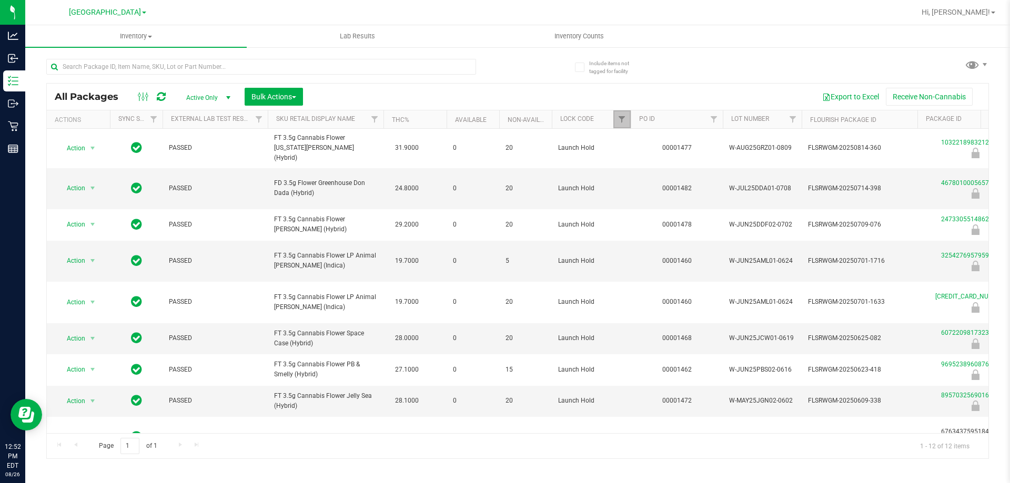
click at [627, 119] on link "Filter" at bounding box center [621, 119] width 17 height 18
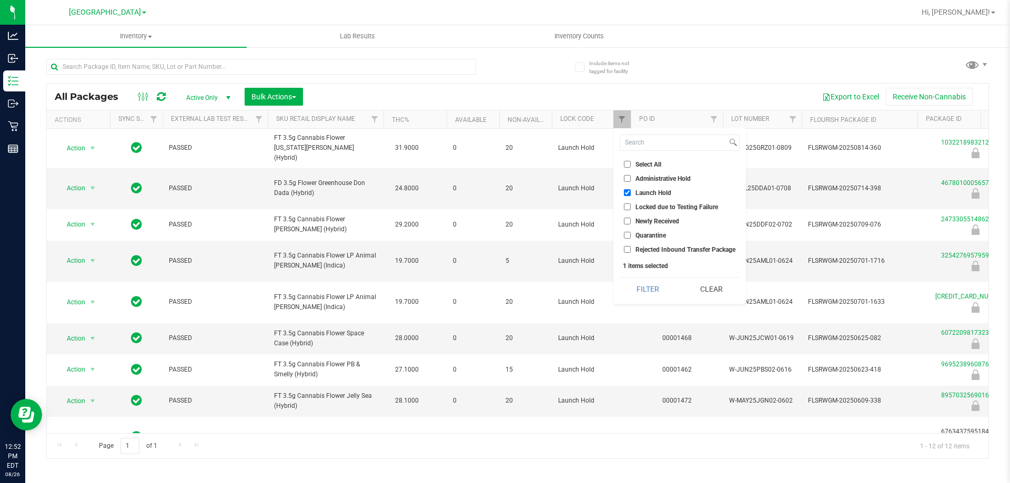
click at [629, 172] on ul "Select All Administrative Hold Launch Hold Locked due to Testing Failure Newly …" at bounding box center [679, 207] width 120 height 96
click at [624, 178] on input "Administrative Hold" at bounding box center [627, 178] width 7 height 7
checkbox input "true"
click at [627, 188] on li "Launch Hold" at bounding box center [679, 192] width 120 height 11
click at [628, 191] on input "Launch Hold" at bounding box center [627, 192] width 7 height 7
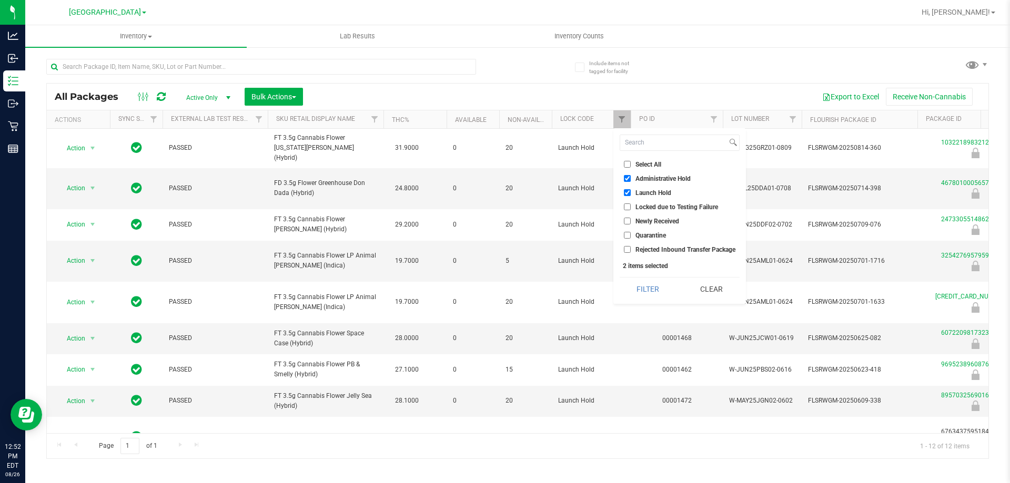
checkbox input "false"
click at [647, 288] on button "Filter" at bounding box center [647, 289] width 56 height 23
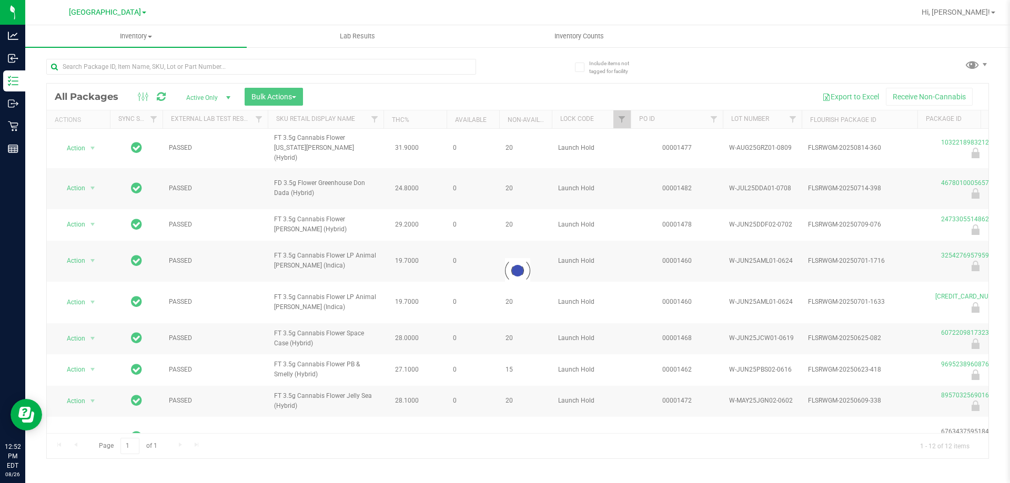
checkbox input "true"
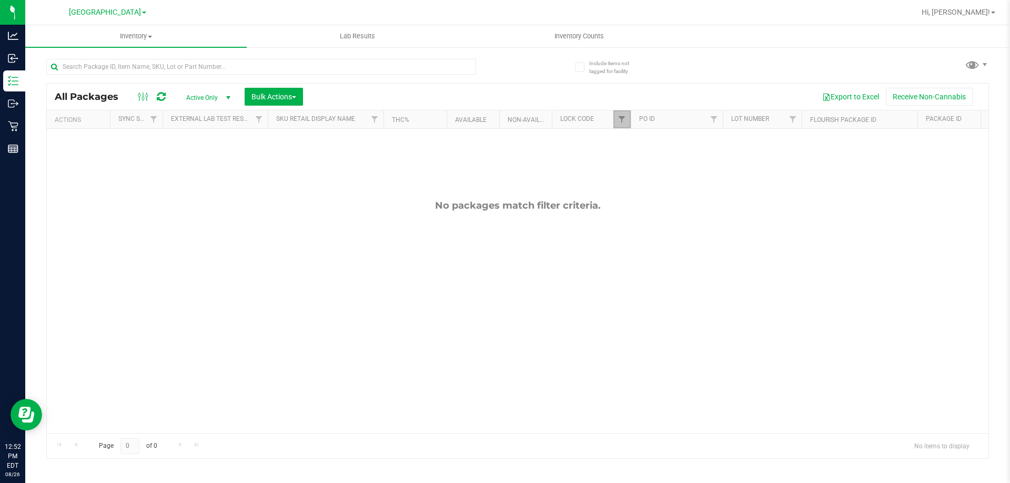
click at [621, 122] on span "Filter" at bounding box center [621, 119] width 8 height 8
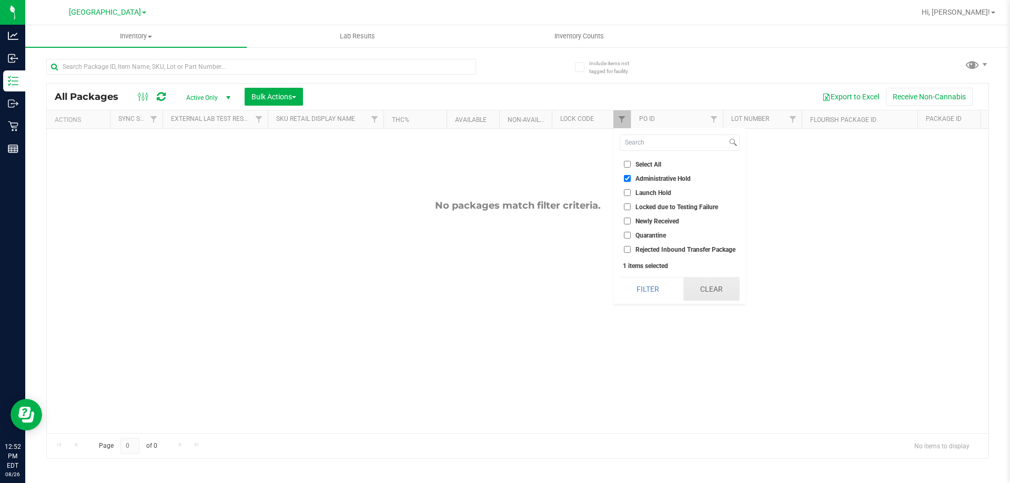
click at [705, 295] on button "Clear" at bounding box center [711, 289] width 56 height 23
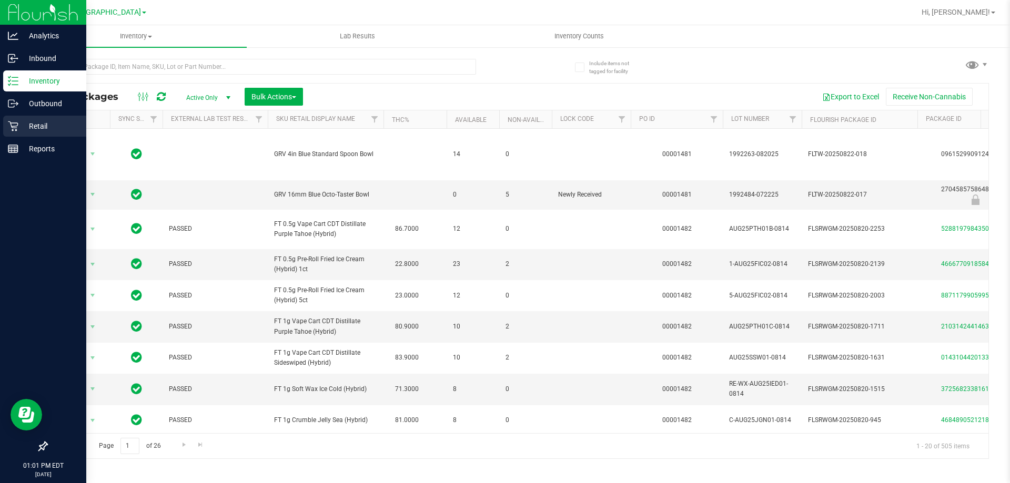
click at [31, 125] on p "Retail" at bounding box center [49, 126] width 63 height 13
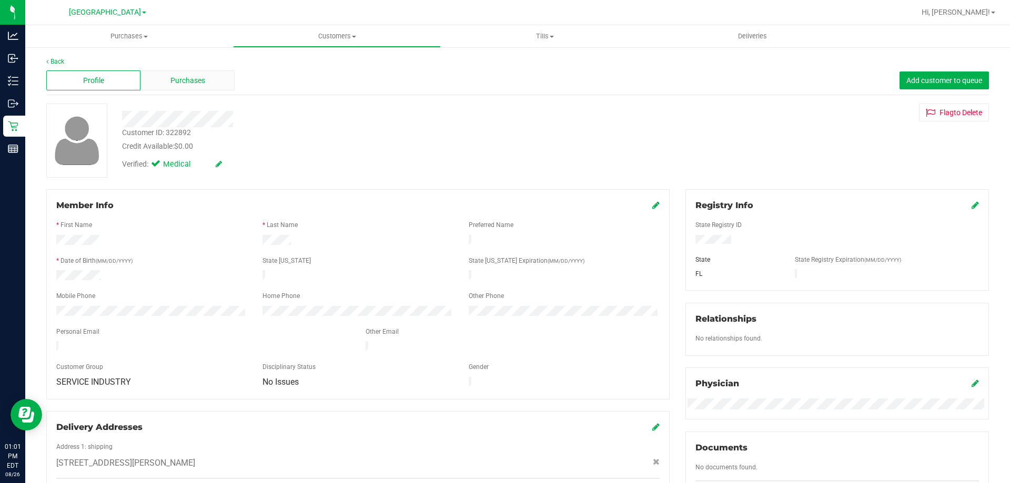
click at [171, 77] on span "Purchases" at bounding box center [187, 80] width 35 height 11
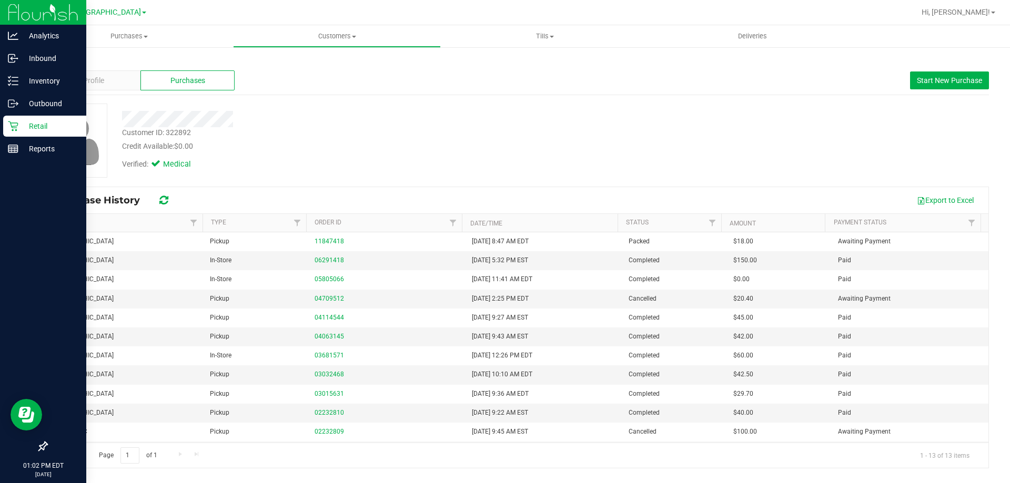
click at [13, 125] on icon at bounding box center [13, 126] width 11 height 11
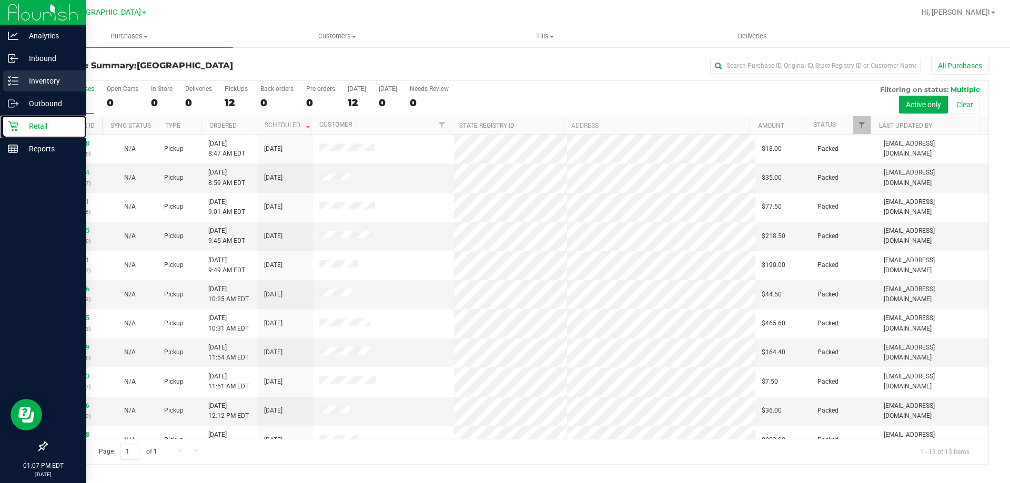
click at [16, 83] on icon at bounding box center [13, 81] width 11 height 11
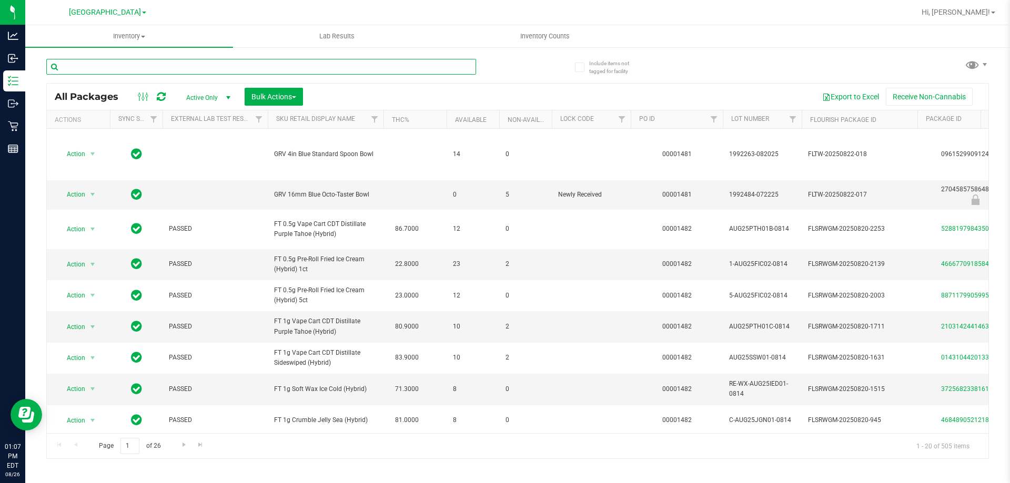
click at [133, 65] on input "text" at bounding box center [261, 67] width 430 height 16
type input "1759424301162096"
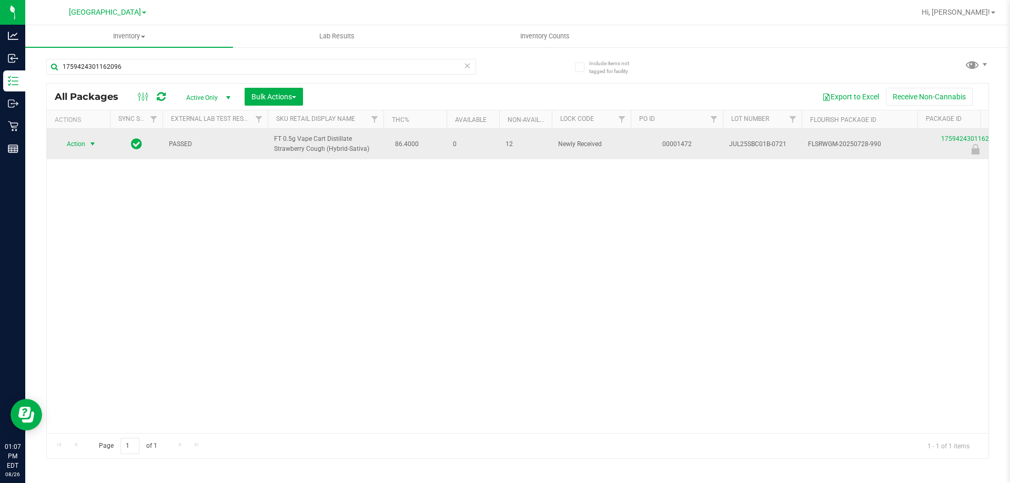
click at [78, 148] on span "Action" at bounding box center [71, 144] width 28 height 15
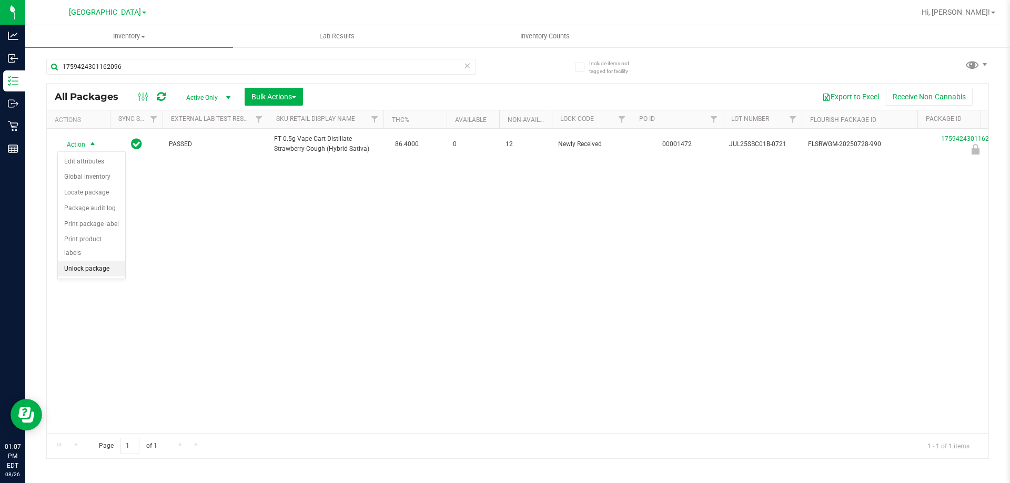
click at [80, 261] on li "Unlock package" at bounding box center [91, 269] width 67 height 16
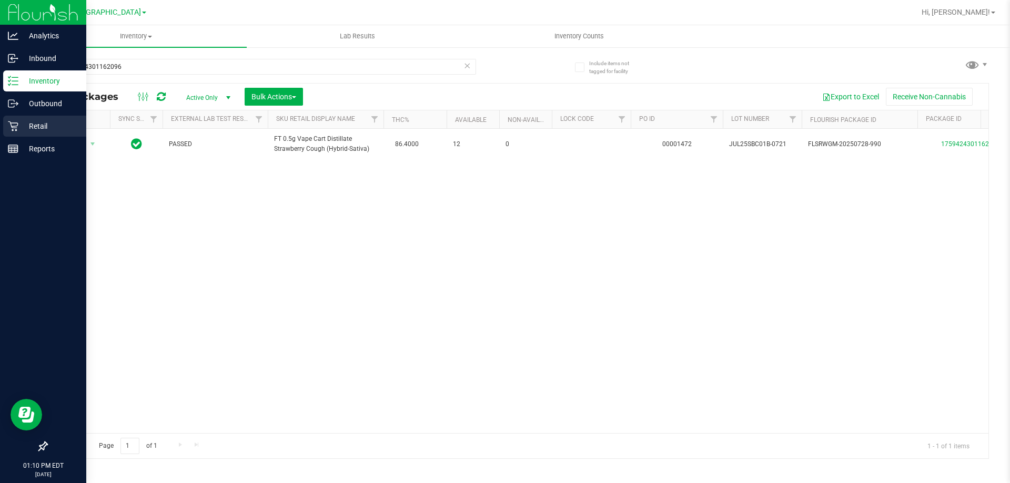
click at [22, 119] on div "Retail" at bounding box center [44, 126] width 83 height 21
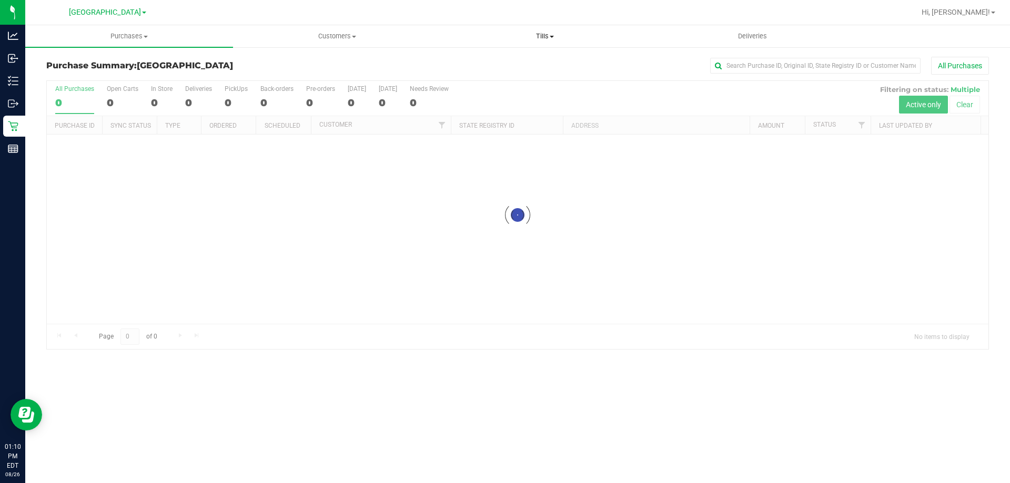
click at [544, 39] on span "Tills" at bounding box center [544, 36] width 207 height 9
click at [500, 63] on span "Manage tills" at bounding box center [476, 63] width 71 height 9
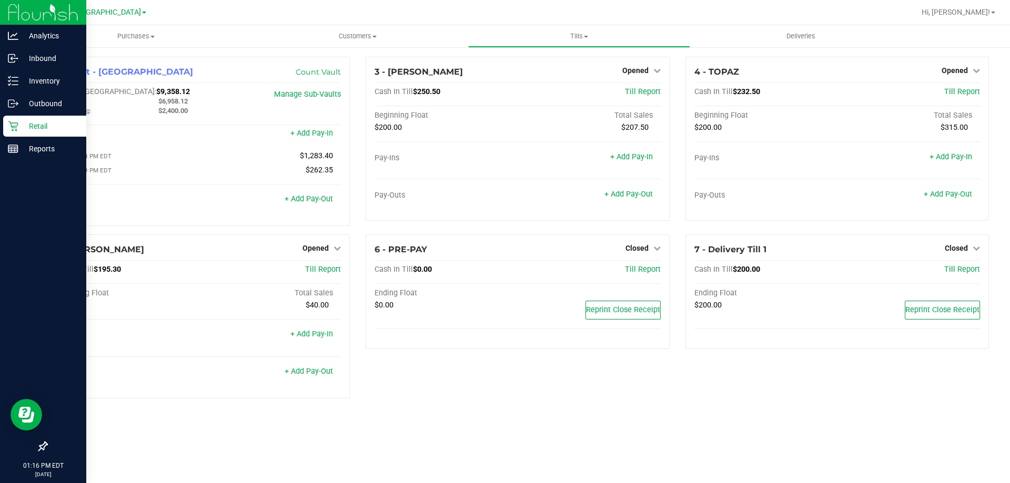
click at [14, 121] on icon at bounding box center [13, 126] width 11 height 11
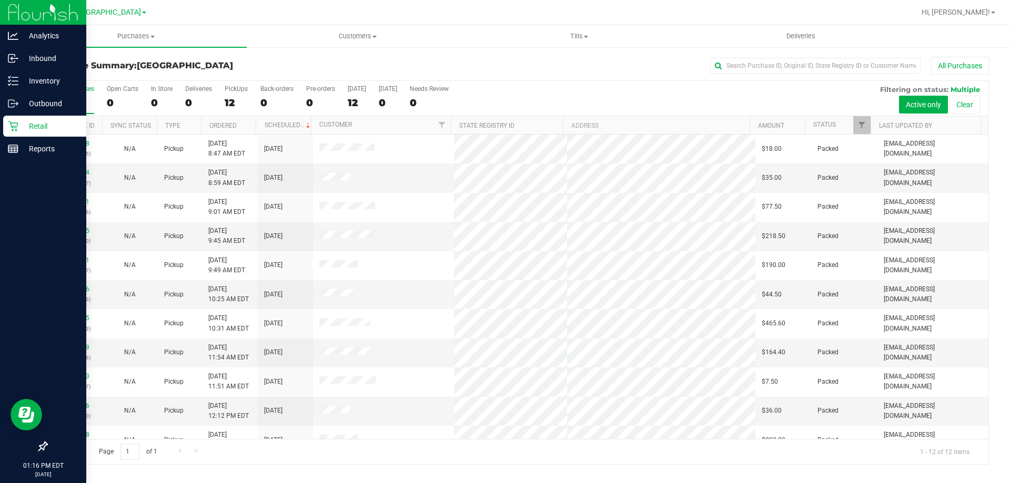
scroll to position [45, 0]
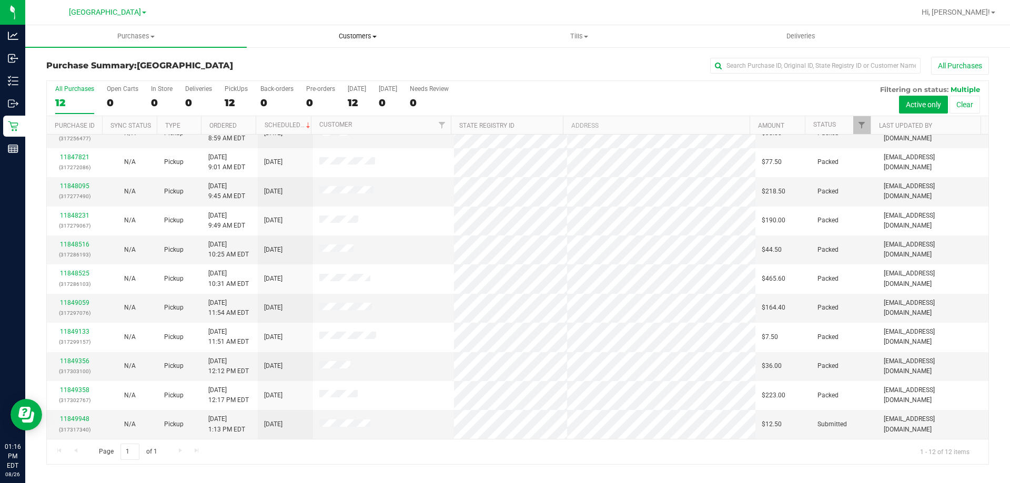
click at [361, 38] on span "Customers" at bounding box center [357, 36] width 220 height 9
click at [306, 59] on span "All customers" at bounding box center [285, 63] width 76 height 9
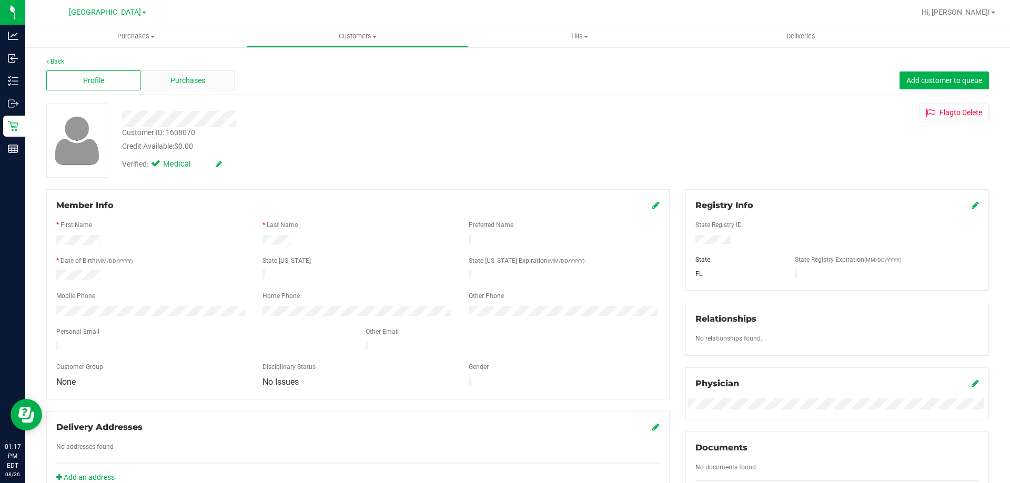
click at [188, 79] on span "Purchases" at bounding box center [187, 80] width 35 height 11
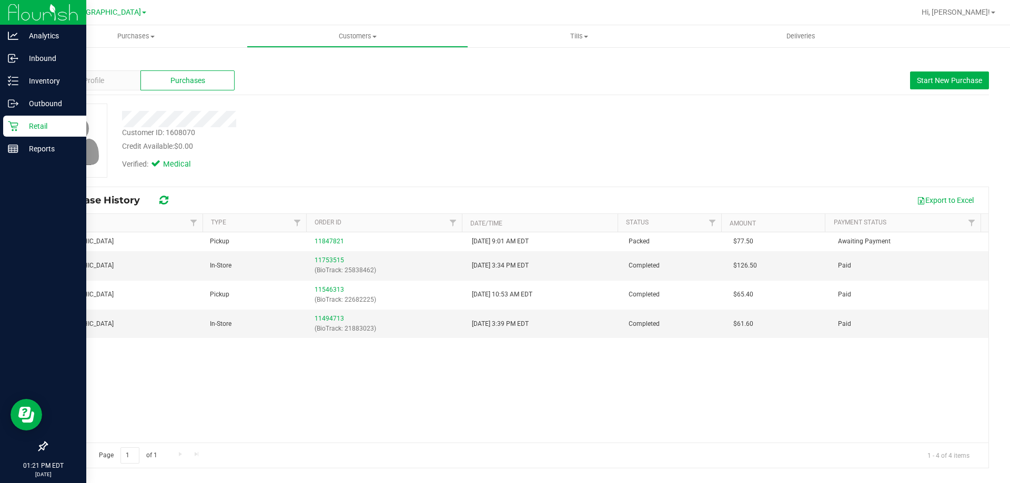
click at [28, 132] on p "Retail" at bounding box center [49, 126] width 63 height 13
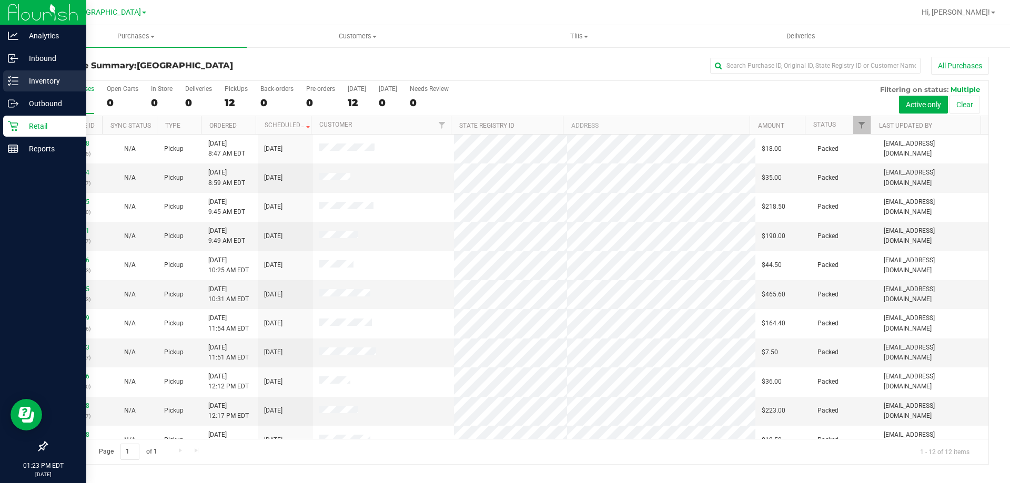
click at [42, 75] on p "Inventory" at bounding box center [49, 81] width 63 height 13
click at [21, 84] on p "Inventory" at bounding box center [49, 81] width 63 height 13
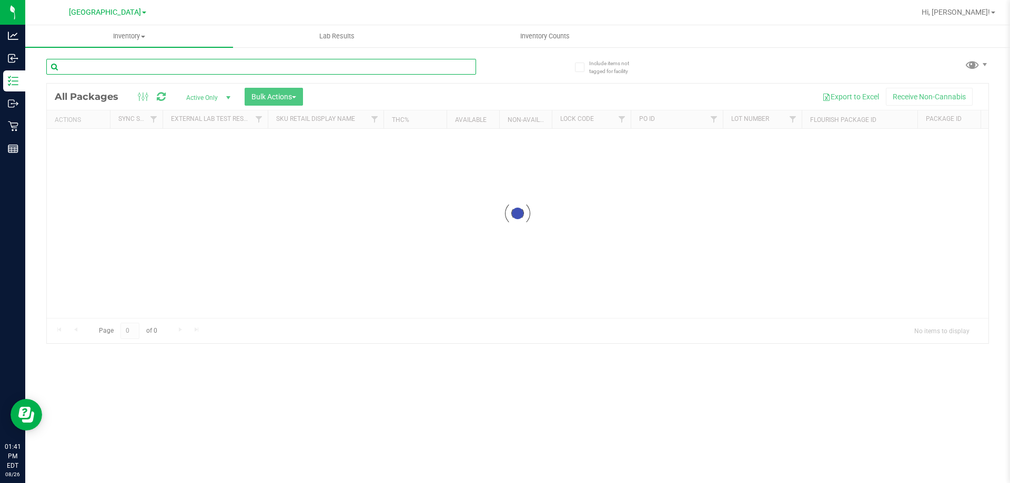
click at [153, 63] on input "text" at bounding box center [261, 67] width 430 height 16
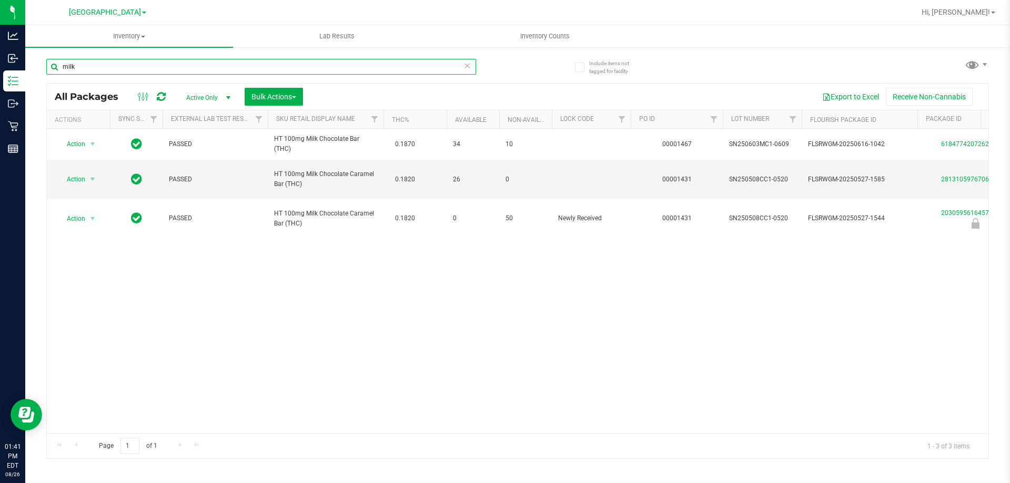
type input "milk"
click at [265, 389] on div "Action Action Adjust qty Create package Edit attributes Global inventory Locate…" at bounding box center [517, 281] width 941 height 304
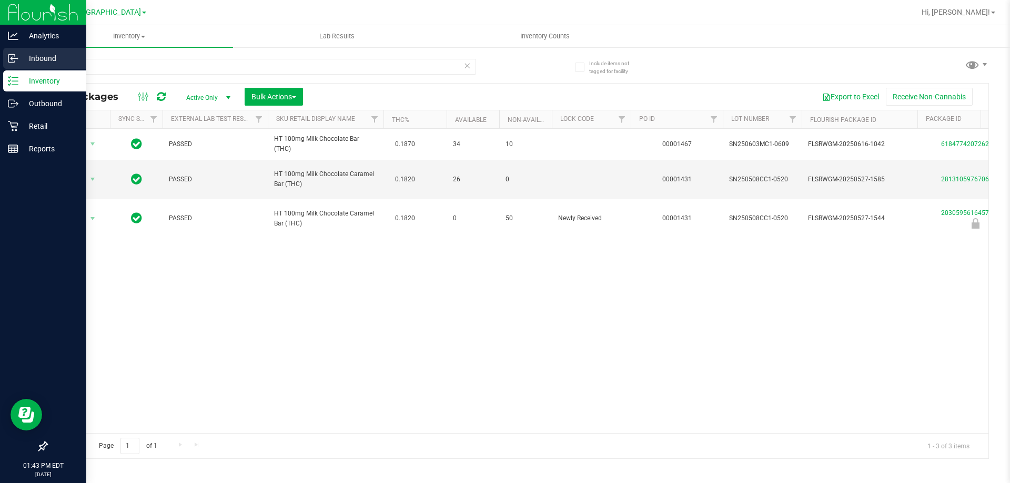
click at [15, 64] on div "Inbound" at bounding box center [44, 58] width 83 height 21
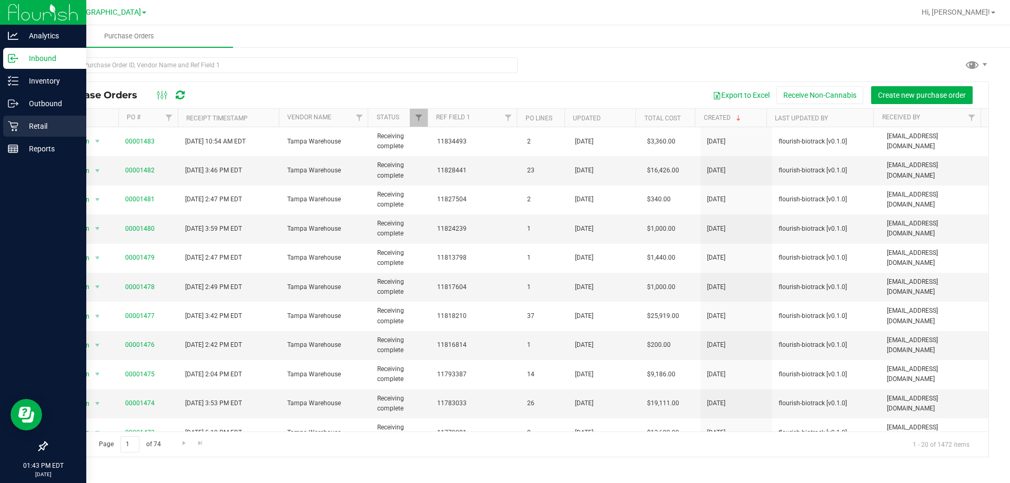
click at [51, 125] on p "Retail" at bounding box center [49, 126] width 63 height 13
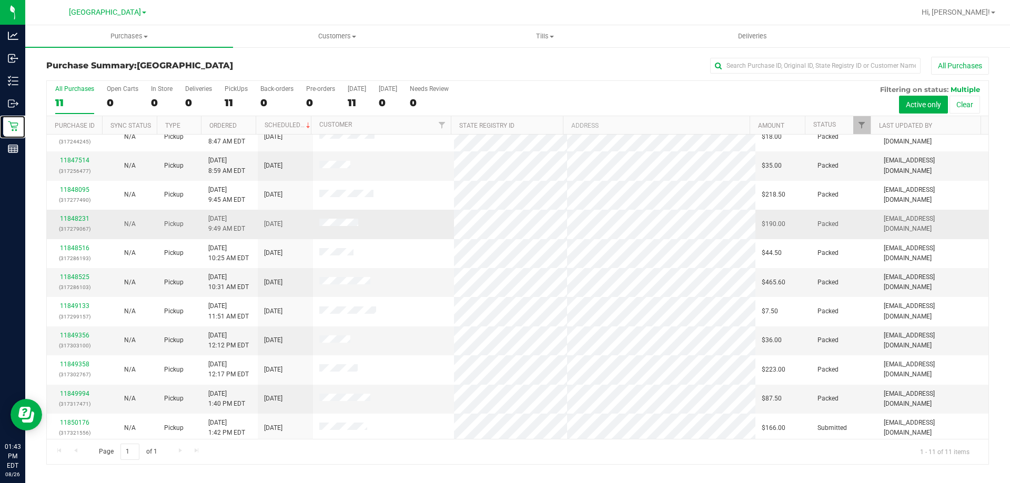
scroll to position [15, 0]
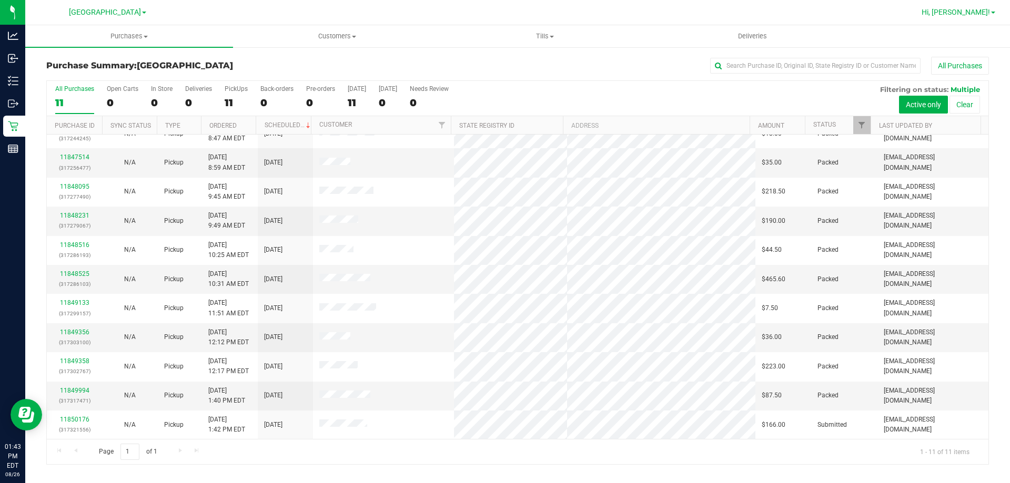
click at [957, 13] on span "Hi, [PERSON_NAME]!" at bounding box center [955, 12] width 68 height 8
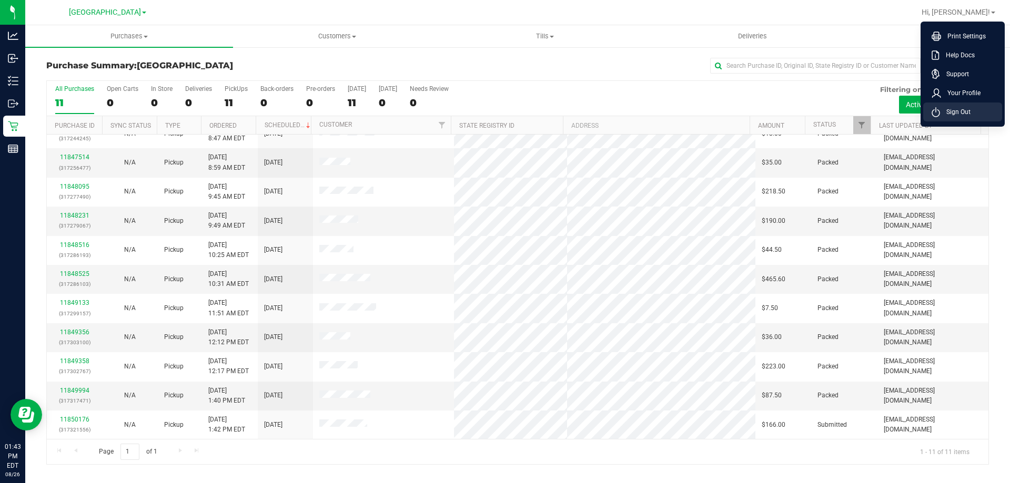
click at [948, 108] on span "Sign Out" at bounding box center [955, 112] width 30 height 11
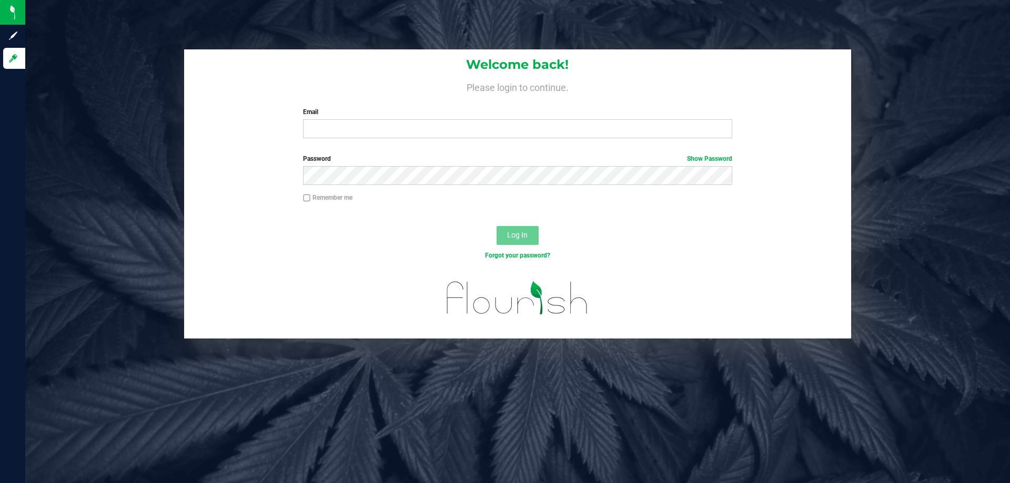
click at [578, 96] on div "Welcome back! Please login to continue. Email Required Please format your email…" at bounding box center [517, 97] width 667 height 97
click at [581, 120] on input "Email" at bounding box center [517, 128] width 429 height 19
click at [582, 120] on input "Email" at bounding box center [517, 128] width 429 height 19
click at [586, 121] on input "cevans@liveparallel.coim" at bounding box center [517, 128] width 429 height 19
type input "[EMAIL_ADDRESS][DOMAIN_NAME]"
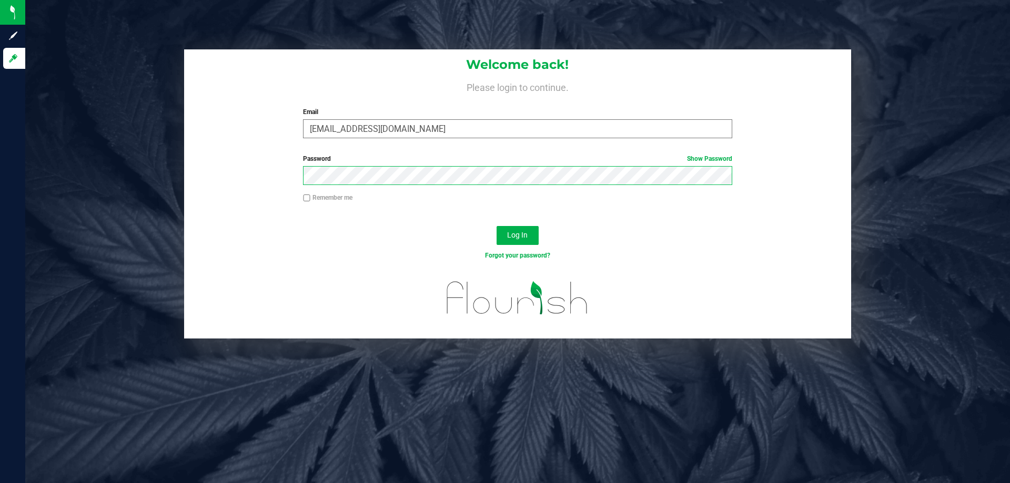
click at [496, 226] on button "Log In" at bounding box center [517, 235] width 42 height 19
